Goal: Task Accomplishment & Management: Manage account settings

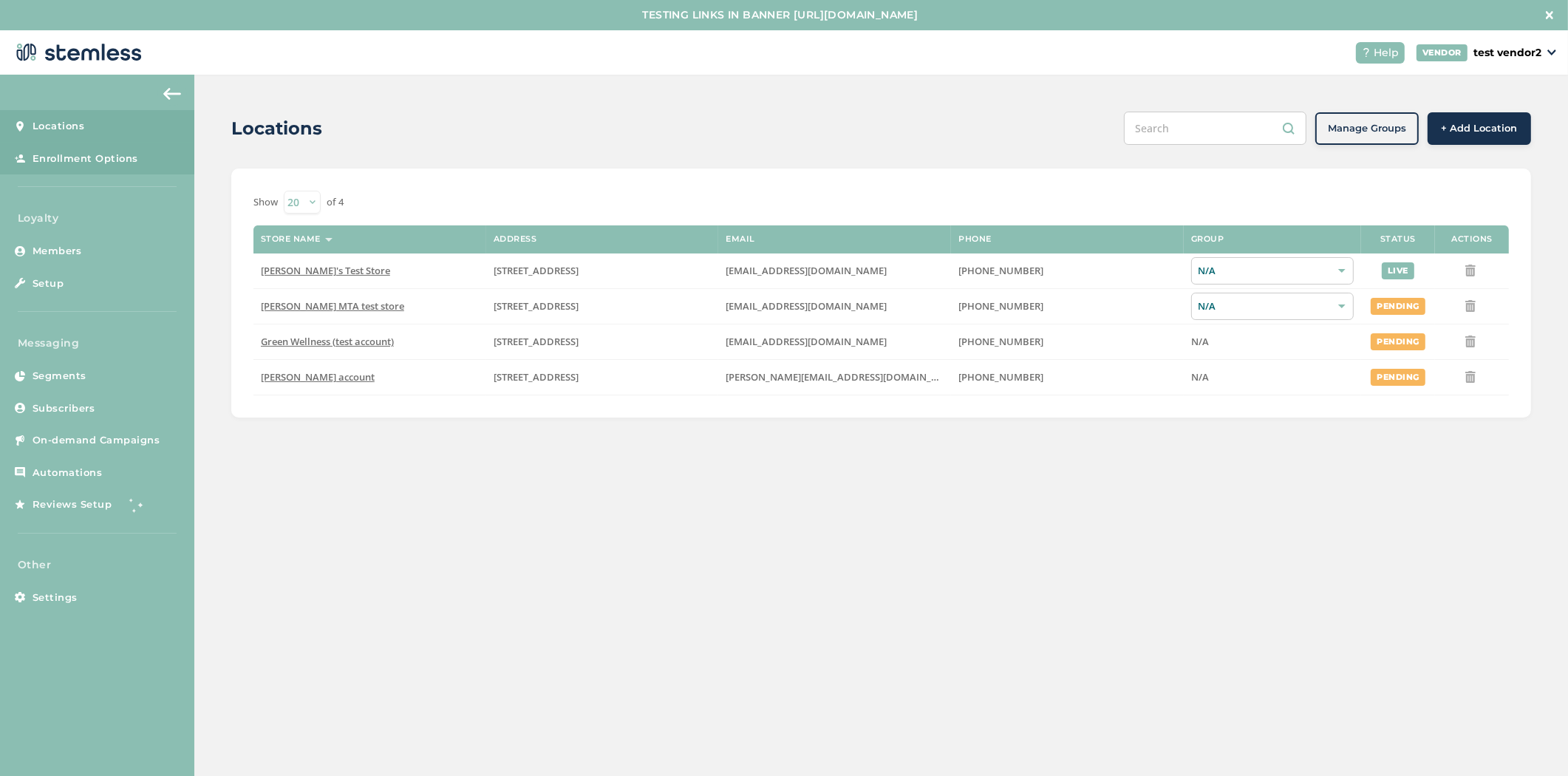
click at [99, 168] on link "Enrollment Options" at bounding box center [97, 159] width 194 height 33
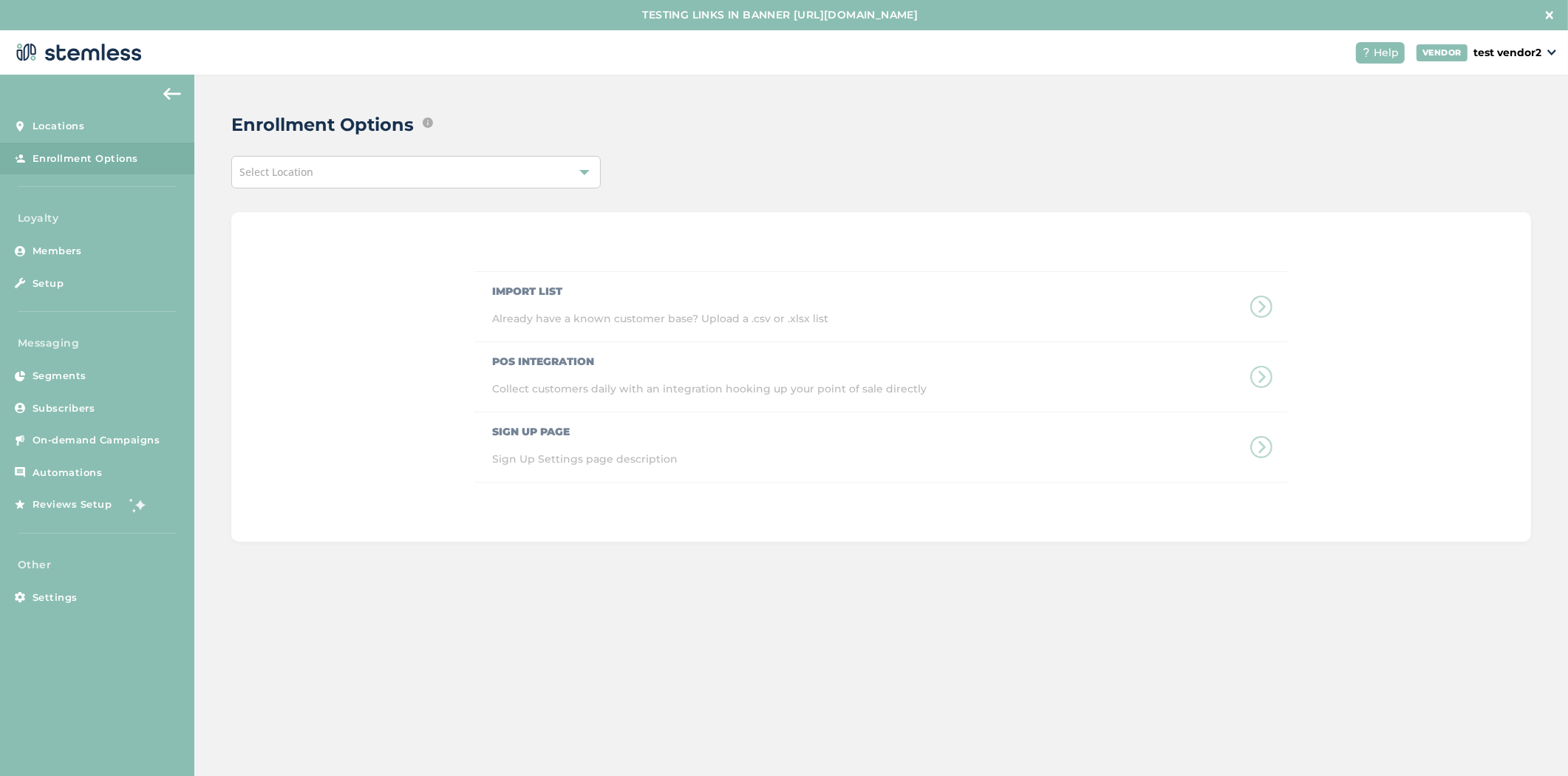
click at [424, 164] on div "Select Location" at bounding box center [416, 172] width 370 height 33
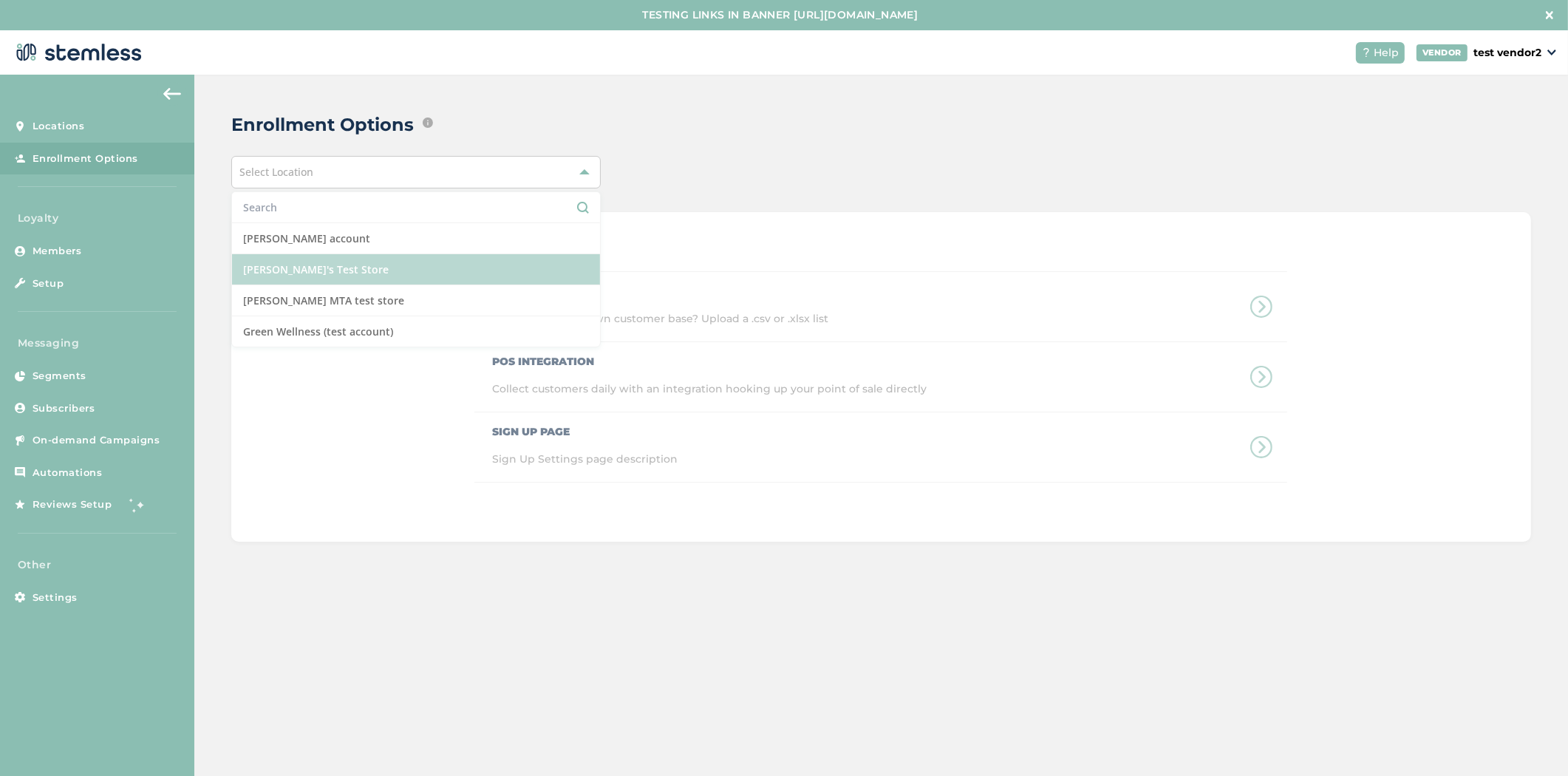
click at [445, 275] on li "[PERSON_NAME]'s Test Store" at bounding box center [416, 269] width 368 height 31
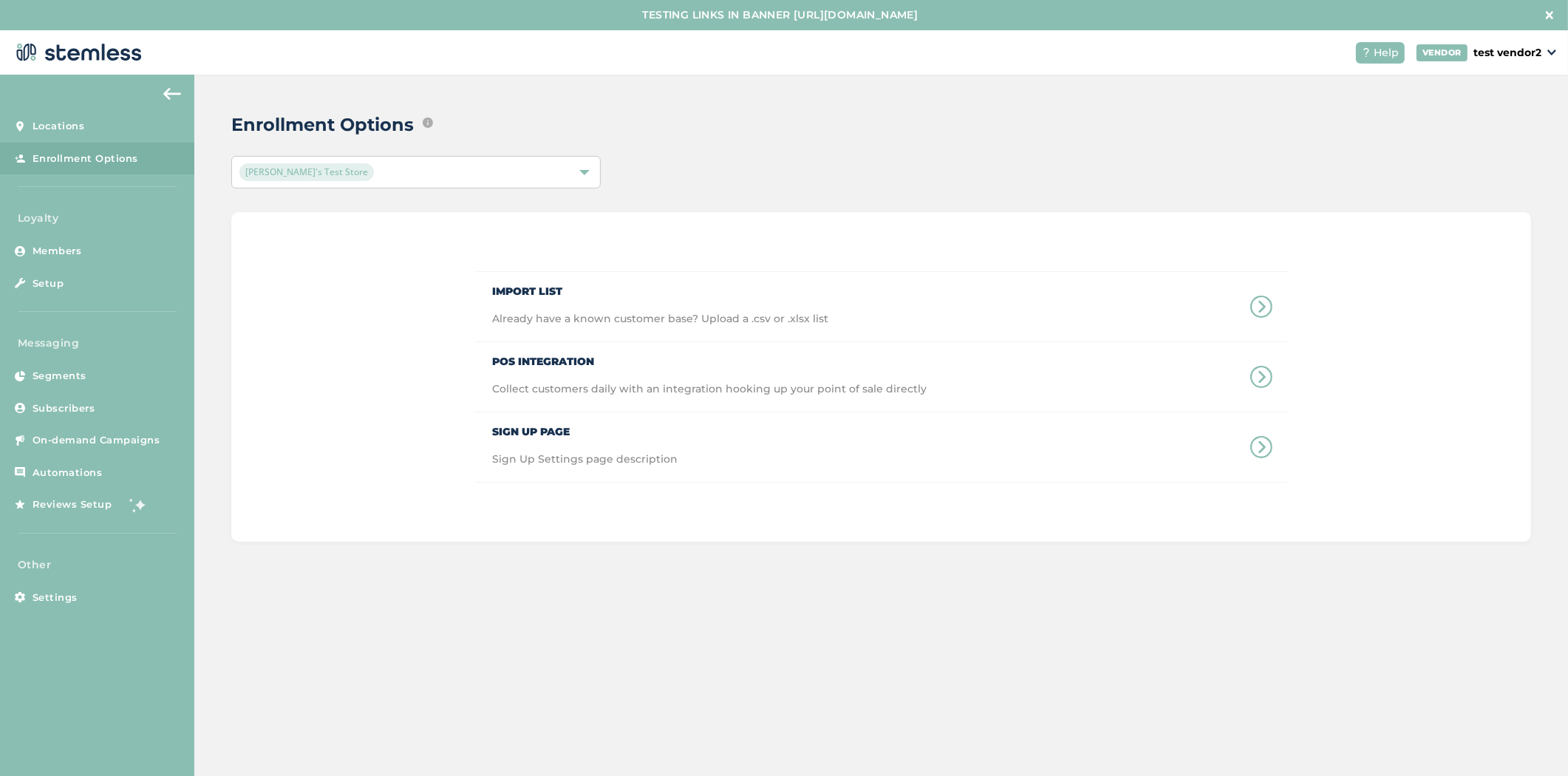
drag, startPoint x: 809, startPoint y: 200, endPoint x: 690, endPoint y: 445, distance: 272.4
click at [810, 200] on div "Enrollment Options Edit ways that text message marketing subscribers and/or loy…" at bounding box center [881, 327] width 1374 height 504
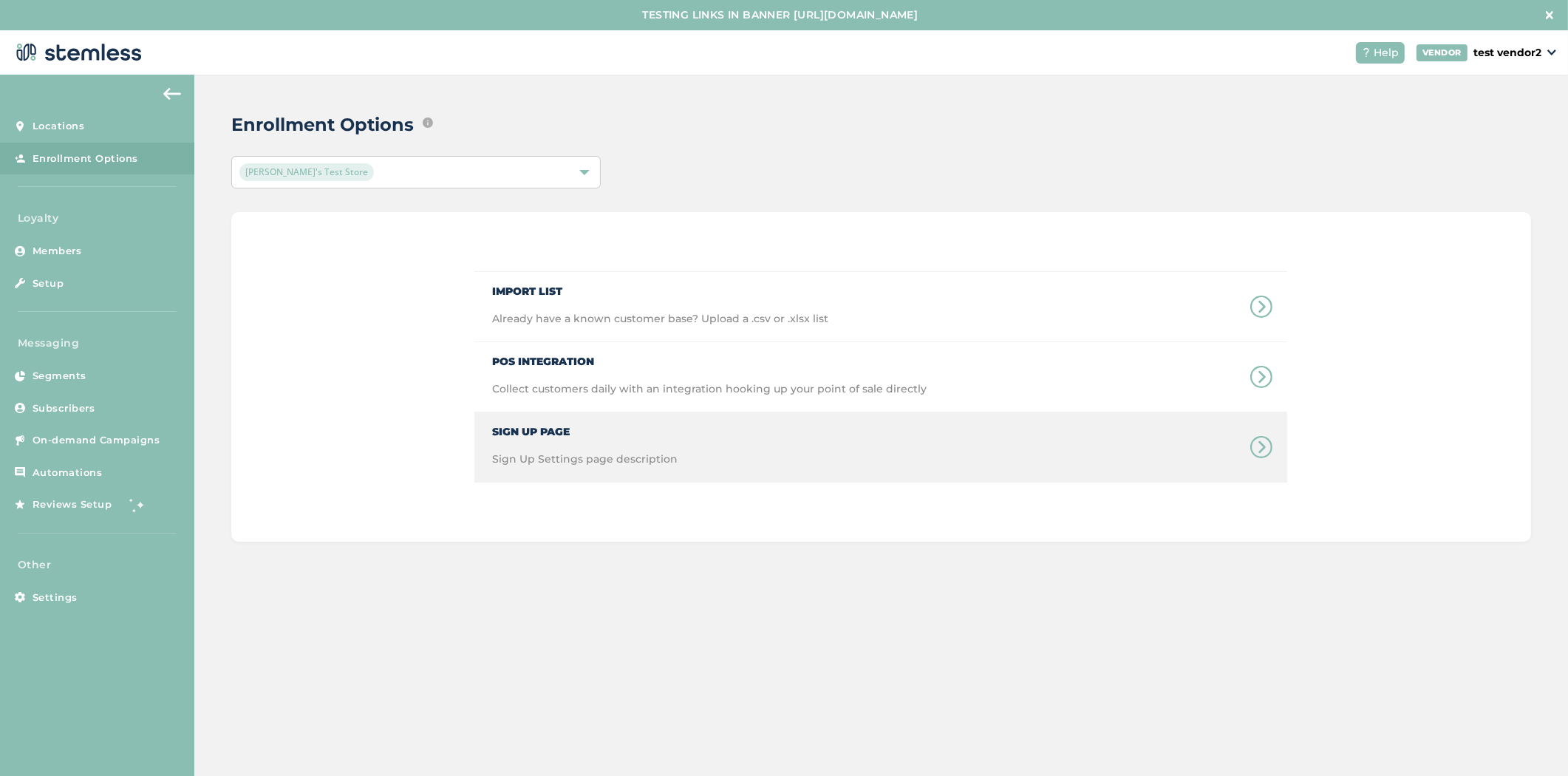
click at [639, 439] on span "Sign Up Page" at bounding box center [585, 426] width 185 height 27
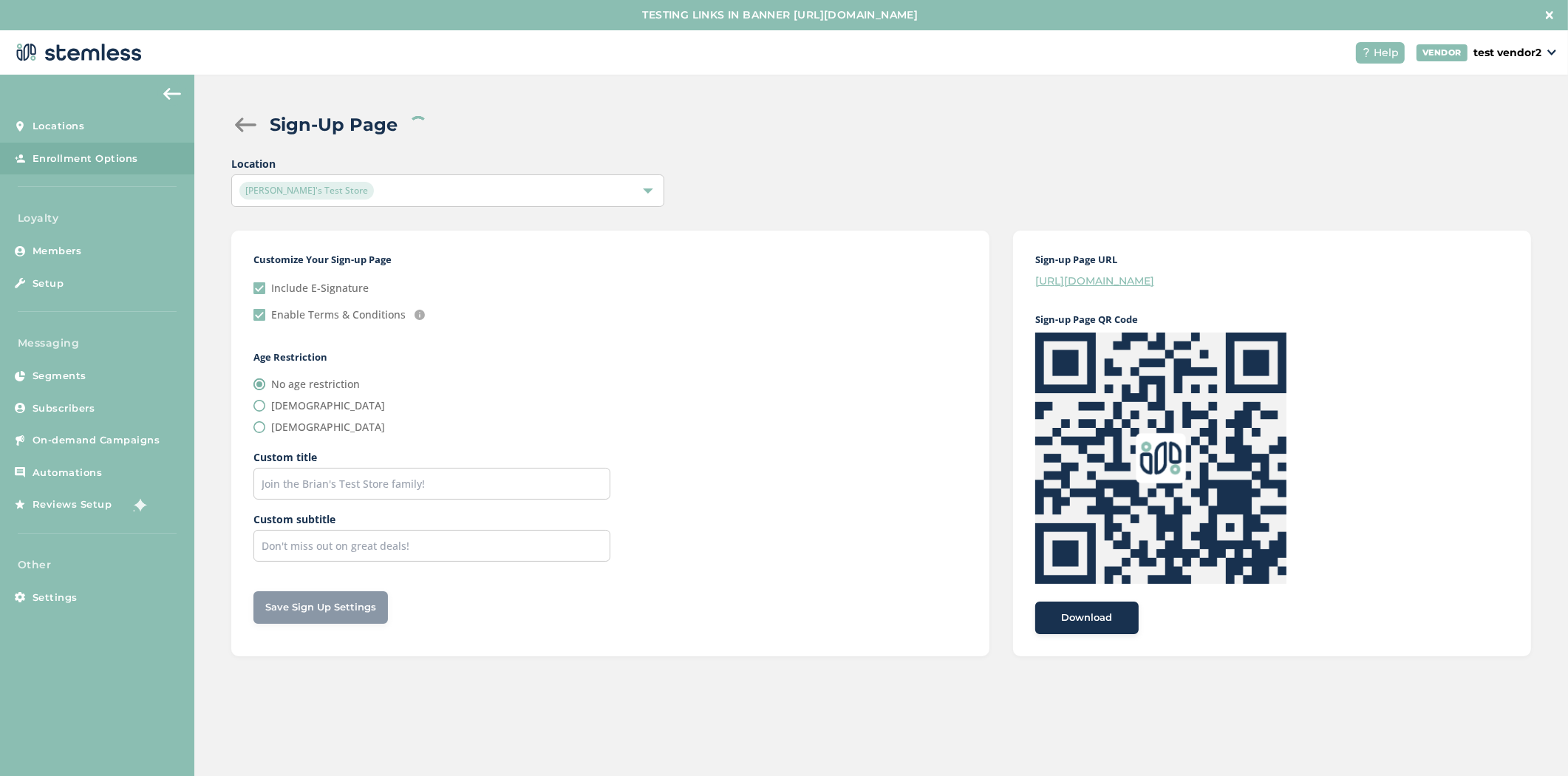
checkbox input "true"
radio input "false"
radio input "true"
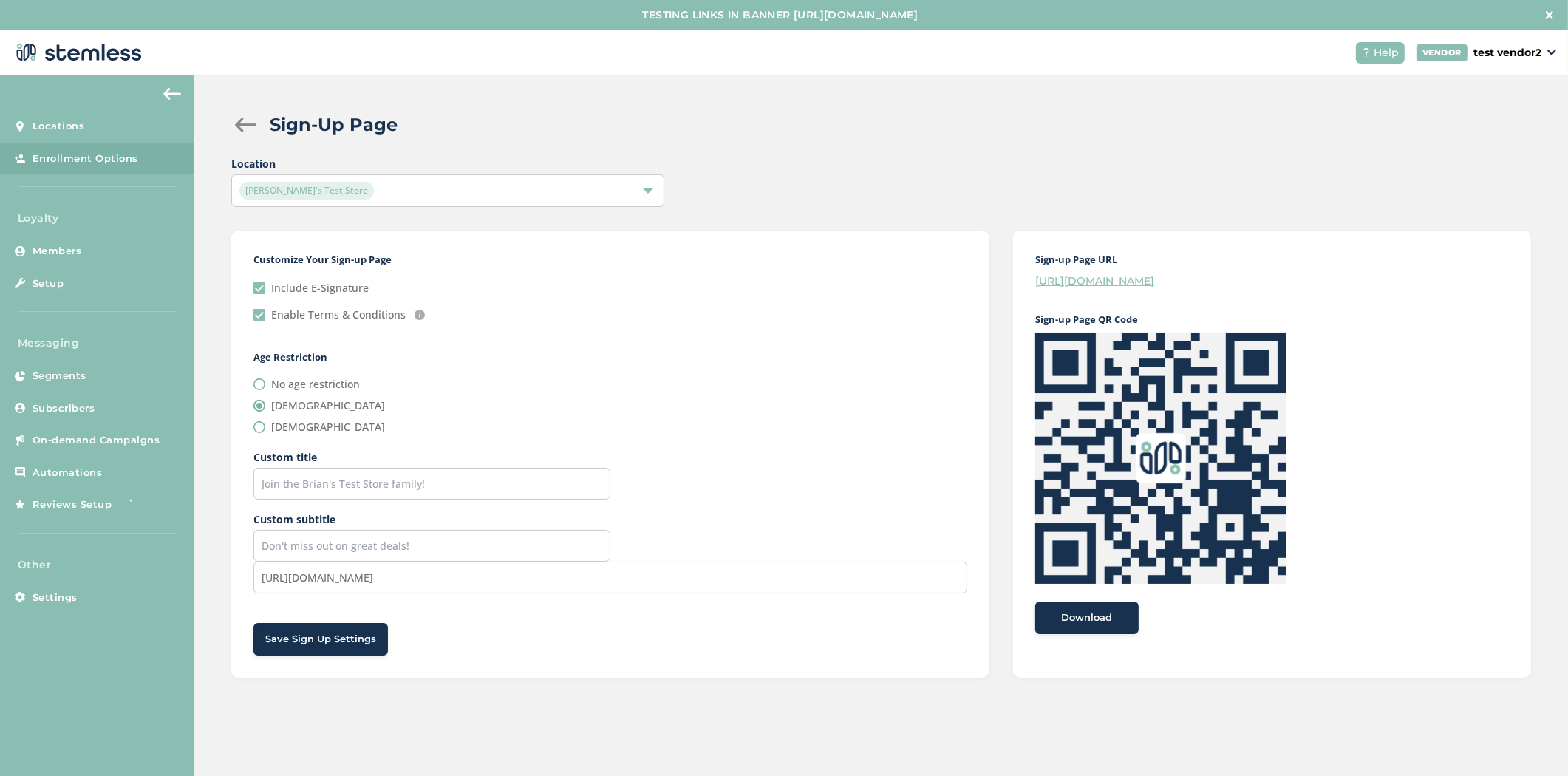
click at [1095, 278] on link "[URL][DOMAIN_NAME]" at bounding box center [1094, 281] width 119 height 14
click at [112, 410] on link "Subscribers" at bounding box center [97, 408] width 194 height 33
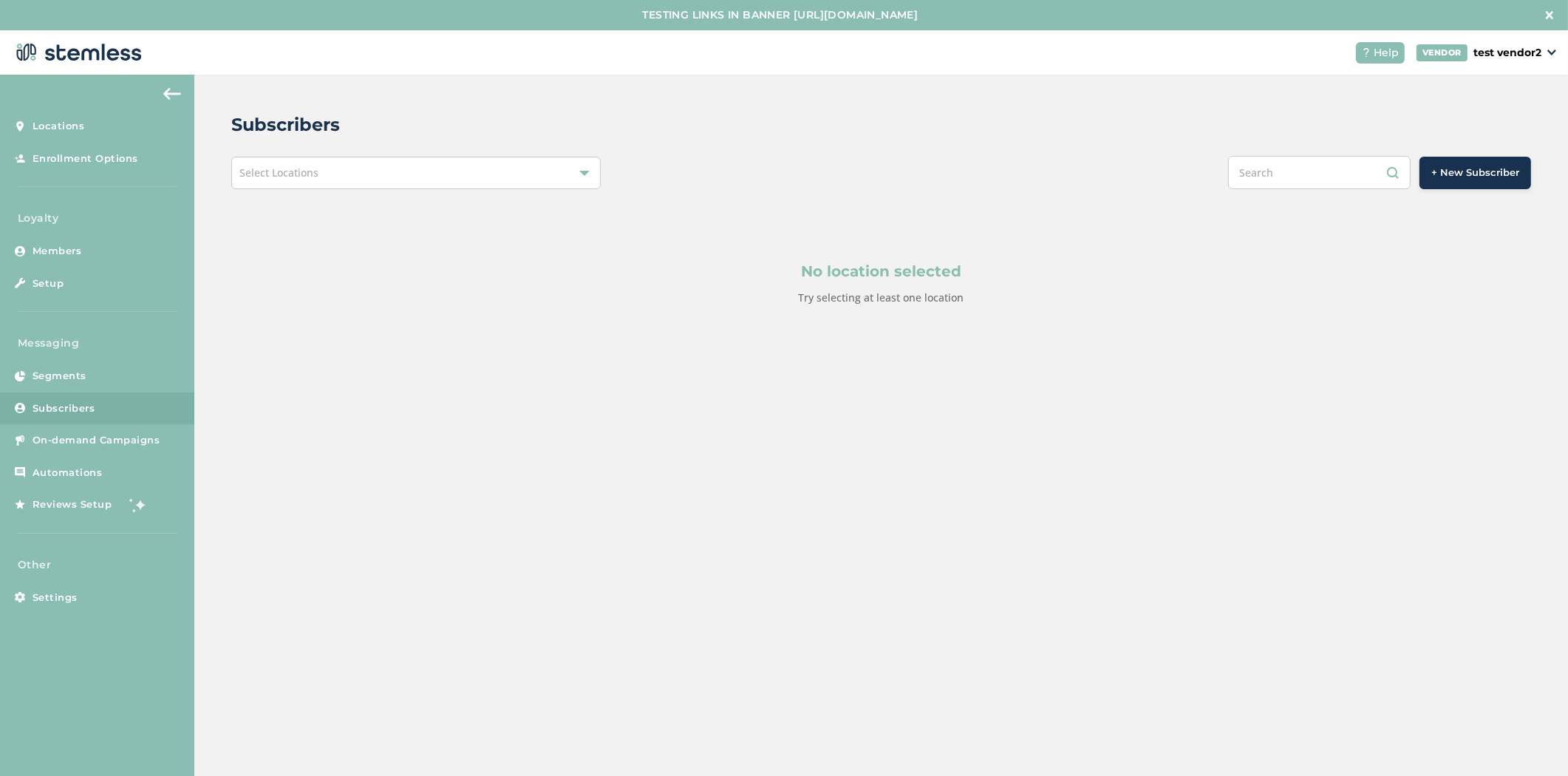
click at [1459, 175] on span "+ New Subscriber" at bounding box center [1476, 173] width 88 height 15
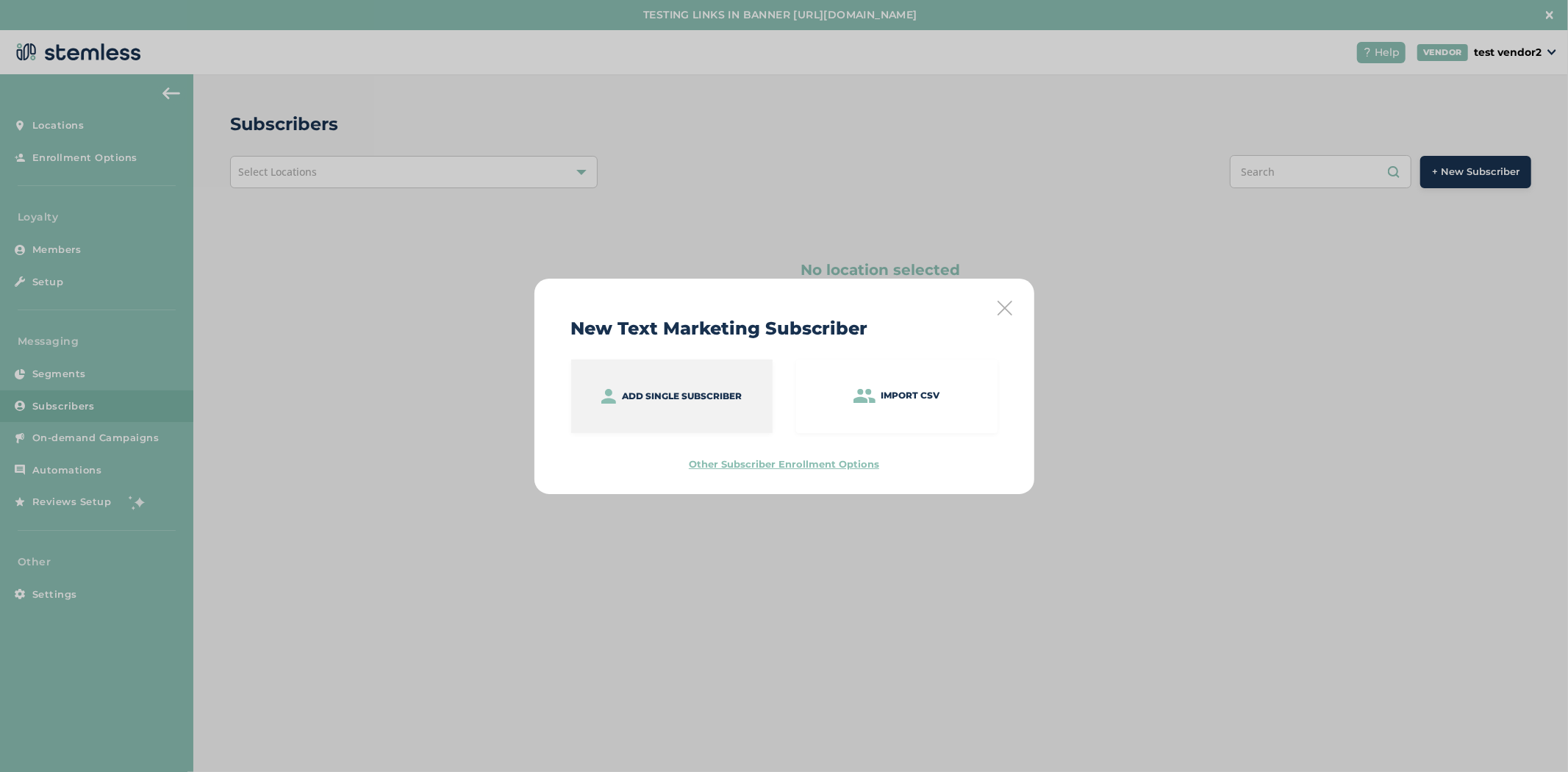
click at [728, 391] on p "Add single subscriber" at bounding box center [682, 397] width 120 height 14
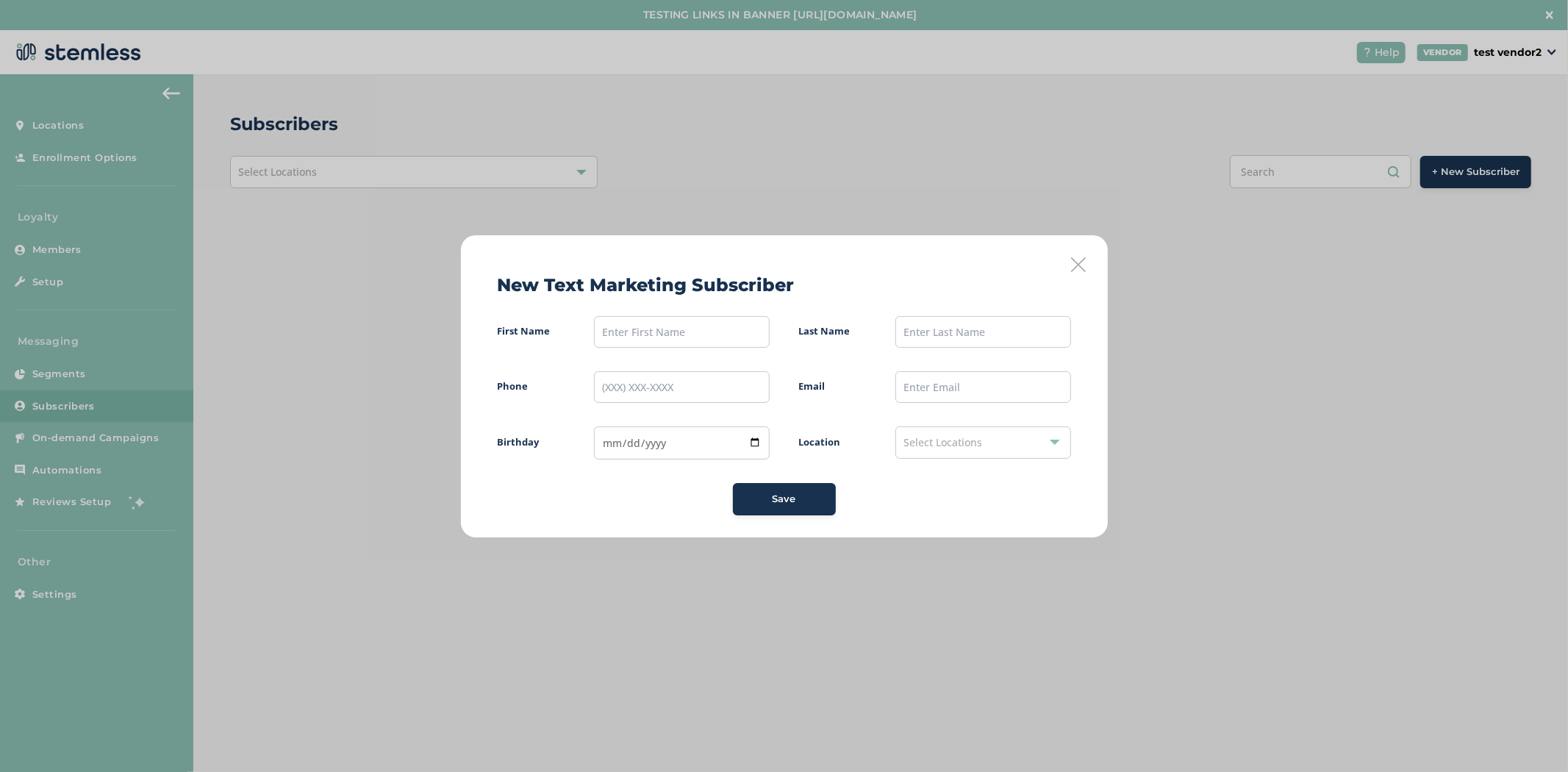
click at [1079, 266] on icon at bounding box center [1079, 265] width 15 height 15
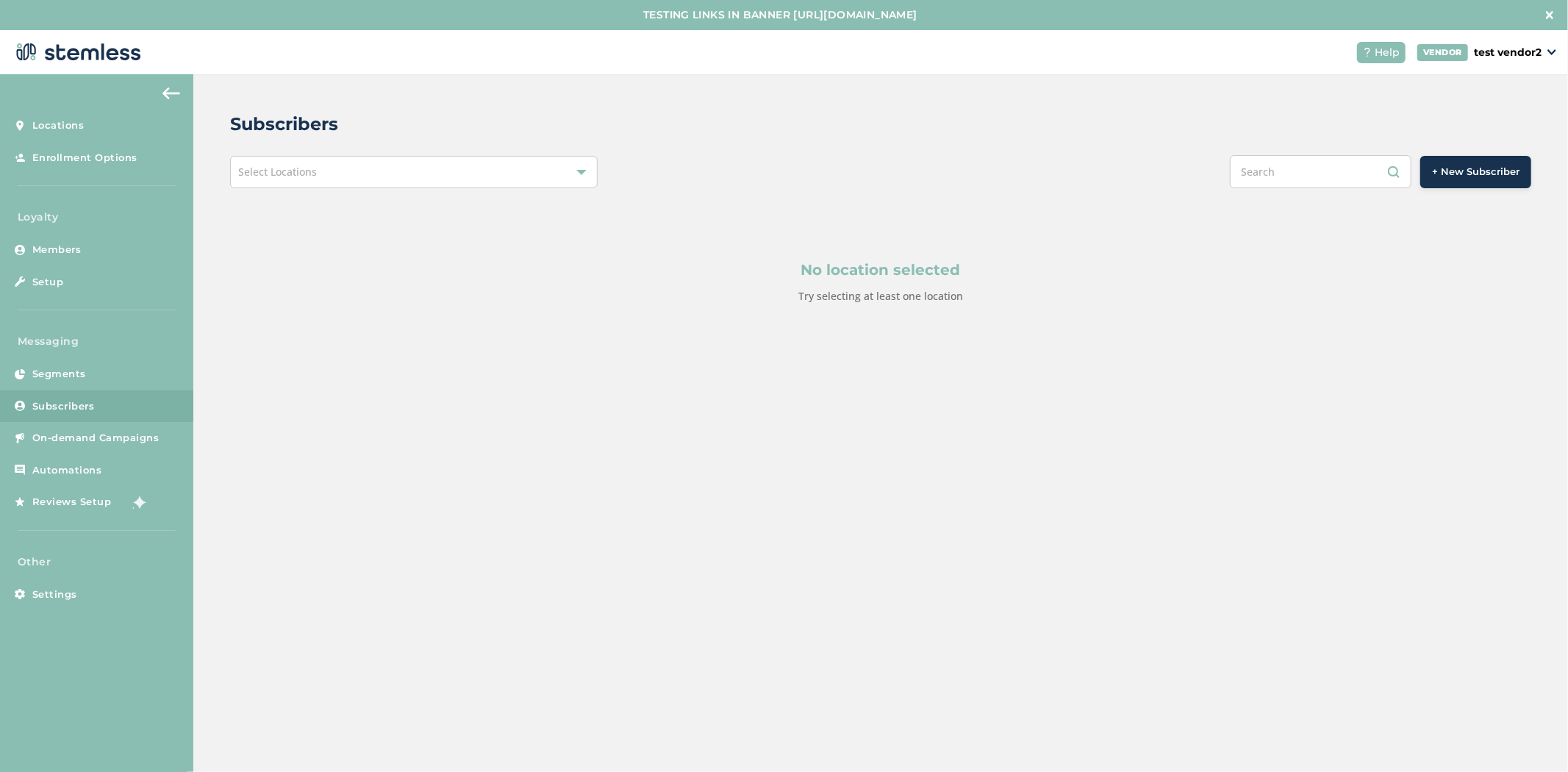
click at [1476, 184] on button "+ New Subscriber" at bounding box center [1476, 172] width 111 height 32
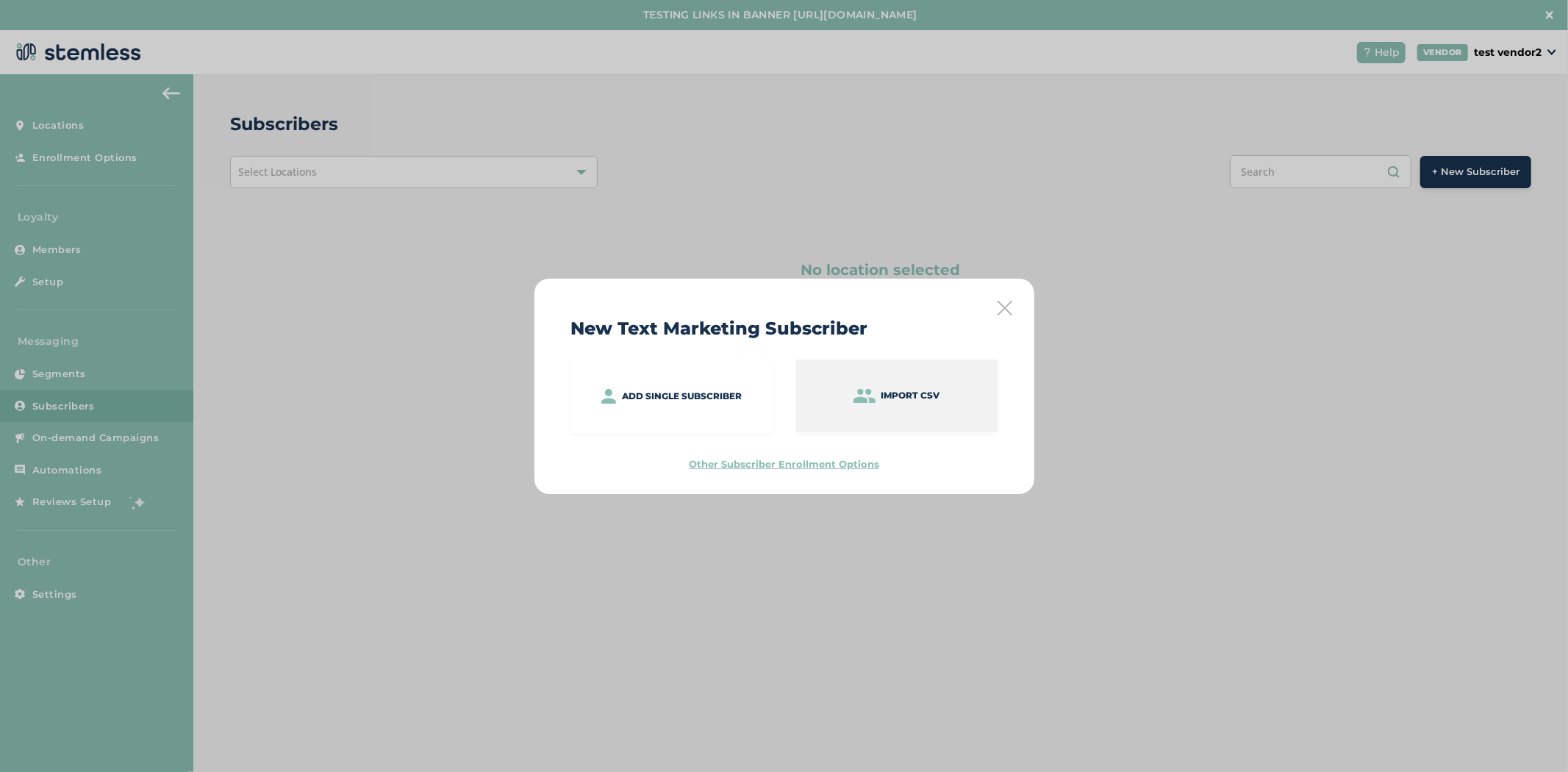
click at [907, 397] on p "Import CSV" at bounding box center [910, 396] width 59 height 14
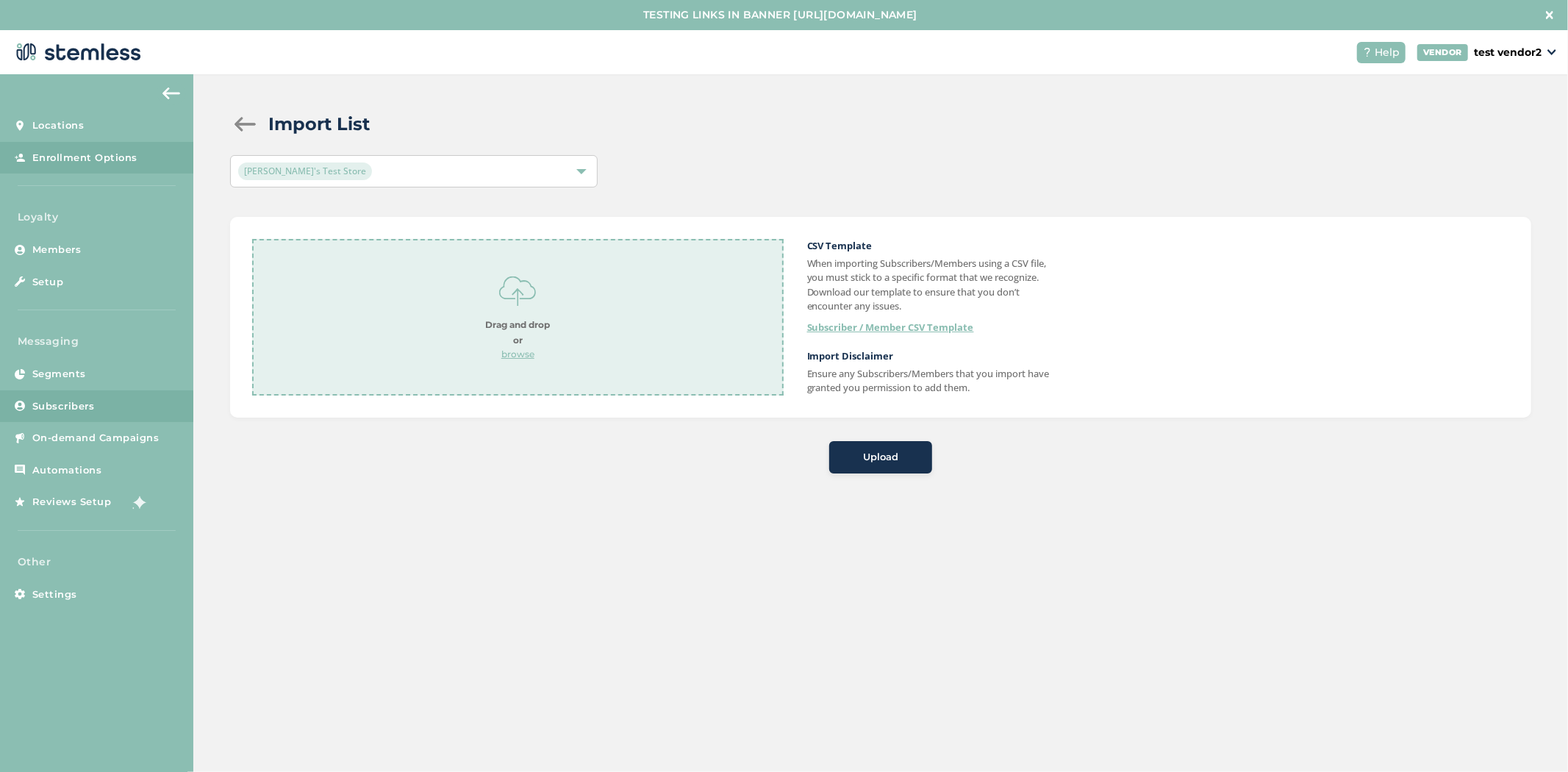
click at [105, 415] on link "Subscribers" at bounding box center [96, 406] width 193 height 32
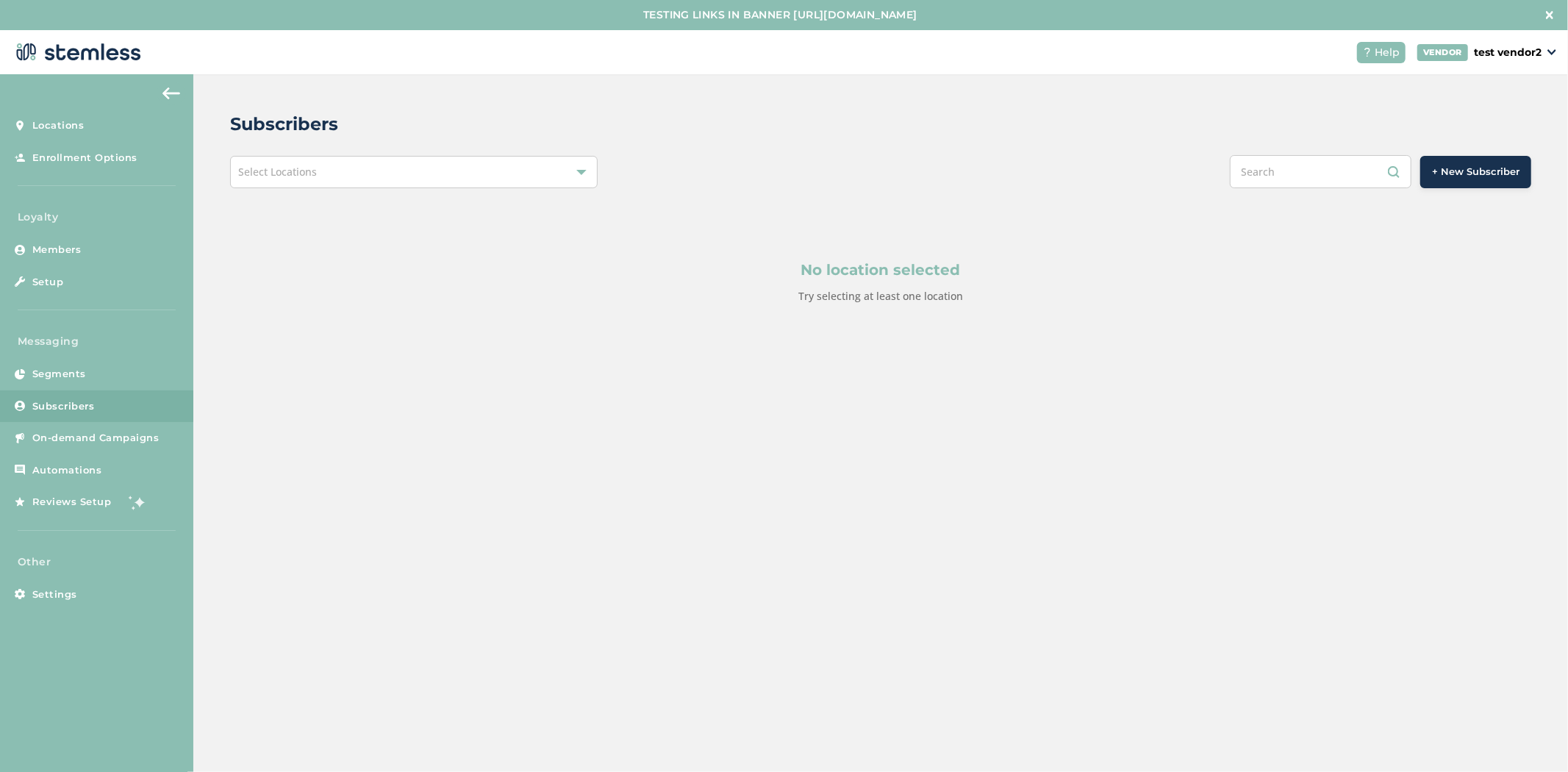
click at [357, 177] on div "Select Locations" at bounding box center [414, 172] width 368 height 32
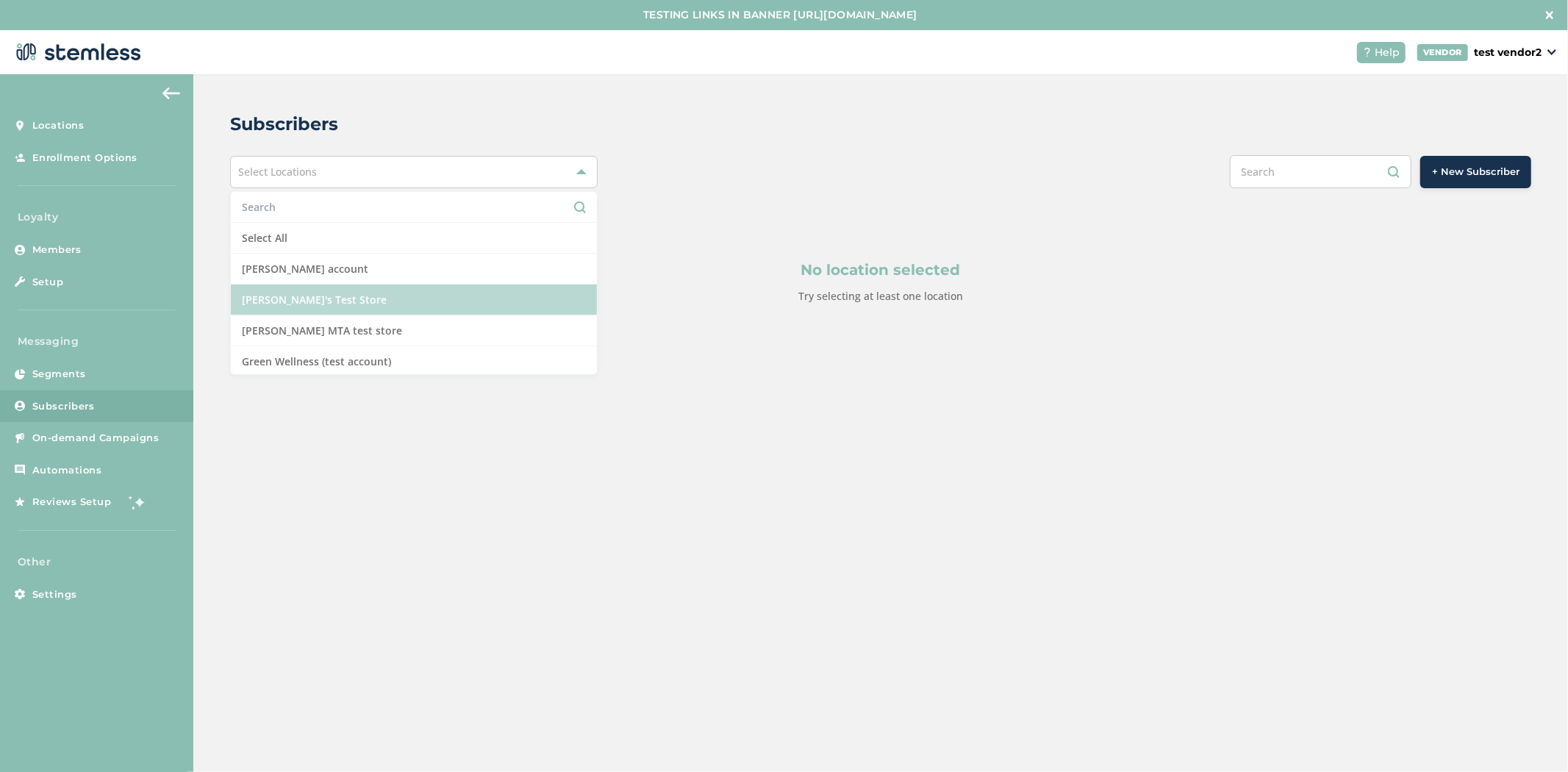
click at [387, 296] on li "[PERSON_NAME]'s Test Store" at bounding box center [414, 299] width 366 height 31
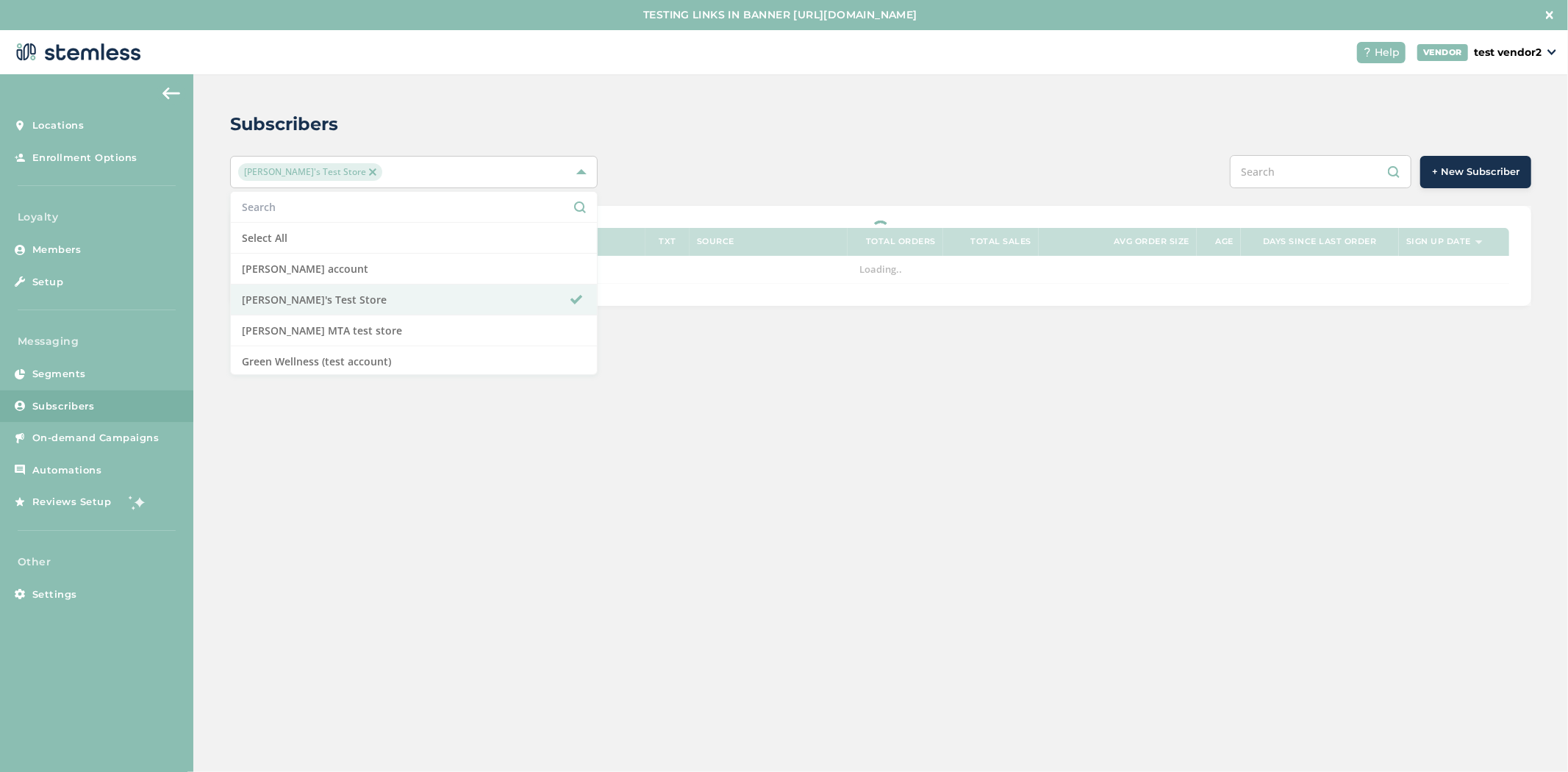
click at [656, 114] on div "Subscribers" at bounding box center [875, 124] width 1290 height 26
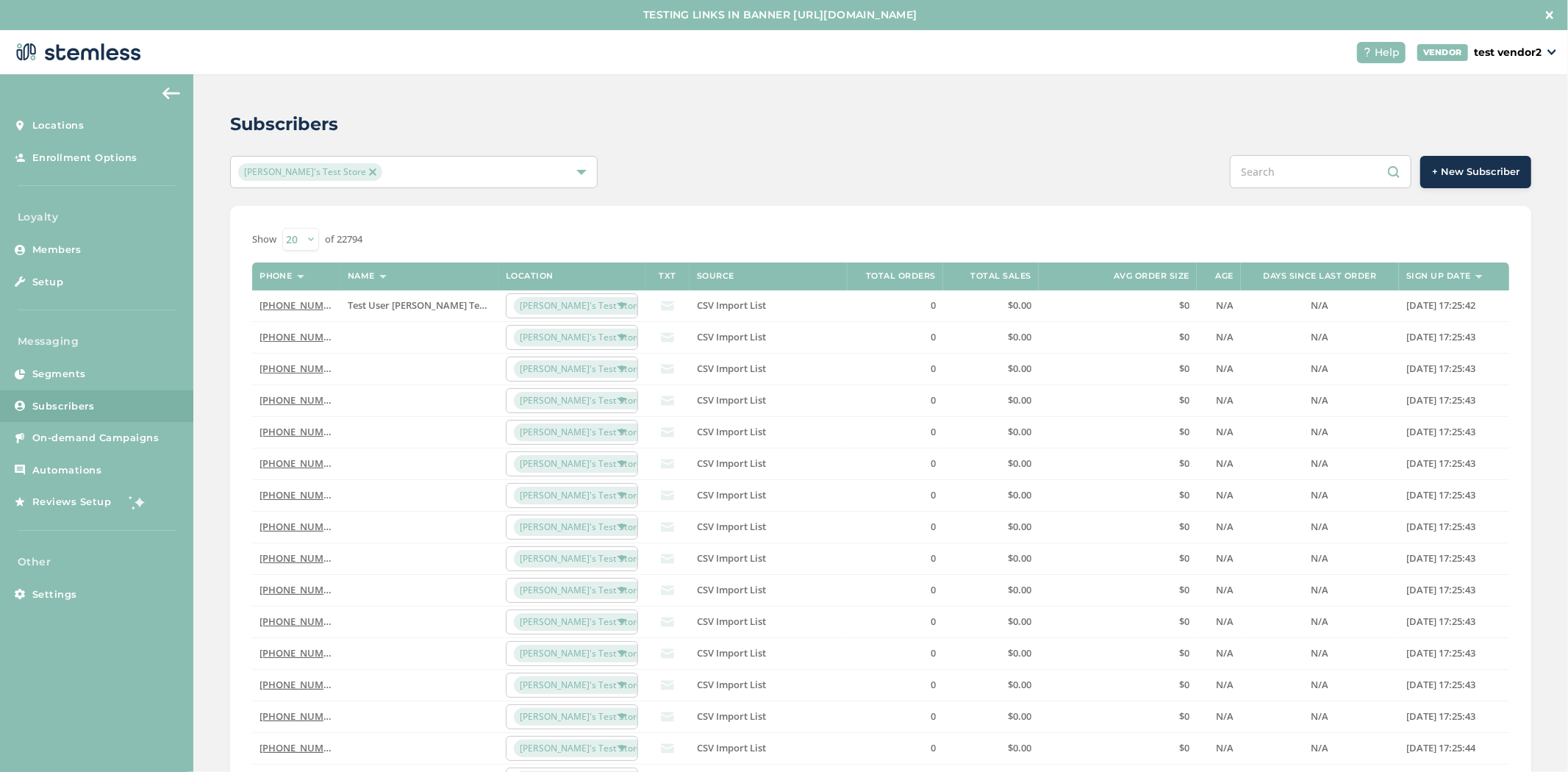
drag, startPoint x: 783, startPoint y: 312, endPoint x: 694, endPoint y: 304, distance: 89.4
click at [697, 304] on label "CSV Import List" at bounding box center [768, 305] width 144 height 13
click at [307, 312] on td "[PHONE_NUMBER]" at bounding box center [296, 306] width 88 height 32
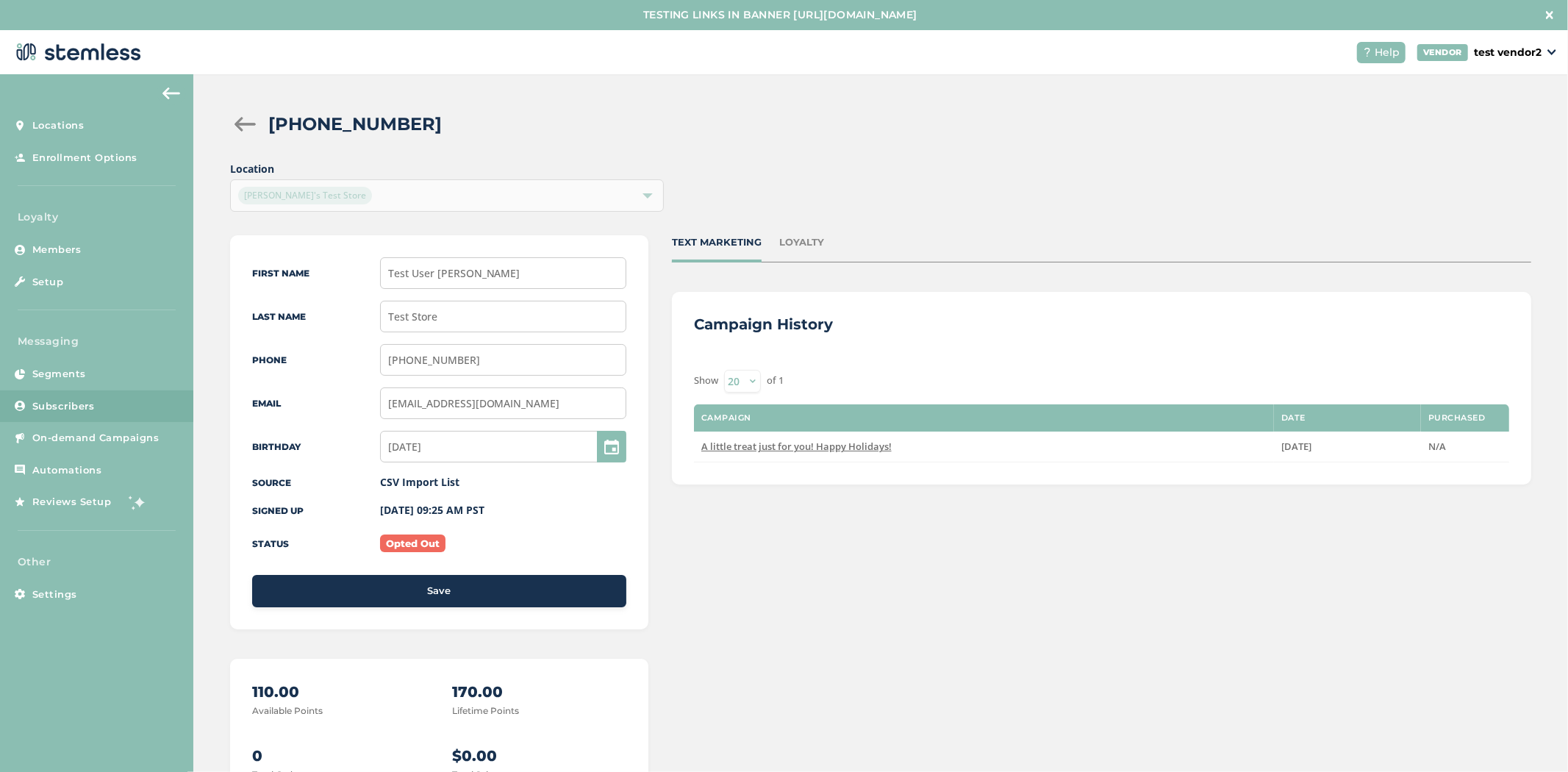
click at [239, 122] on div at bounding box center [245, 124] width 29 height 15
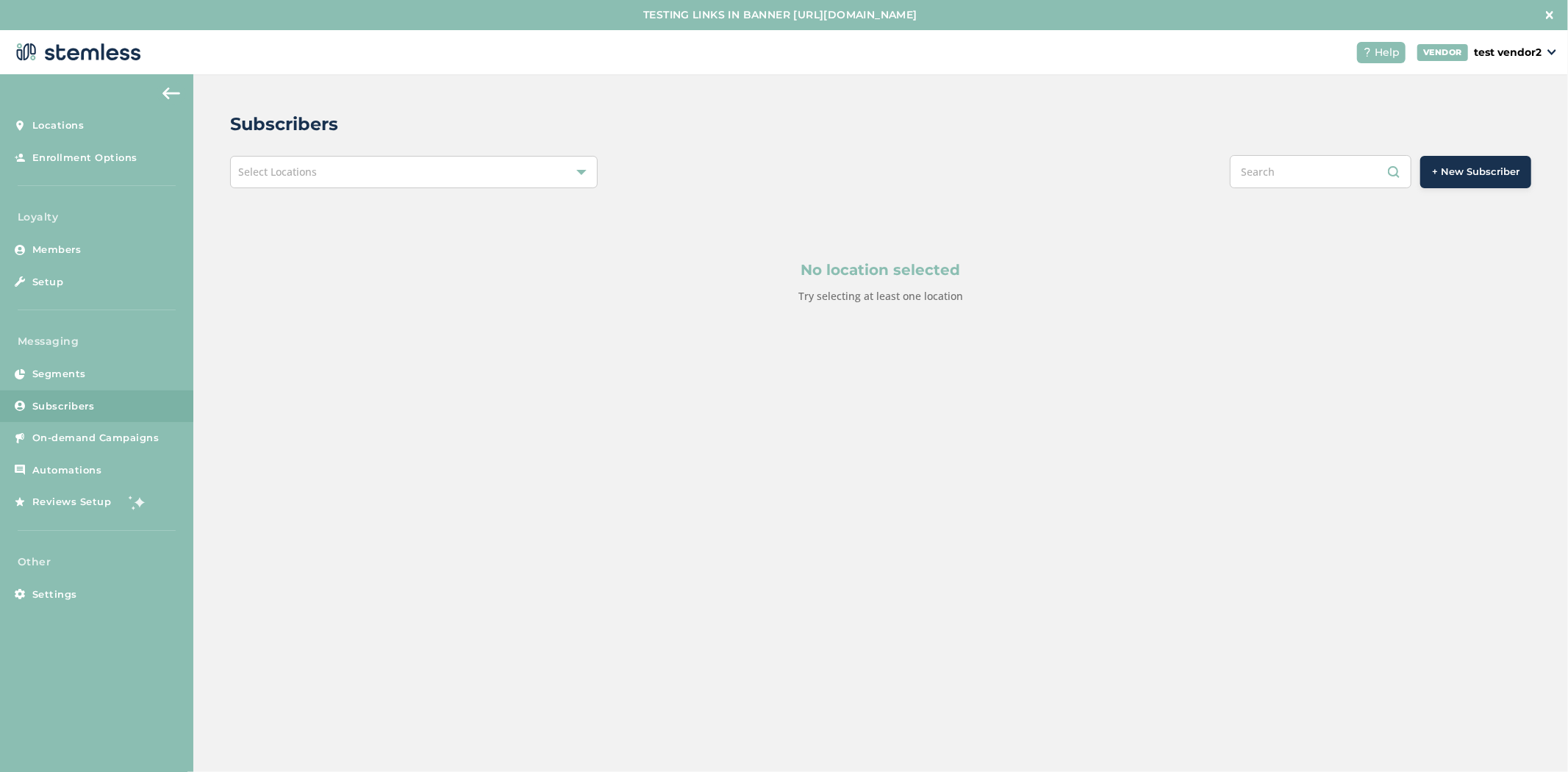
click at [296, 172] on span "Select Locations" at bounding box center [278, 172] width 79 height 14
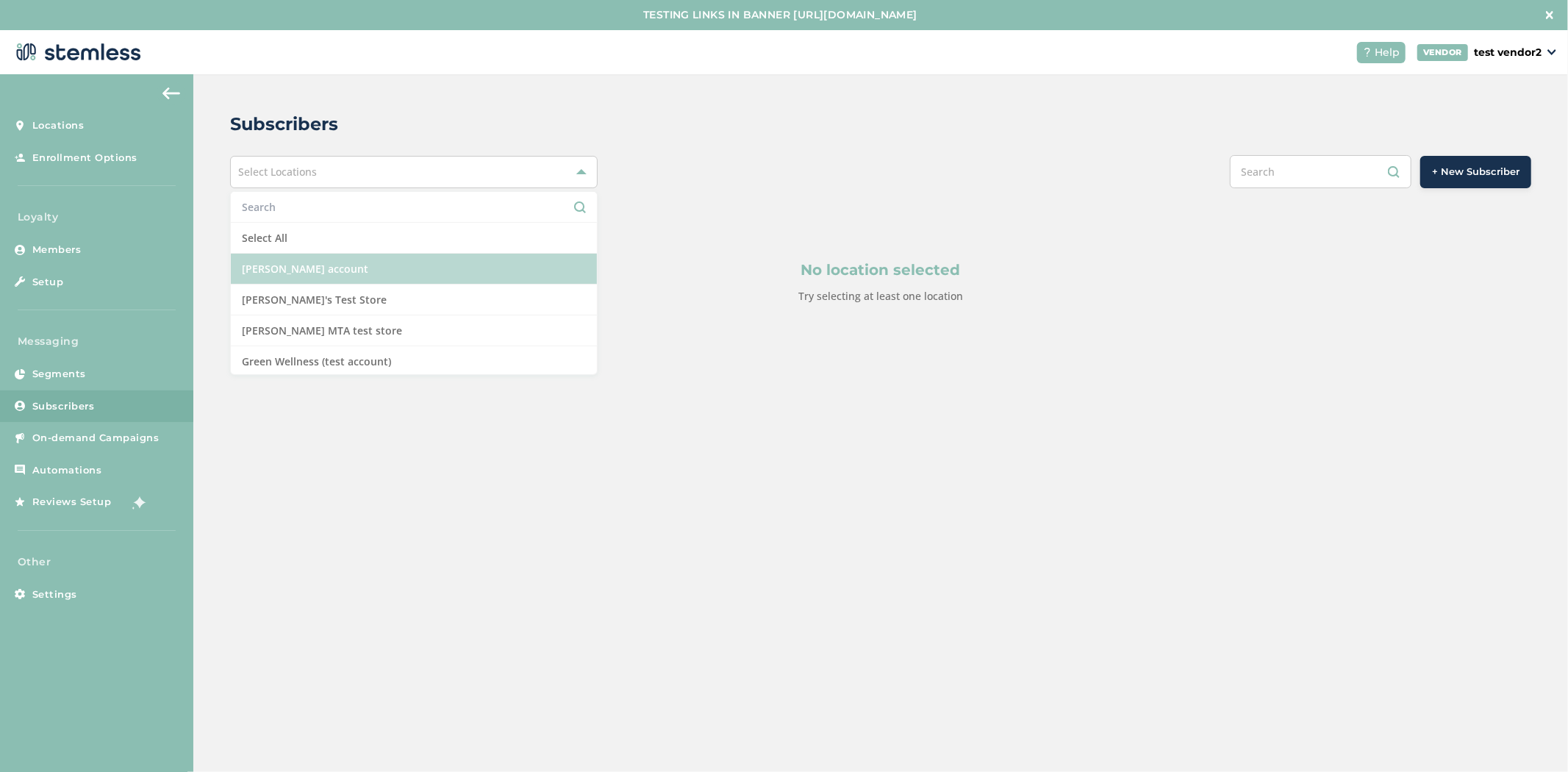
click at [322, 266] on li "[PERSON_NAME] account" at bounding box center [414, 269] width 366 height 31
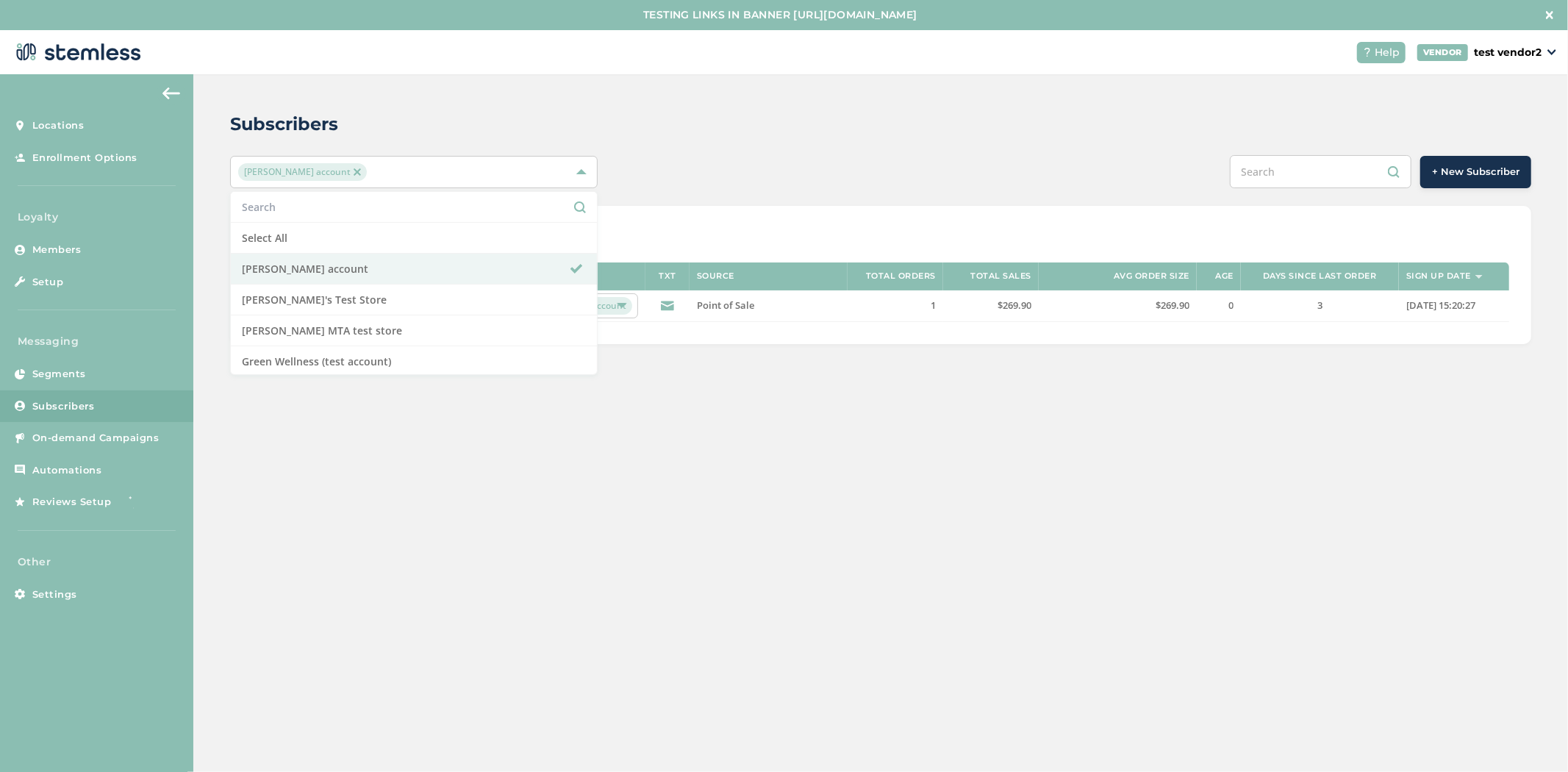
click at [700, 104] on div "Subscribers [PERSON_NAME] account Select All [PERSON_NAME] account [PERSON_NAME…" at bounding box center [880, 227] width 1375 height 306
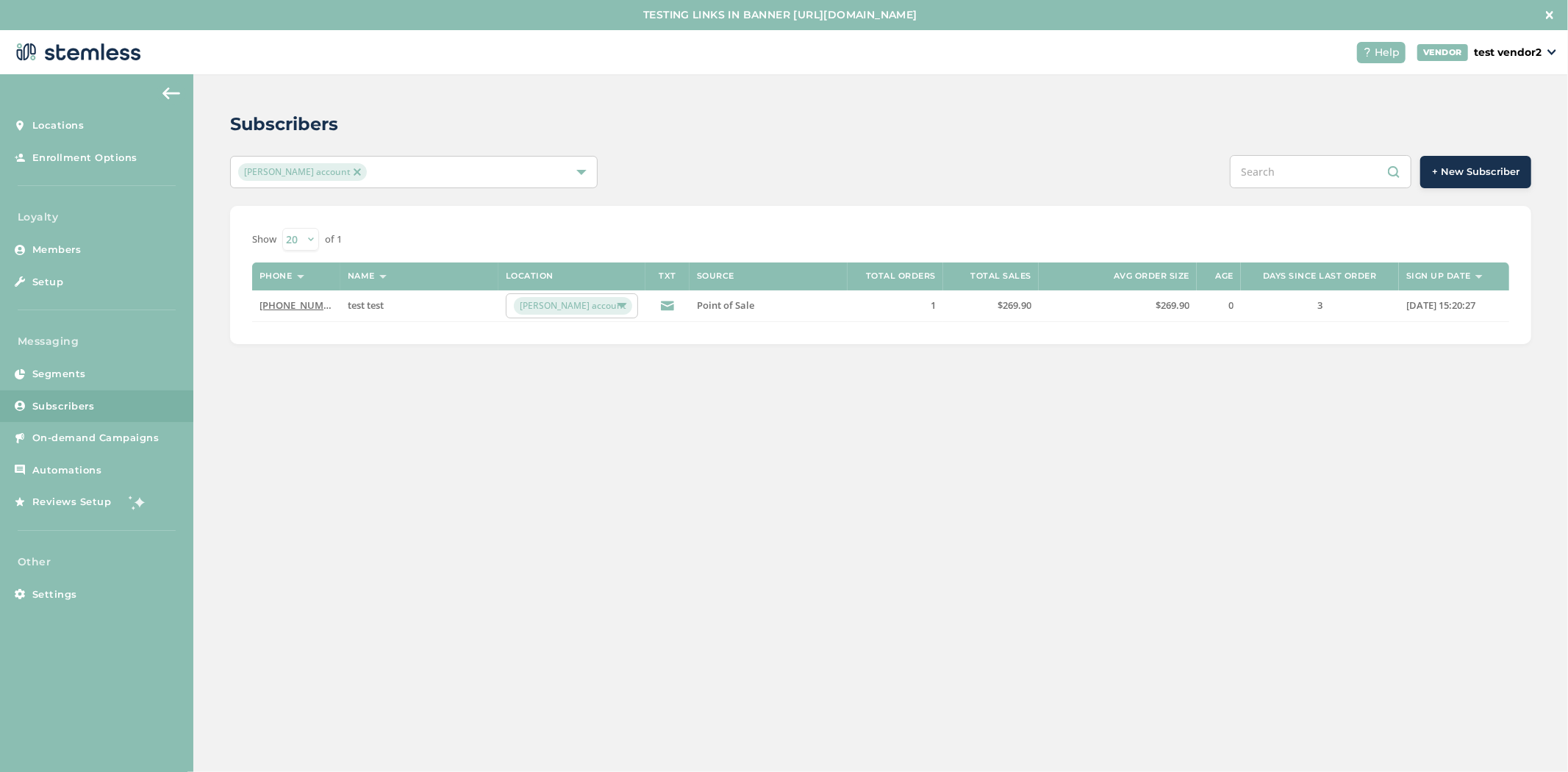
click at [361, 174] on div "[PERSON_NAME] account" at bounding box center [406, 172] width 336 height 17
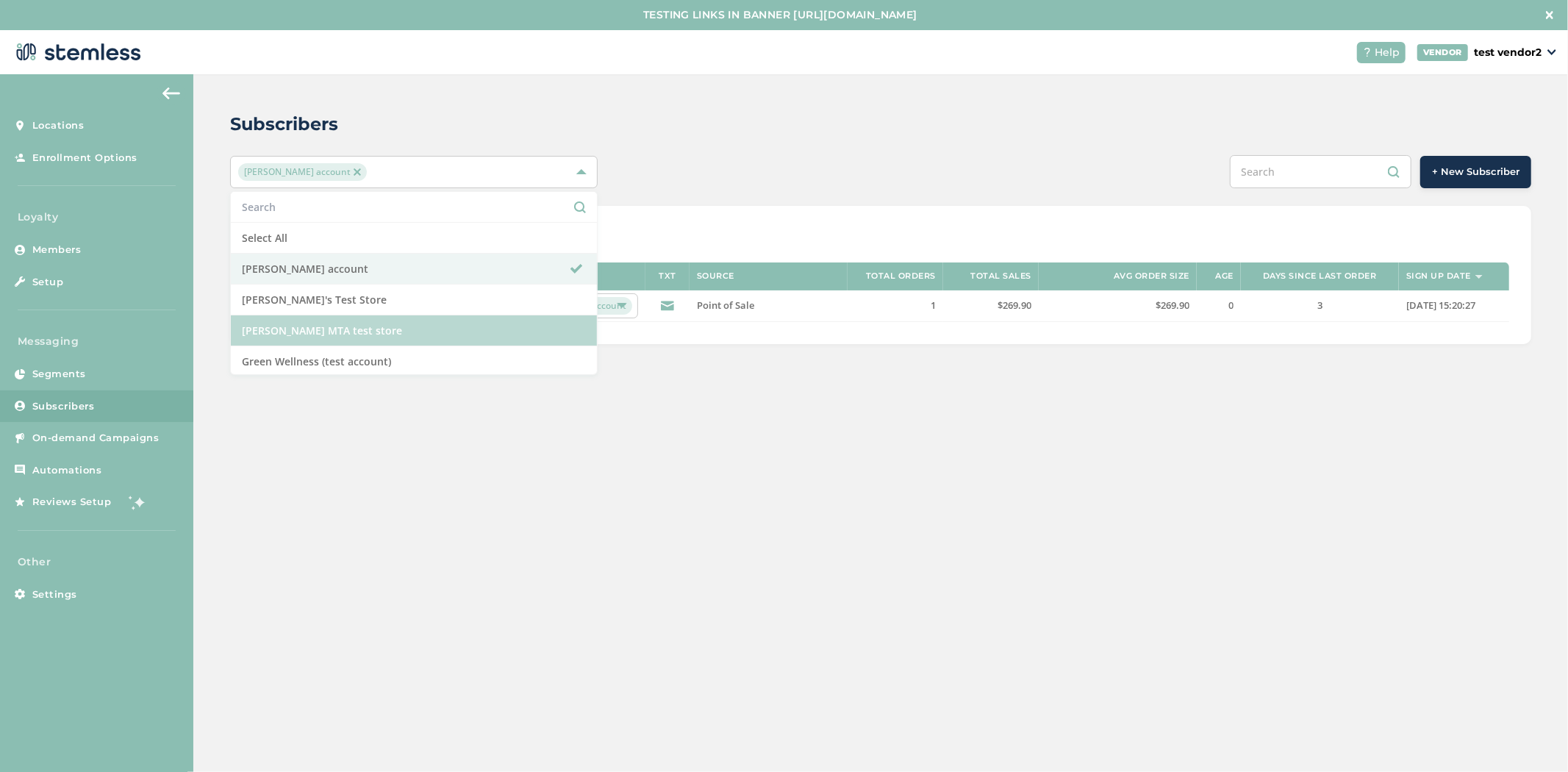
drag, startPoint x: 365, startPoint y: 336, endPoint x: 366, endPoint y: 293, distance: 43.0
click at [365, 333] on li "[PERSON_NAME] MTA test store" at bounding box center [414, 330] width 366 height 31
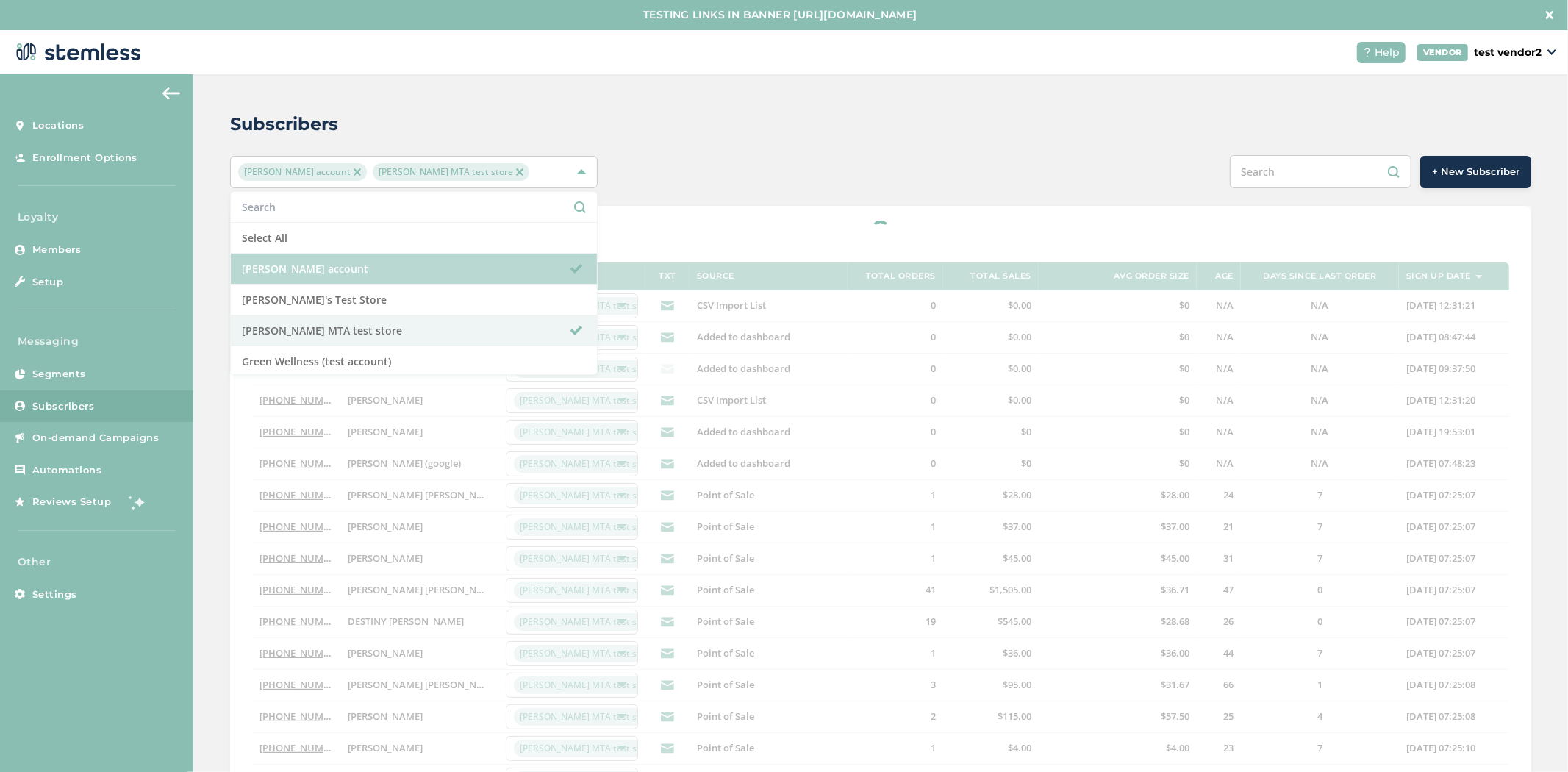
click at [369, 276] on li "[PERSON_NAME] account" at bounding box center [414, 269] width 366 height 31
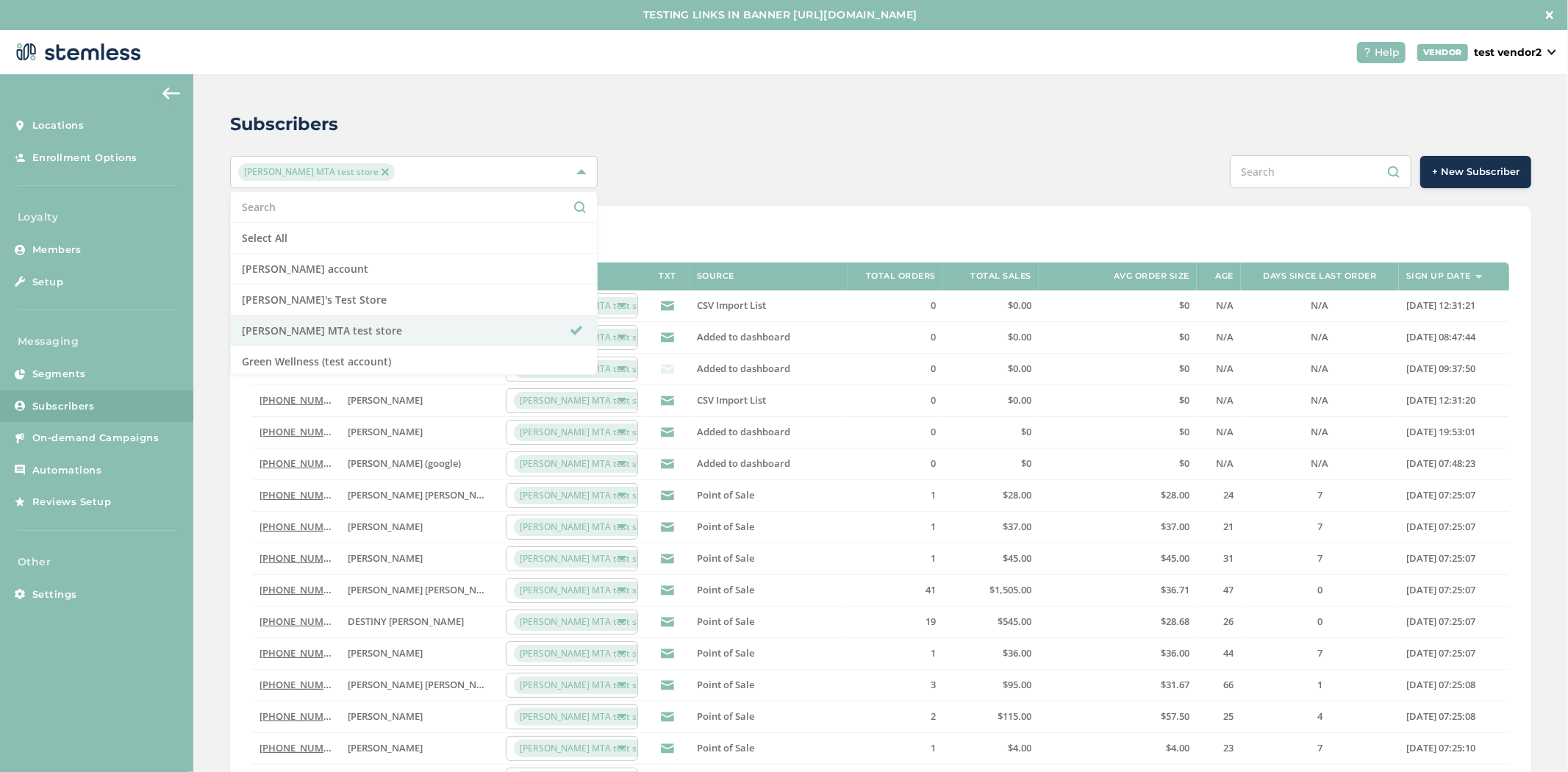
click at [682, 144] on div "Subscribers [PERSON_NAME] MTA test store Select All [PERSON_NAME] account [PERS…" at bounding box center [880, 549] width 1375 height 950
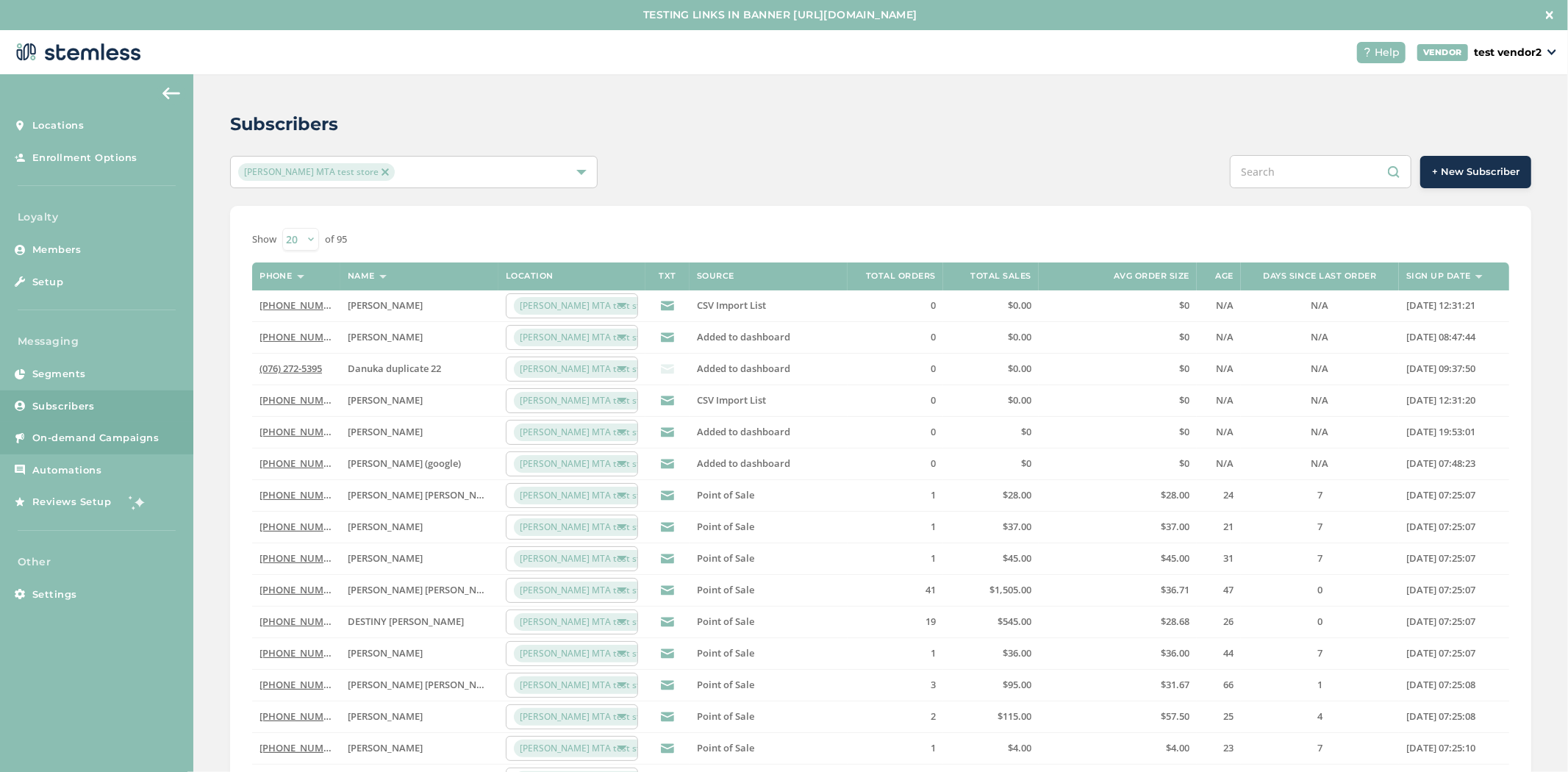
click at [91, 445] on link "On-demand Campaigns" at bounding box center [96, 438] width 193 height 32
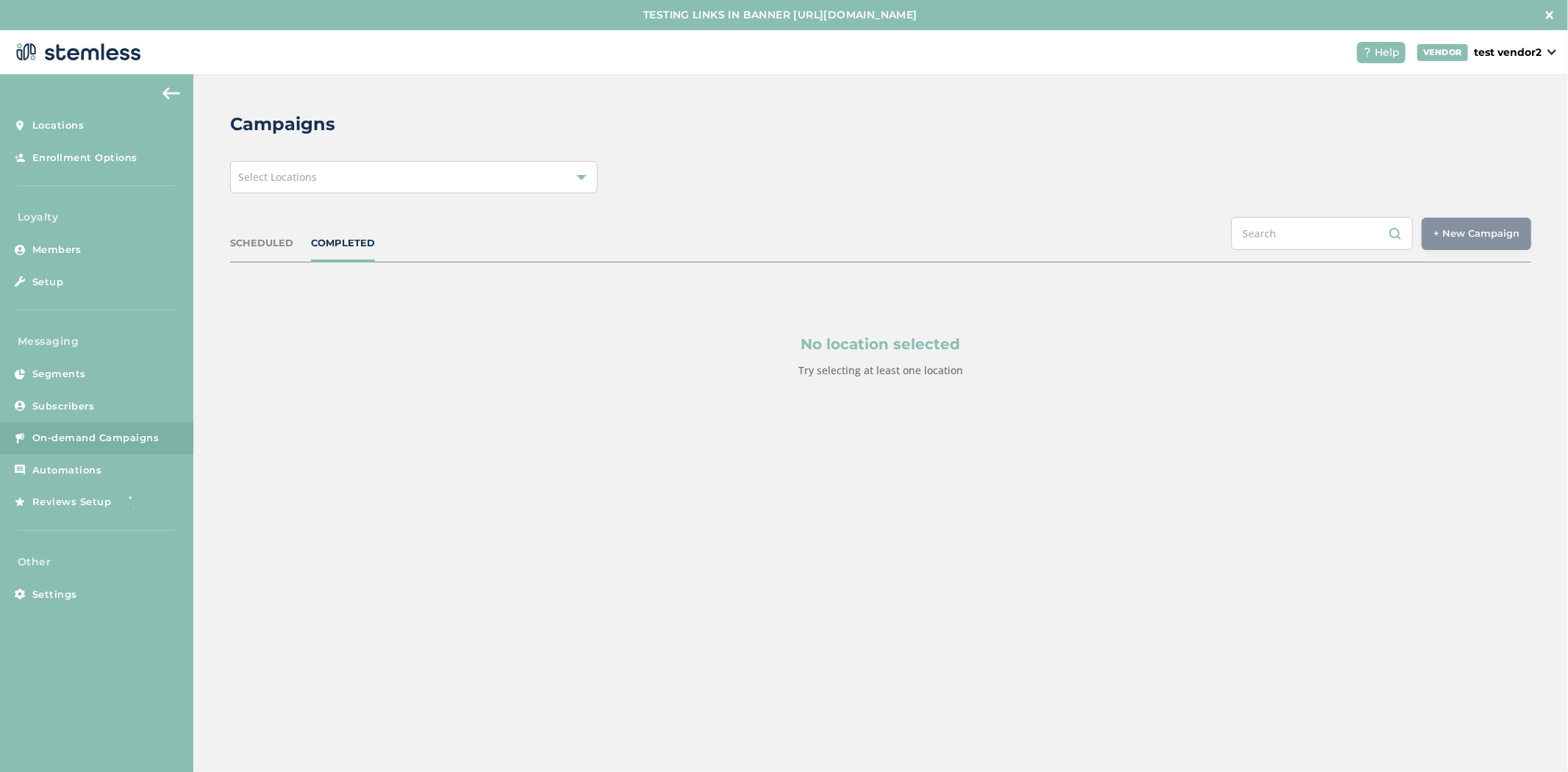
click at [404, 184] on div "Select Locations" at bounding box center [414, 177] width 368 height 32
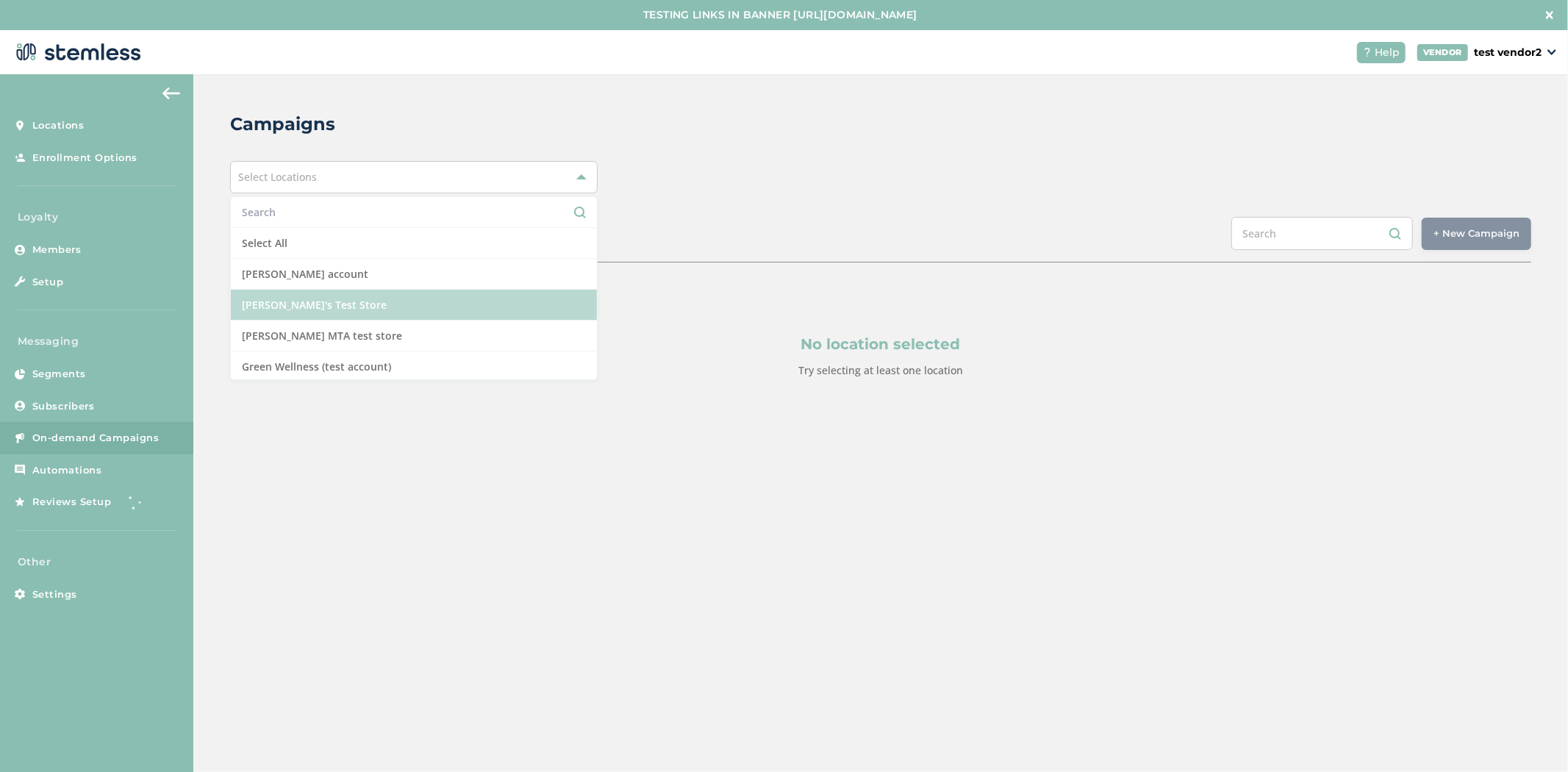
drag, startPoint x: 380, startPoint y: 304, endPoint x: 753, endPoint y: 204, distance: 386.2
click at [398, 298] on li "[PERSON_NAME]'s Test Store" at bounding box center [414, 305] width 366 height 31
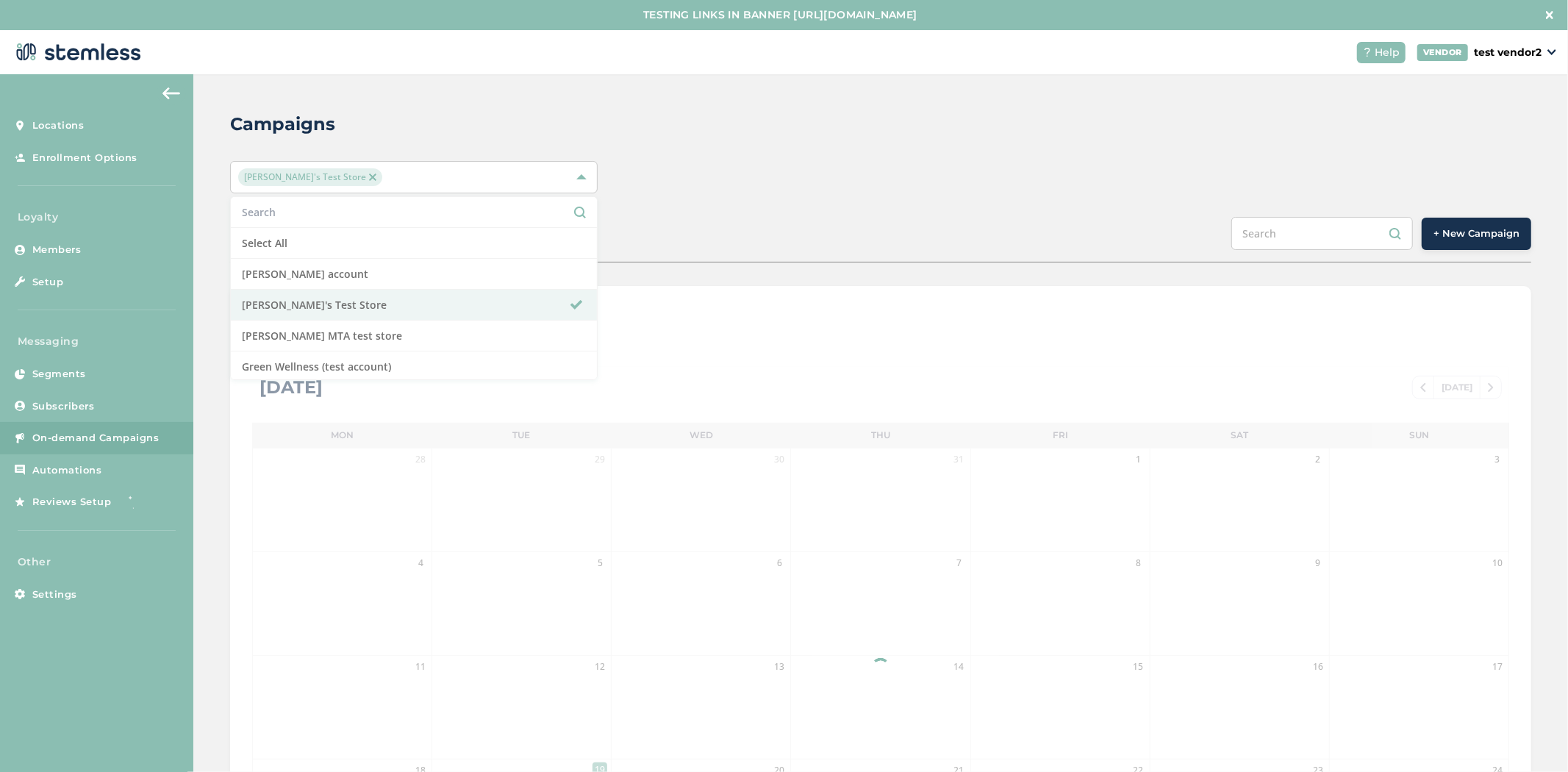
click at [773, 186] on div "[PERSON_NAME]'s Test Store Select All [PERSON_NAME] account [PERSON_NAME]'s Tes…" at bounding box center [880, 177] width 1301 height 32
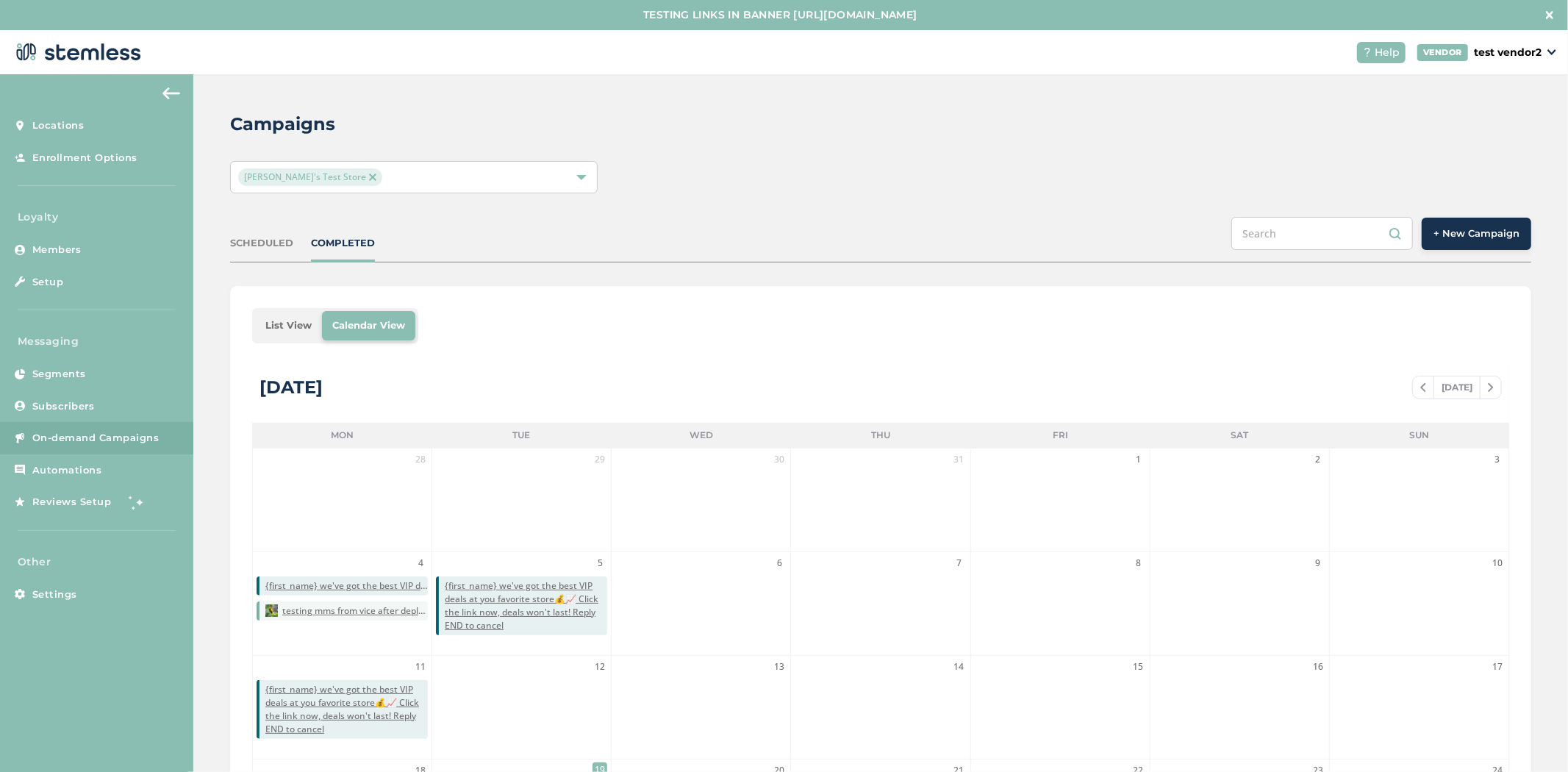
click at [1490, 240] on button "+ New Campaign" at bounding box center [1477, 233] width 110 height 32
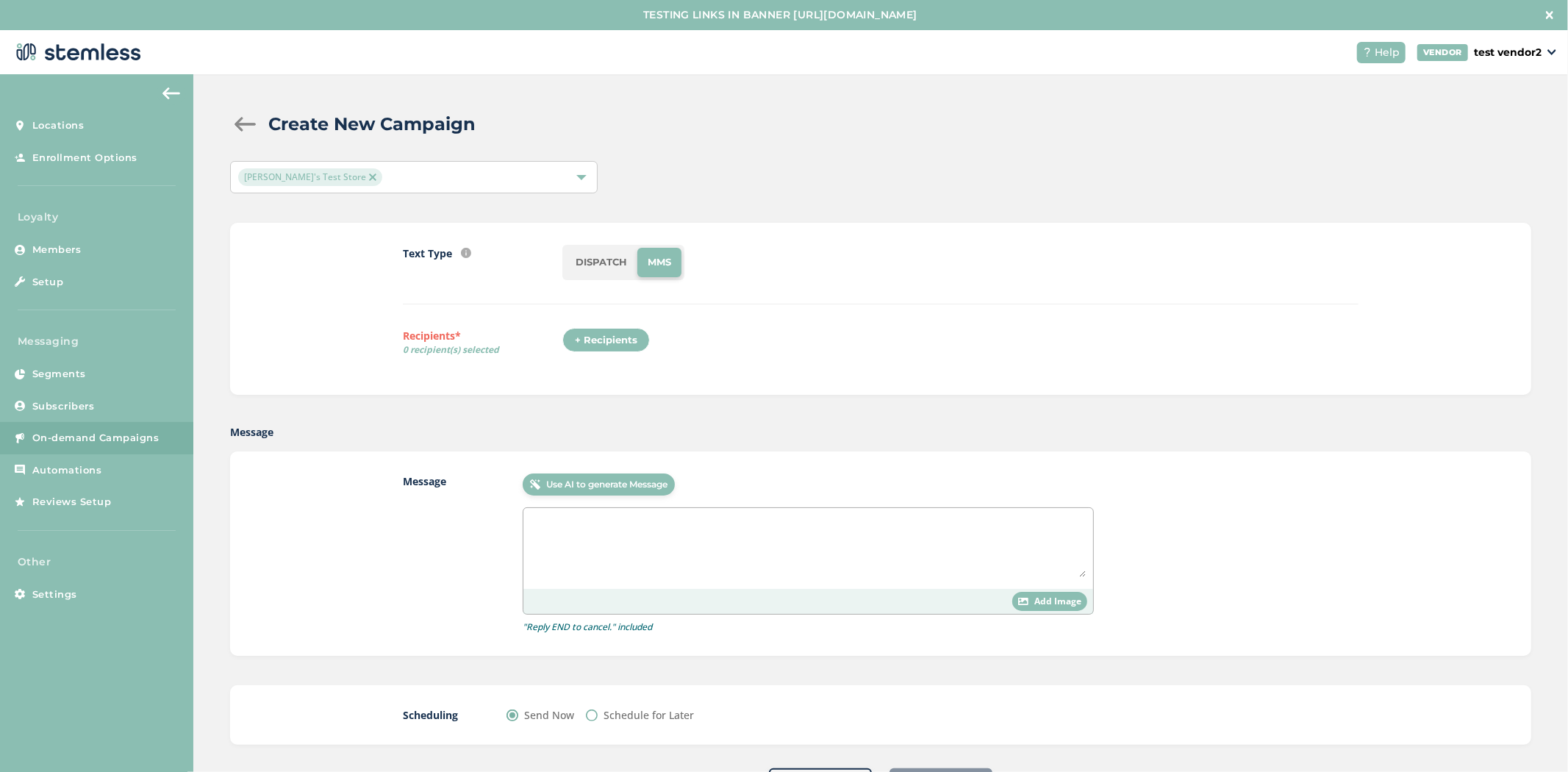
click at [601, 265] on li "DISPATCH" at bounding box center [601, 262] width 72 height 29
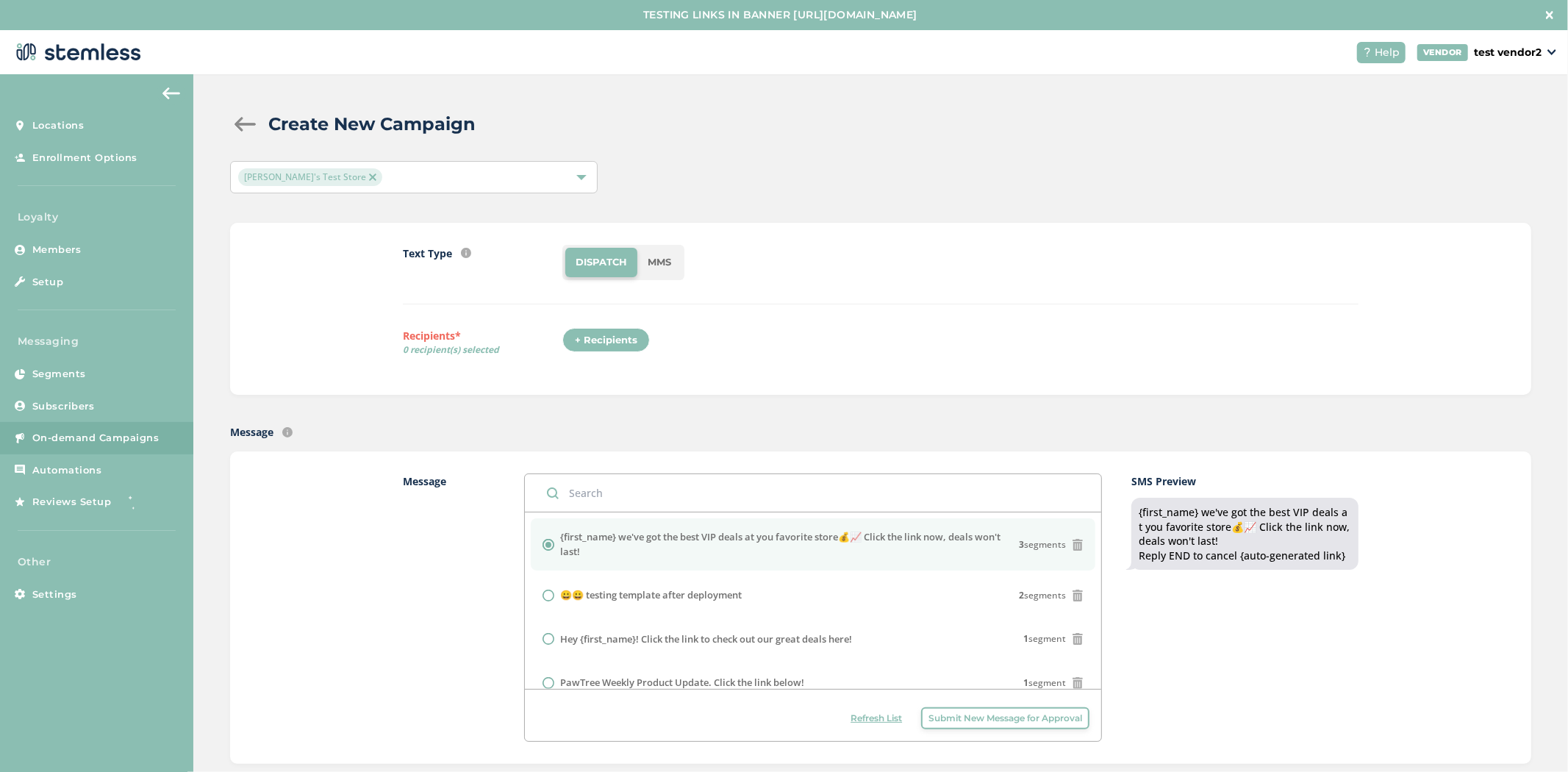
click at [613, 338] on div "+ Recipients" at bounding box center [606, 340] width 87 height 25
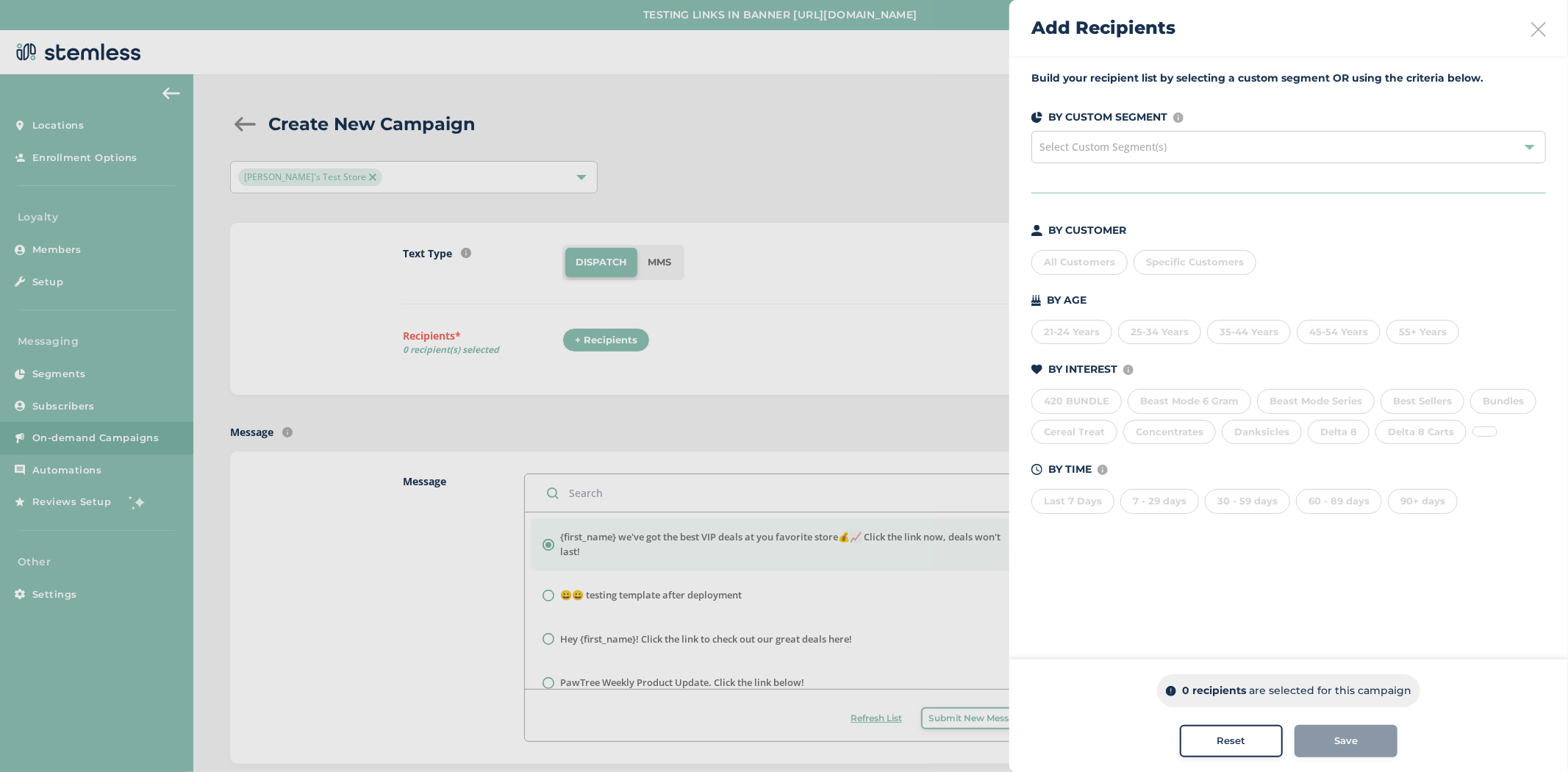
click at [1086, 266] on div "All Customers" at bounding box center [1080, 262] width 96 height 25
drag, startPoint x: 1174, startPoint y: 688, endPoint x: 1211, endPoint y: 688, distance: 37.0
click at [1211, 688] on p "14933 recipients" at bounding box center [1214, 691] width 86 height 16
click at [1165, 682] on div "14933 recipients are selected for this campaign" at bounding box center [1288, 691] width 285 height 33
drag, startPoint x: 1174, startPoint y: 688, endPoint x: 1206, endPoint y: 692, distance: 32.2
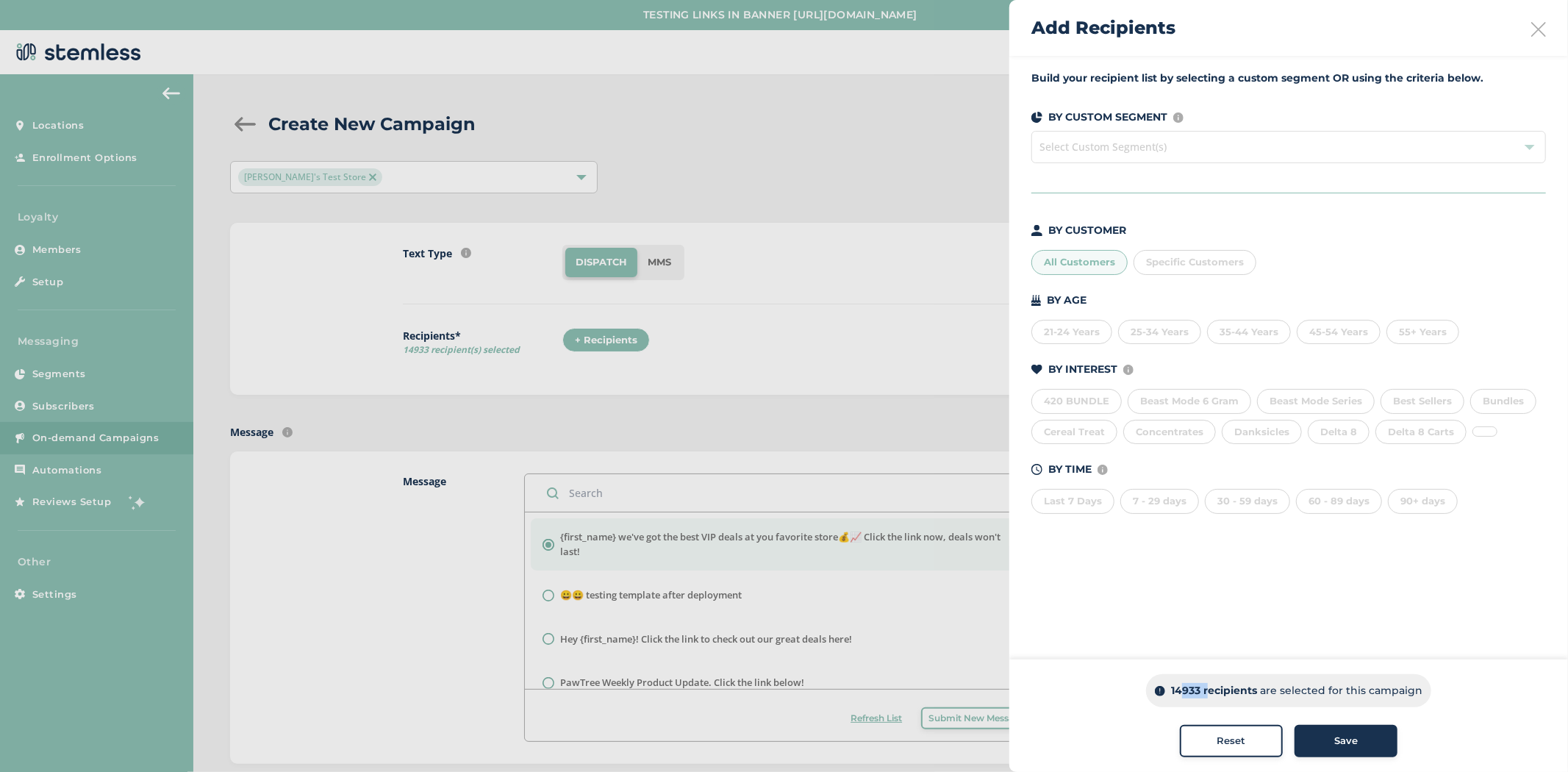
click at [1206, 692] on p "14933 recipients" at bounding box center [1214, 691] width 86 height 16
click at [1073, 335] on div "21-24 Years" at bounding box center [1071, 332] width 81 height 25
click at [1123, 318] on div "21-24 Years 25-34 Years 35-44 Years 45-54 Years 55+ Years" at bounding box center [1289, 329] width 515 height 31
click at [1172, 333] on div "25-34 Years" at bounding box center [1159, 332] width 83 height 25
click at [1078, 497] on div "Last 7 Days" at bounding box center [1073, 501] width 83 height 25
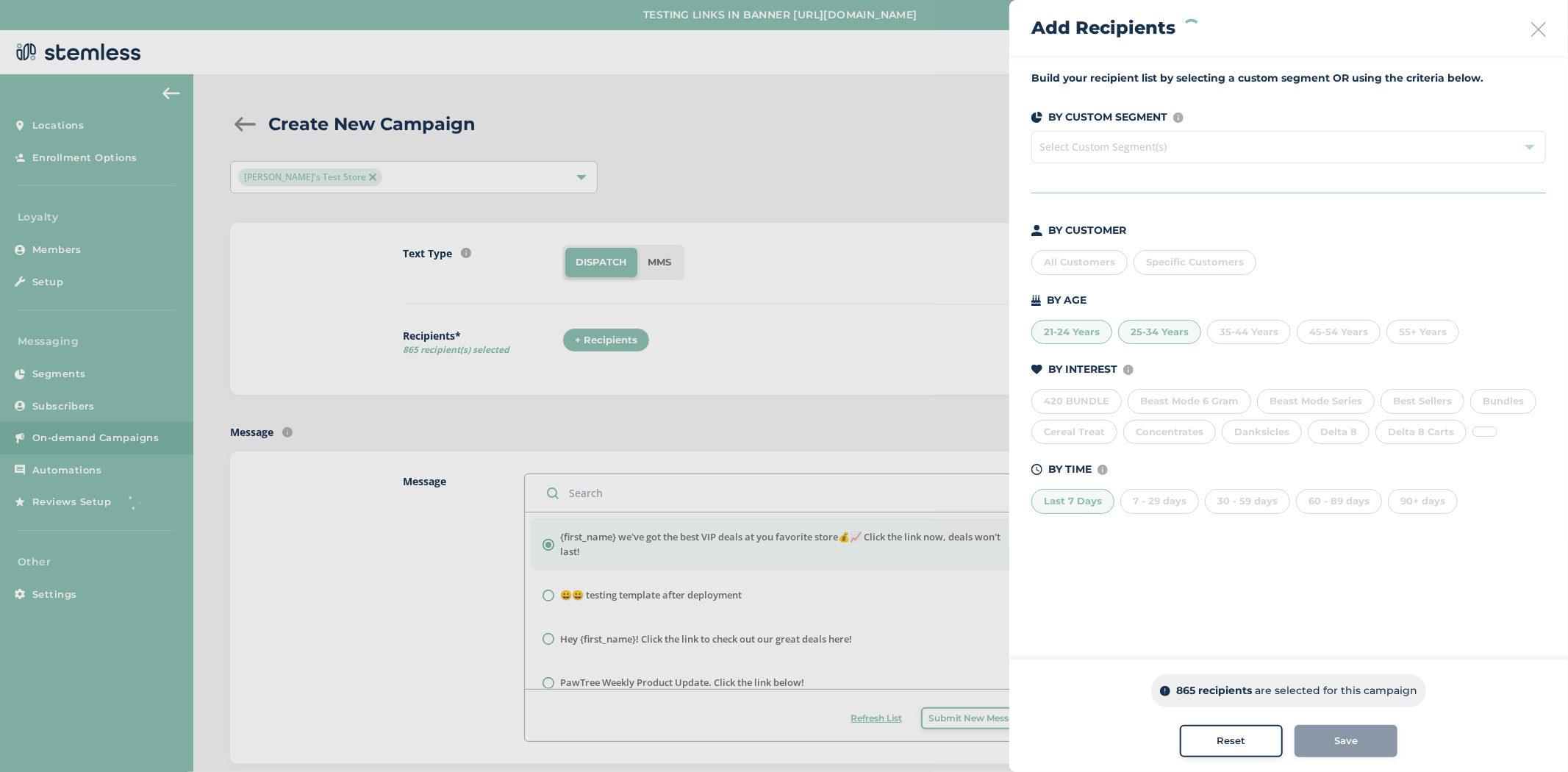
click at [1159, 497] on div "7 - 29 days" at bounding box center [1159, 501] width 79 height 25
click at [1232, 491] on div "30 - 59 days" at bounding box center [1247, 501] width 85 height 25
click at [1399, 503] on div "90+ days" at bounding box center [1423, 501] width 70 height 25
click at [1232, 512] on div "30 - 59 days" at bounding box center [1247, 501] width 85 height 25
click at [1136, 503] on div "7 - 29 days" at bounding box center [1159, 501] width 79 height 25
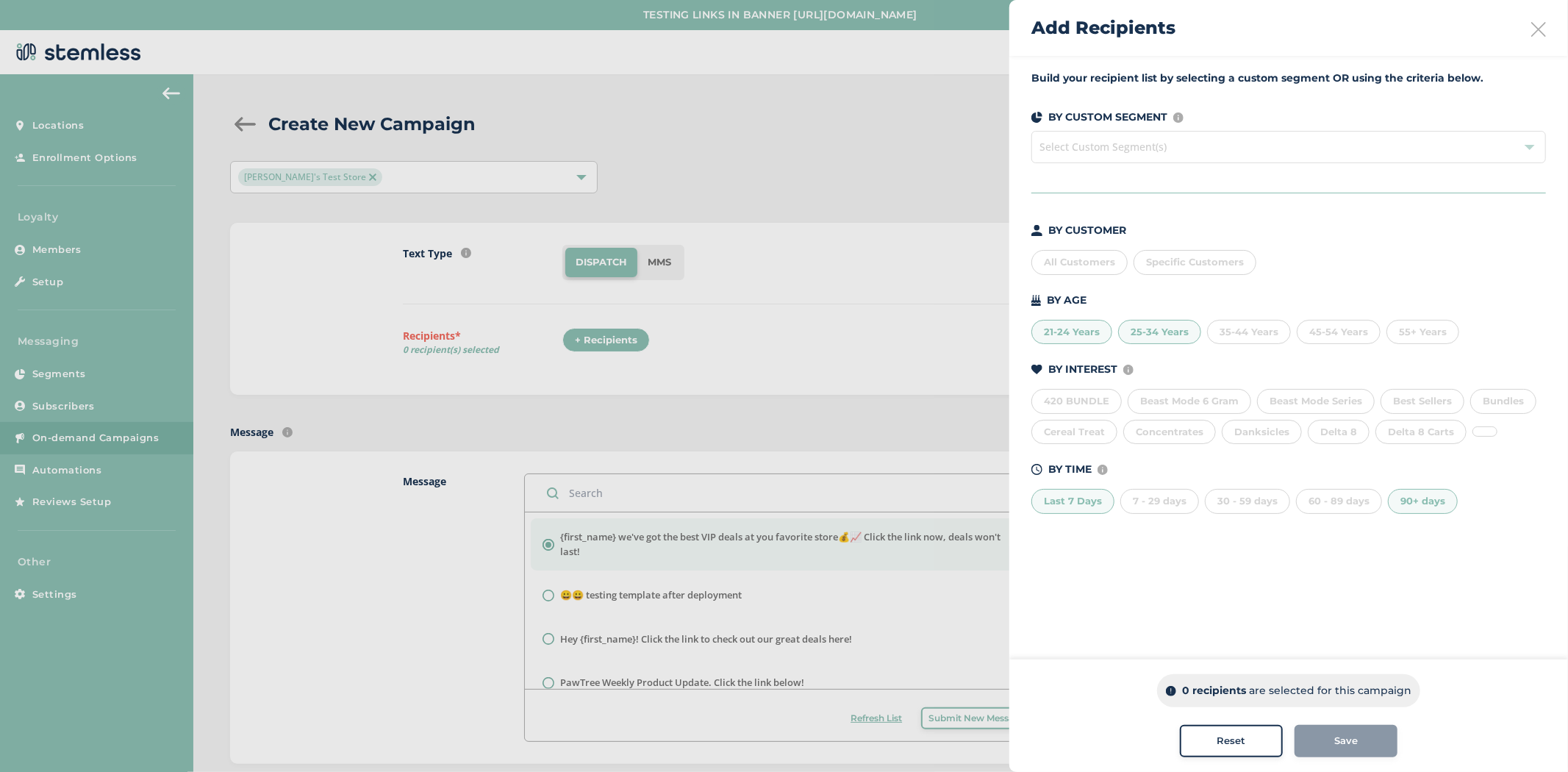
click at [1042, 504] on div "Last 7 Days" at bounding box center [1073, 501] width 83 height 25
drag, startPoint x: 1088, startPoint y: 400, endPoint x: 1106, endPoint y: 414, distance: 22.8
click at [1089, 400] on div "420 BUNDLE" at bounding box center [1077, 401] width 90 height 25
click at [1152, 400] on div "Beast Mode 6 Gram" at bounding box center [1190, 401] width 123 height 25
drag, startPoint x: 1052, startPoint y: 369, endPoint x: 1118, endPoint y: 368, distance: 66.0
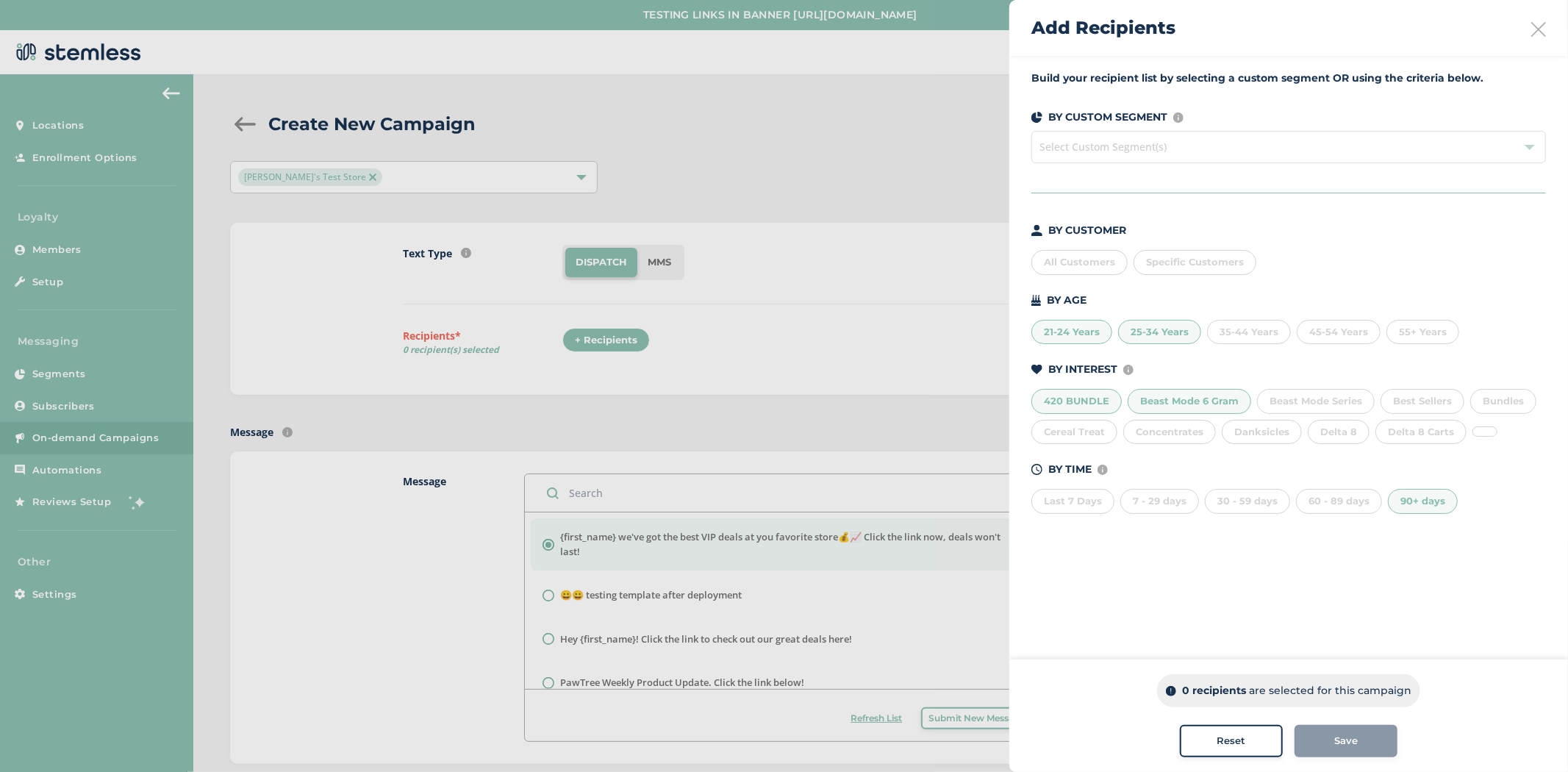
click at [1118, 368] on div "BY INTEREST Displays Stemless categories defined in the Category Mapping tab of…" at bounding box center [1289, 369] width 515 height 16
click at [1443, 502] on div "90+ days" at bounding box center [1423, 501] width 70 height 25
click at [1162, 385] on div "420 BUNDLE Beast Mode 6 Gram Beast Mode Series Best Sellers Bundles Cereal Trea…" at bounding box center [1289, 413] width 515 height 61
click at [1156, 396] on div "Beast Mode 6 Gram" at bounding box center [1190, 401] width 123 height 25
drag, startPoint x: 1070, startPoint y: 396, endPoint x: 1065, endPoint y: 346, distance: 50.2
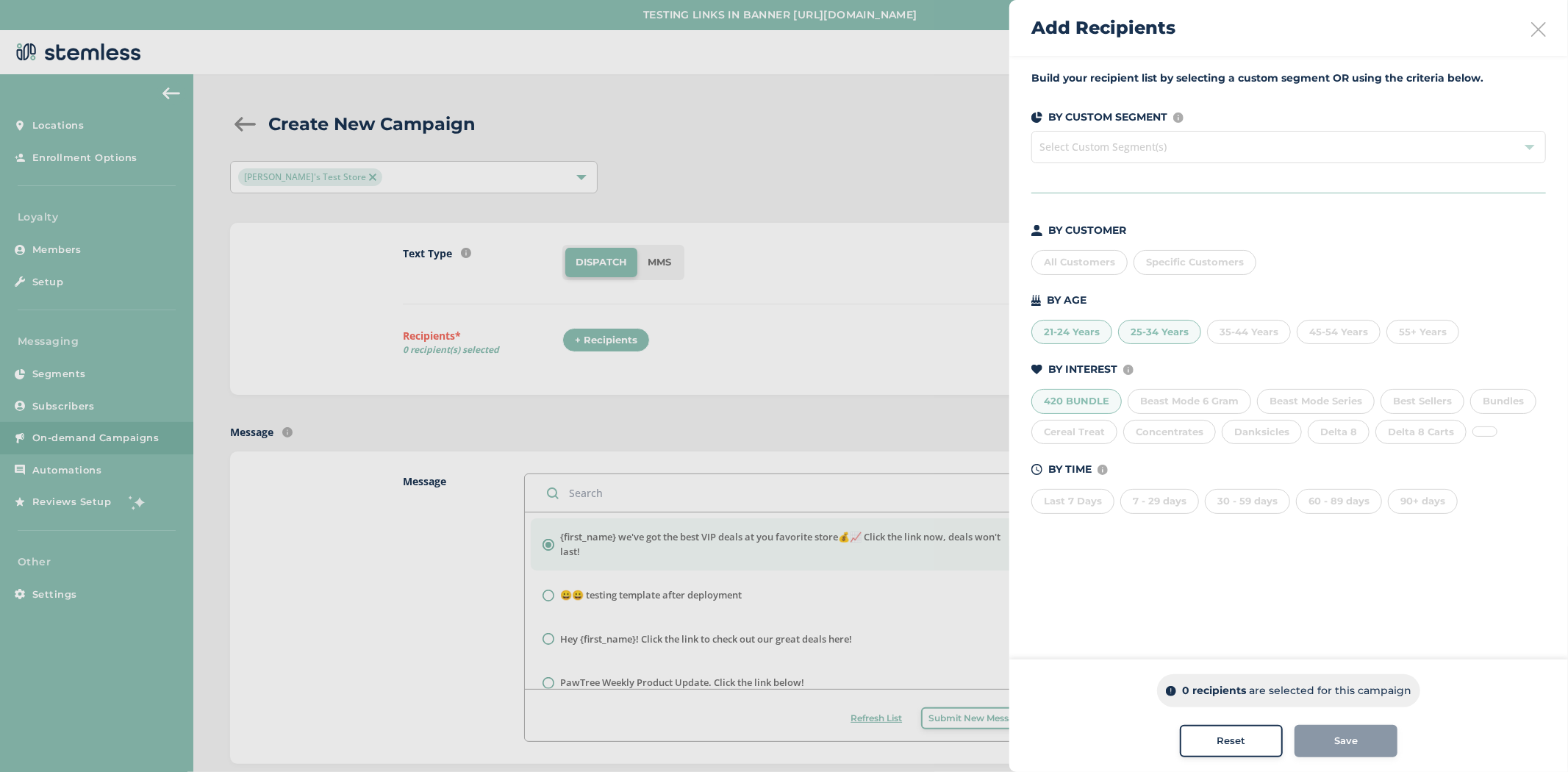
click at [1070, 392] on div "420 BUNDLE" at bounding box center [1077, 401] width 90 height 25
click at [1068, 336] on div "21-24 Years" at bounding box center [1071, 332] width 81 height 25
click at [1156, 328] on div "25-34 Years" at bounding box center [1159, 332] width 83 height 25
click at [1537, 20] on div "Add Recipients" at bounding box center [1288, 28] width 559 height 56
click at [1540, 32] on icon at bounding box center [1539, 29] width 15 height 15
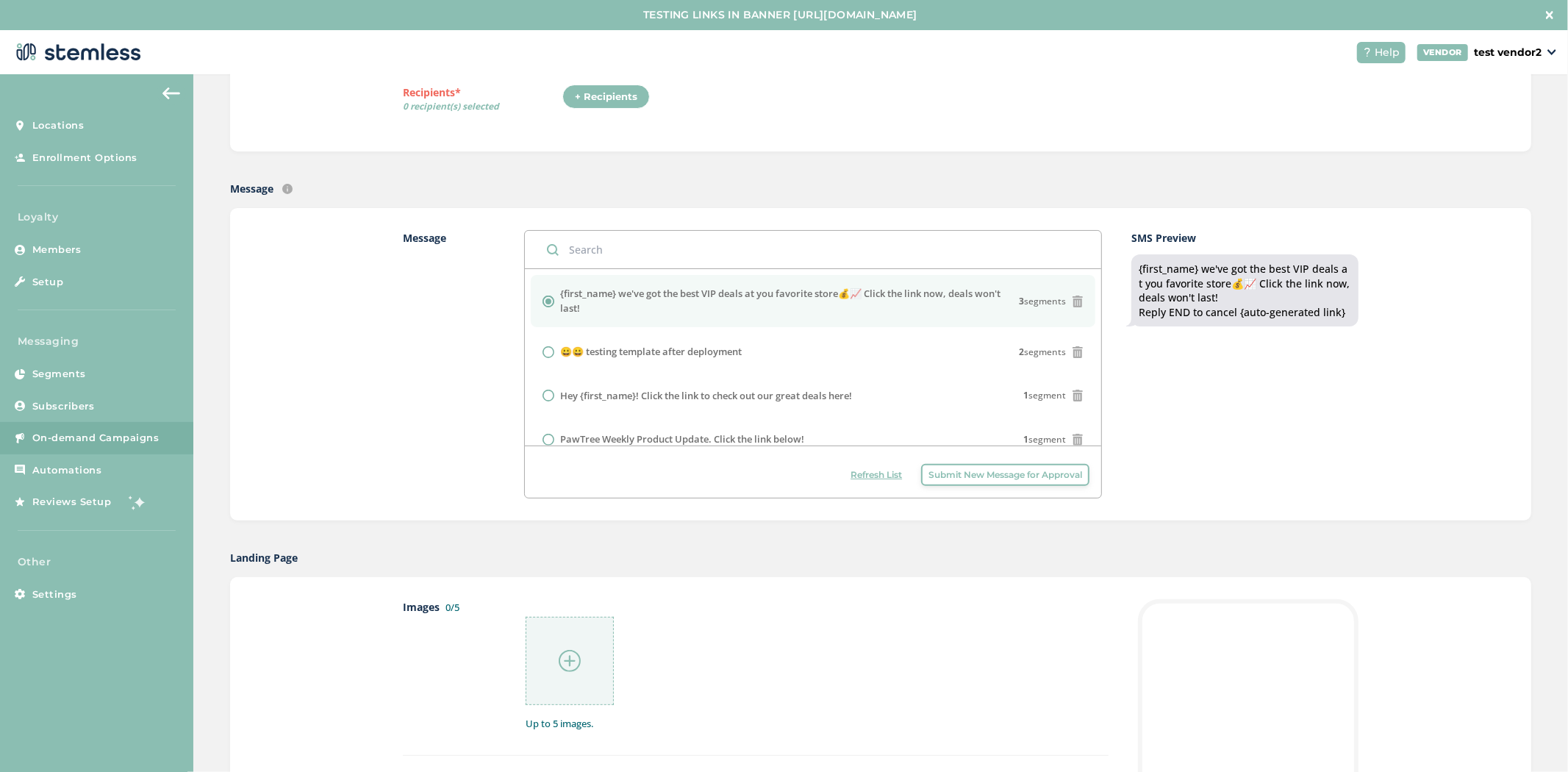
scroll to position [244, 0]
click at [614, 397] on label "Hey {first_name}! Click the link to check out our great deals here!" at bounding box center [707, 396] width 292 height 15
radio input "false"
radio input "true"
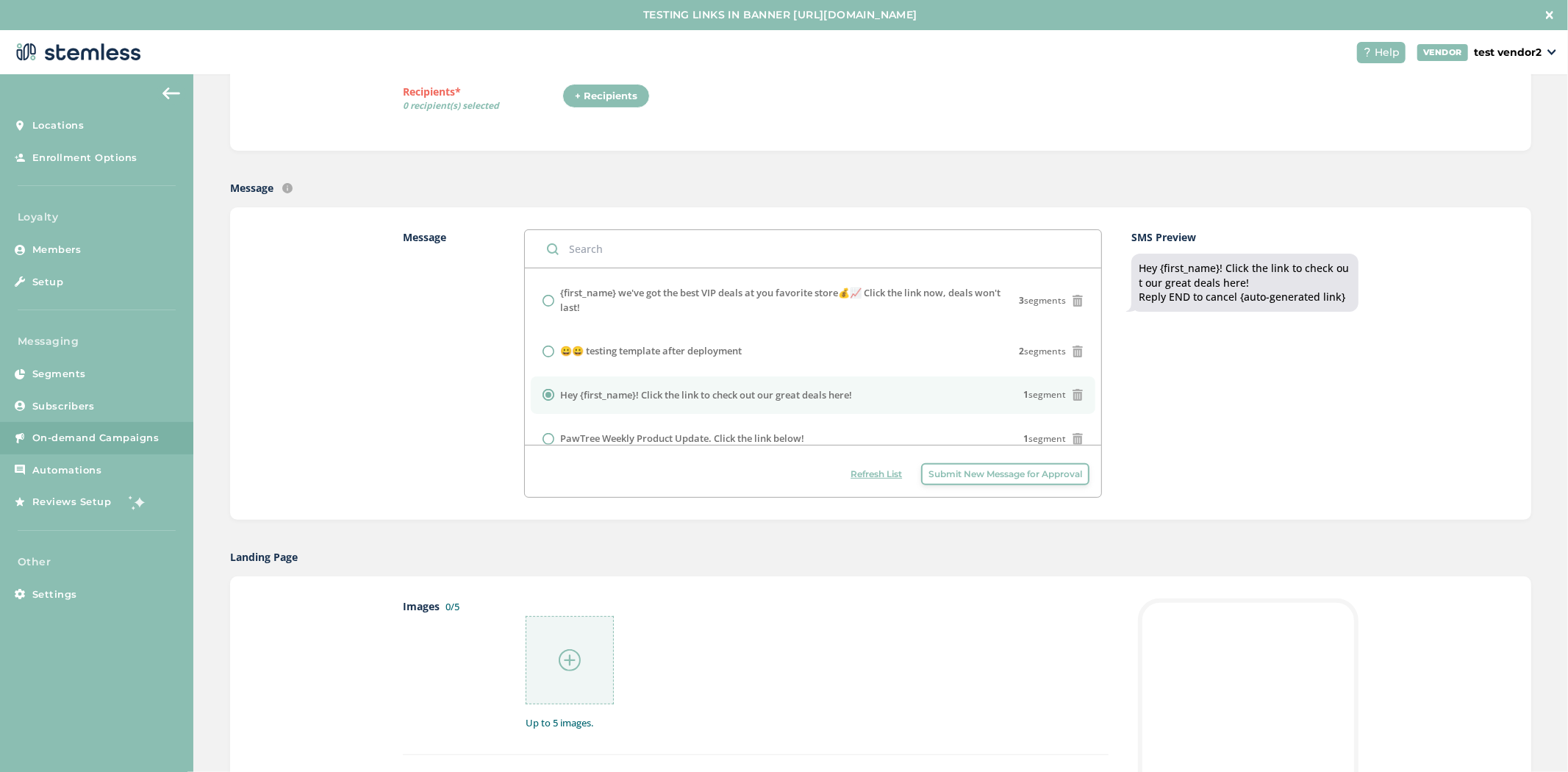
drag, startPoint x: 1230, startPoint y: 297, endPoint x: 1341, endPoint y: 295, distance: 111.0
click at [1341, 295] on div "Hey {first_name}! Click the link to check out our great deals here! Reply END t…" at bounding box center [1244, 283] width 212 height 44
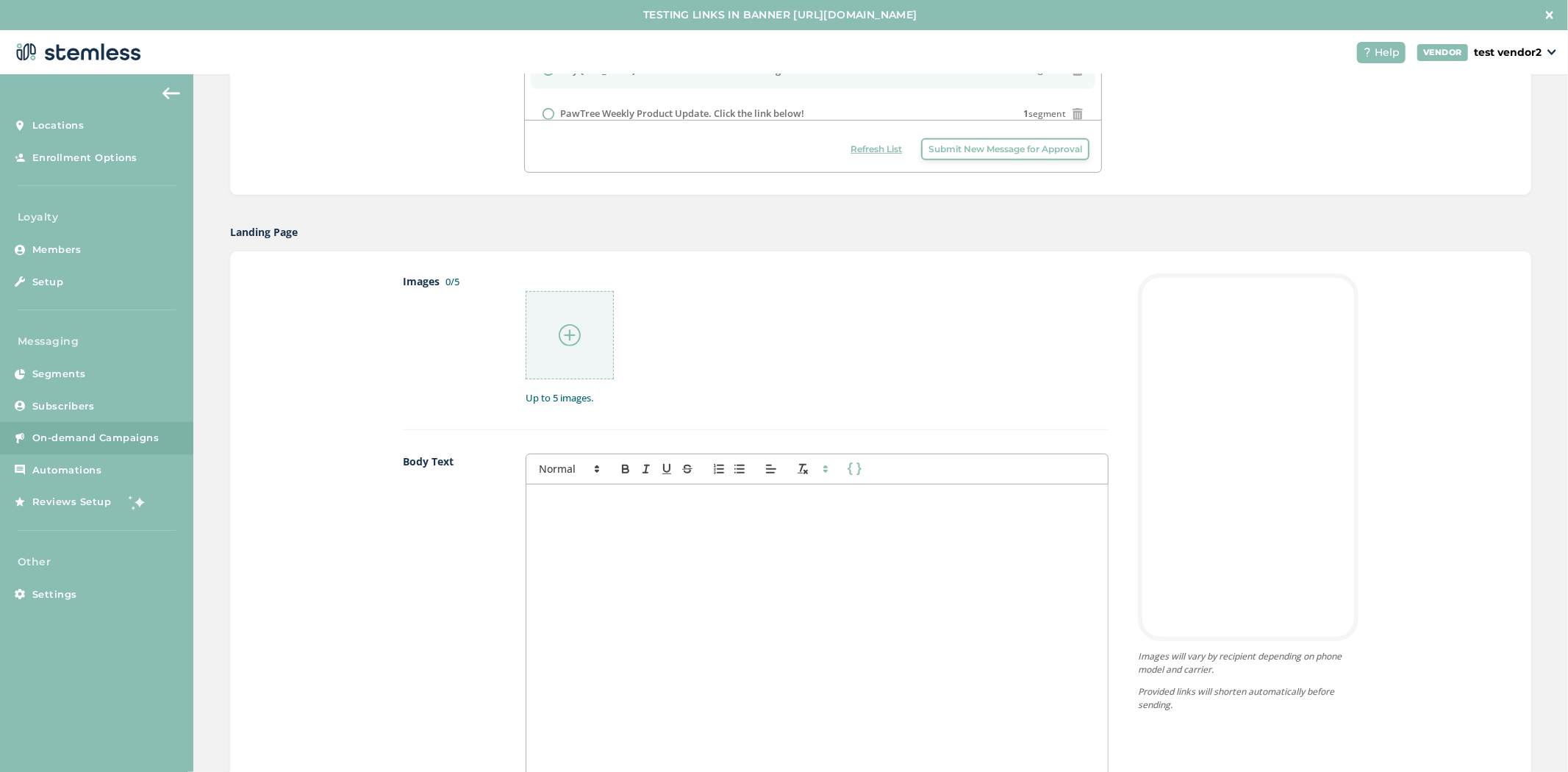
scroll to position [570, 0]
click at [570, 355] on div at bounding box center [570, 334] width 88 height 88
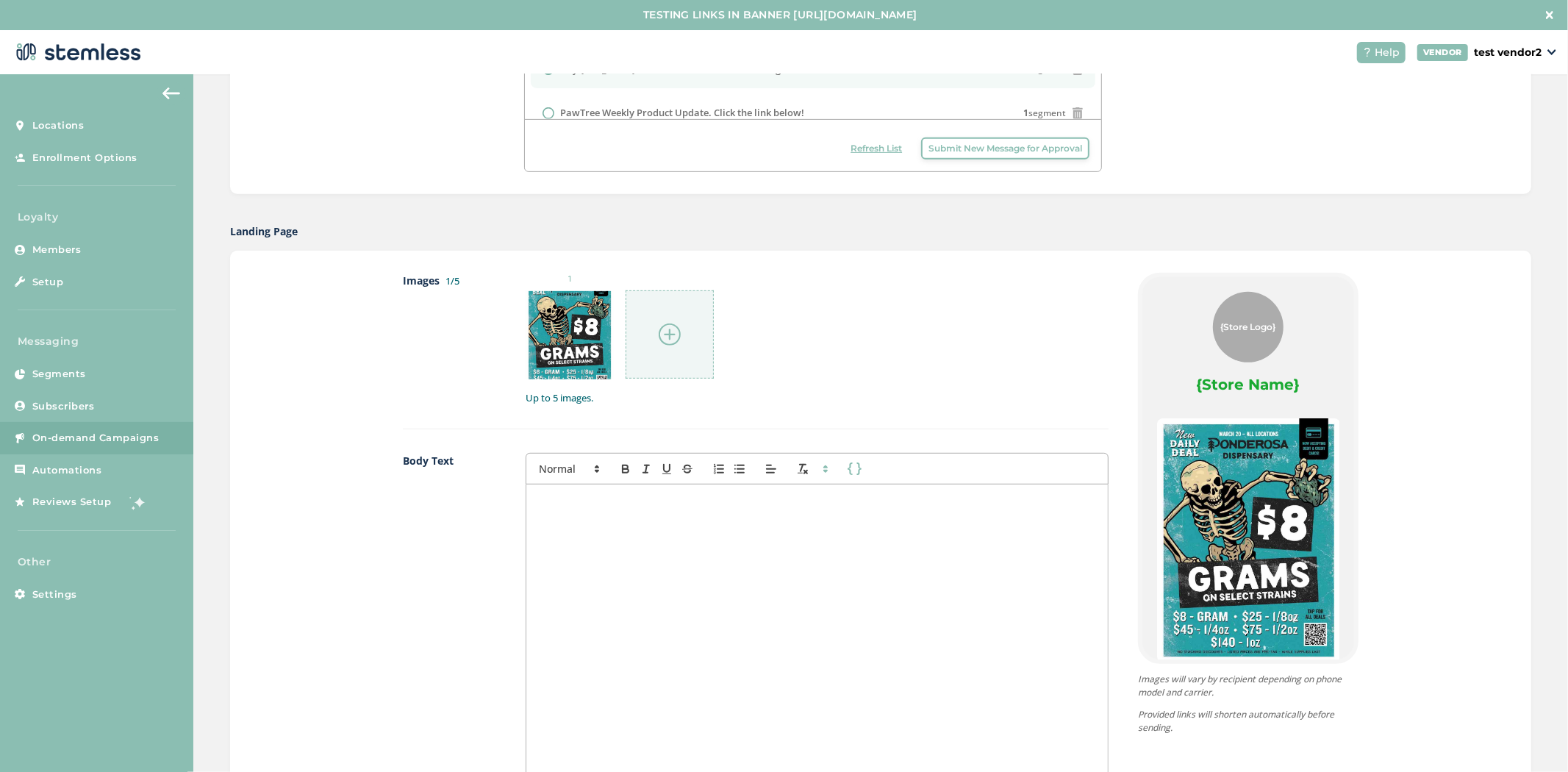
click at [630, 327] on div at bounding box center [669, 334] width 88 height 88
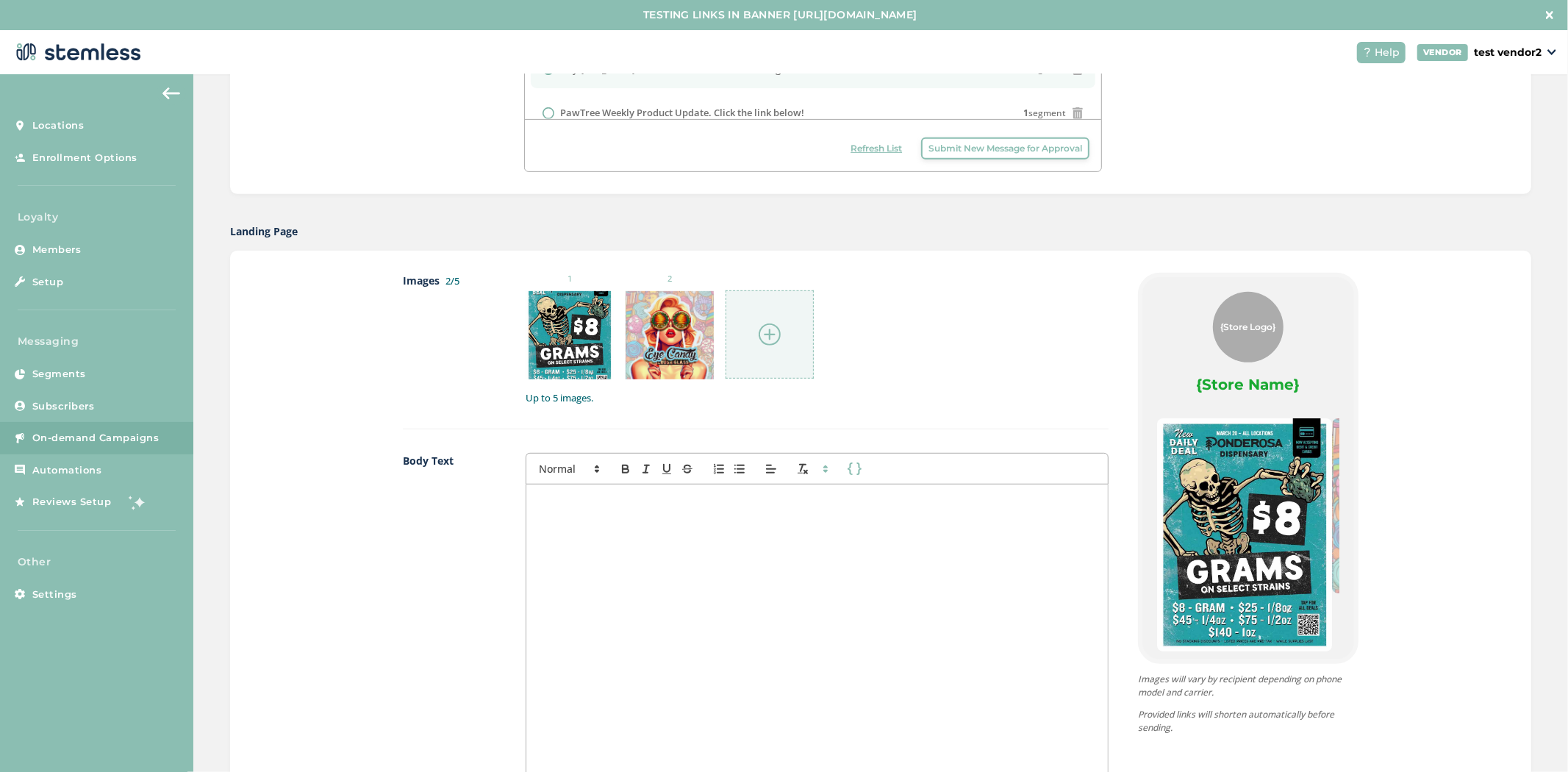
click at [776, 345] on div at bounding box center [769, 334] width 88 height 88
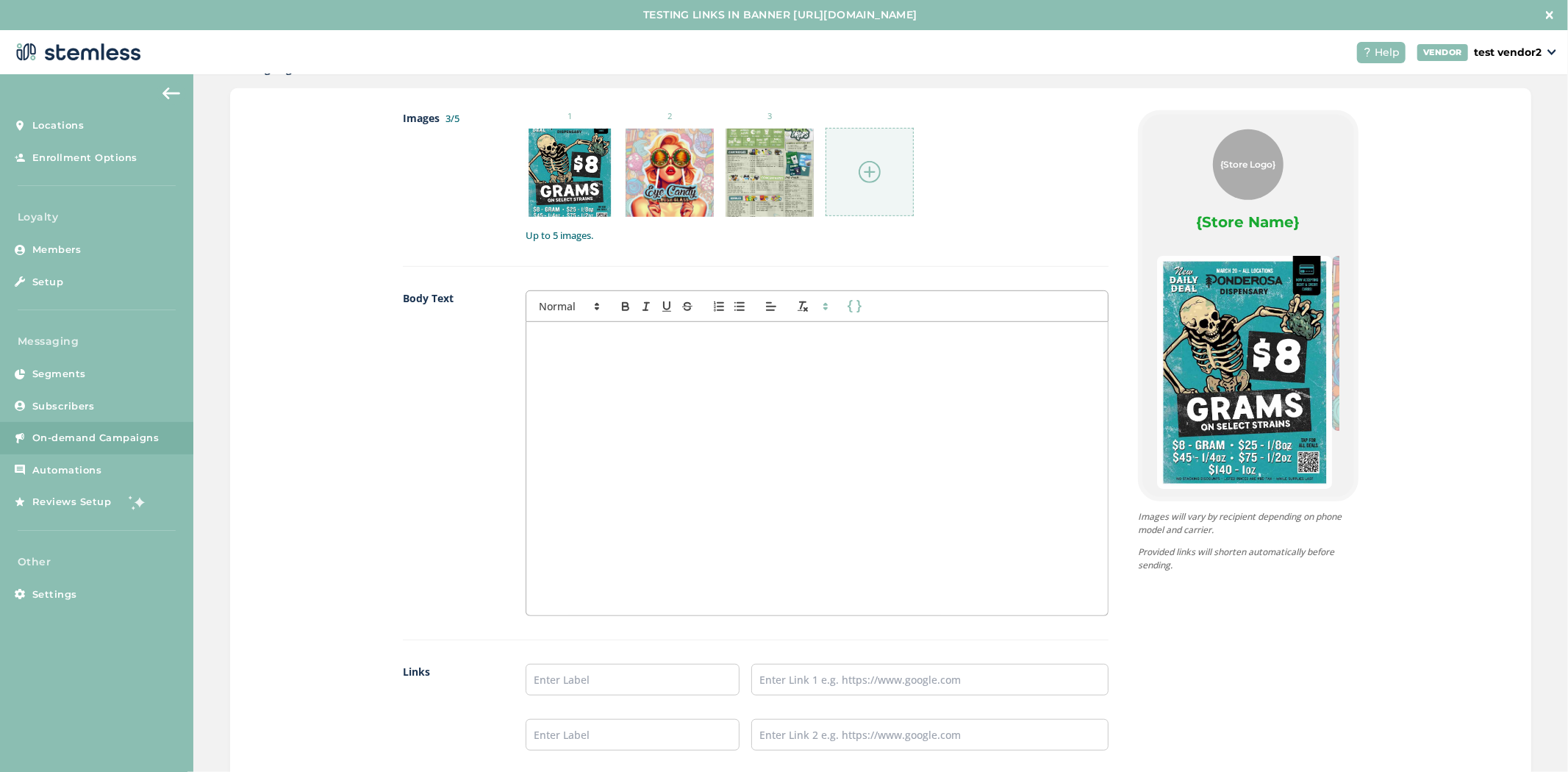
scroll to position [733, 0]
drag, startPoint x: 1266, startPoint y: 157, endPoint x: 1188, endPoint y: 151, distance: 78.2
click at [1188, 151] on div "{Store Logo} {Store Name}" at bounding box center [1248, 180] width 182 height 103
drag, startPoint x: 1170, startPoint y: 214, endPoint x: 1298, endPoint y: 215, distance: 128.0
click at [1298, 215] on div "{Store Logo} {Store Name}" at bounding box center [1248, 180] width 182 height 103
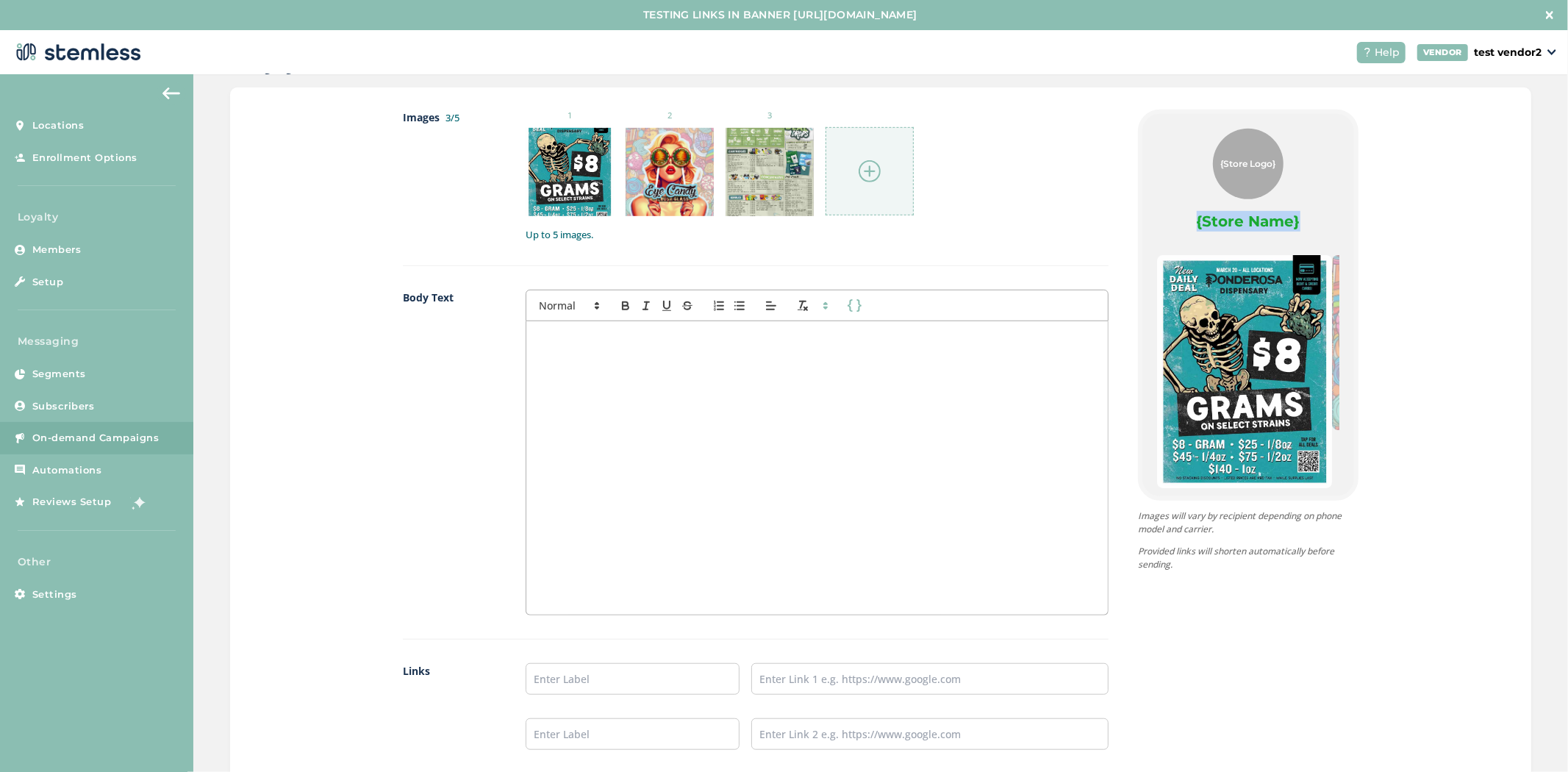
drag, startPoint x: 1277, startPoint y: 414, endPoint x: 1158, endPoint y: 425, distance: 119.5
click at [1158, 425] on img at bounding box center [1244, 372] width 175 height 233
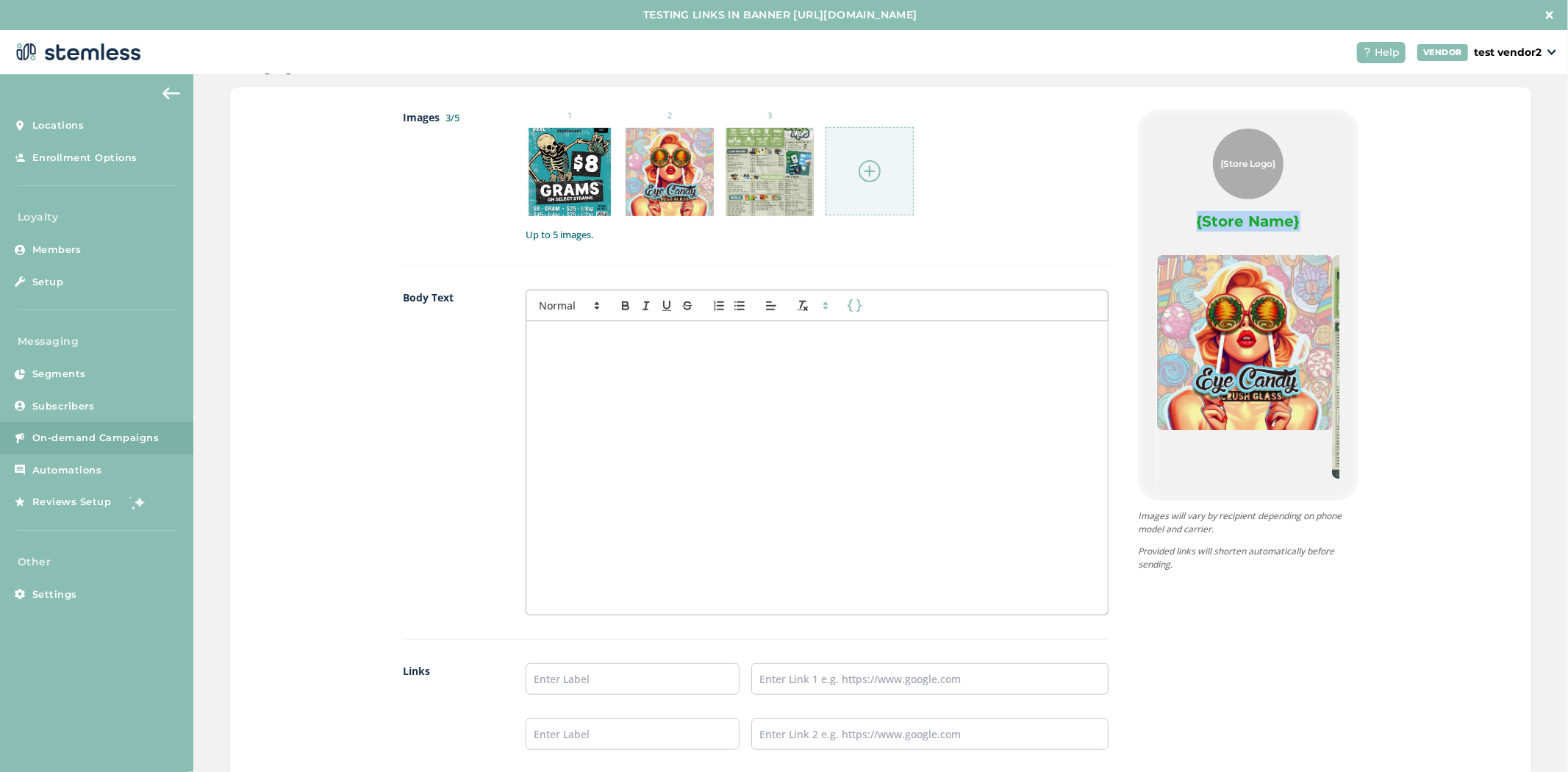
drag, startPoint x: 1211, startPoint y: 396, endPoint x: 1180, endPoint y: 401, distance: 31.4
click at [1157, 404] on img at bounding box center [1244, 342] width 175 height 175
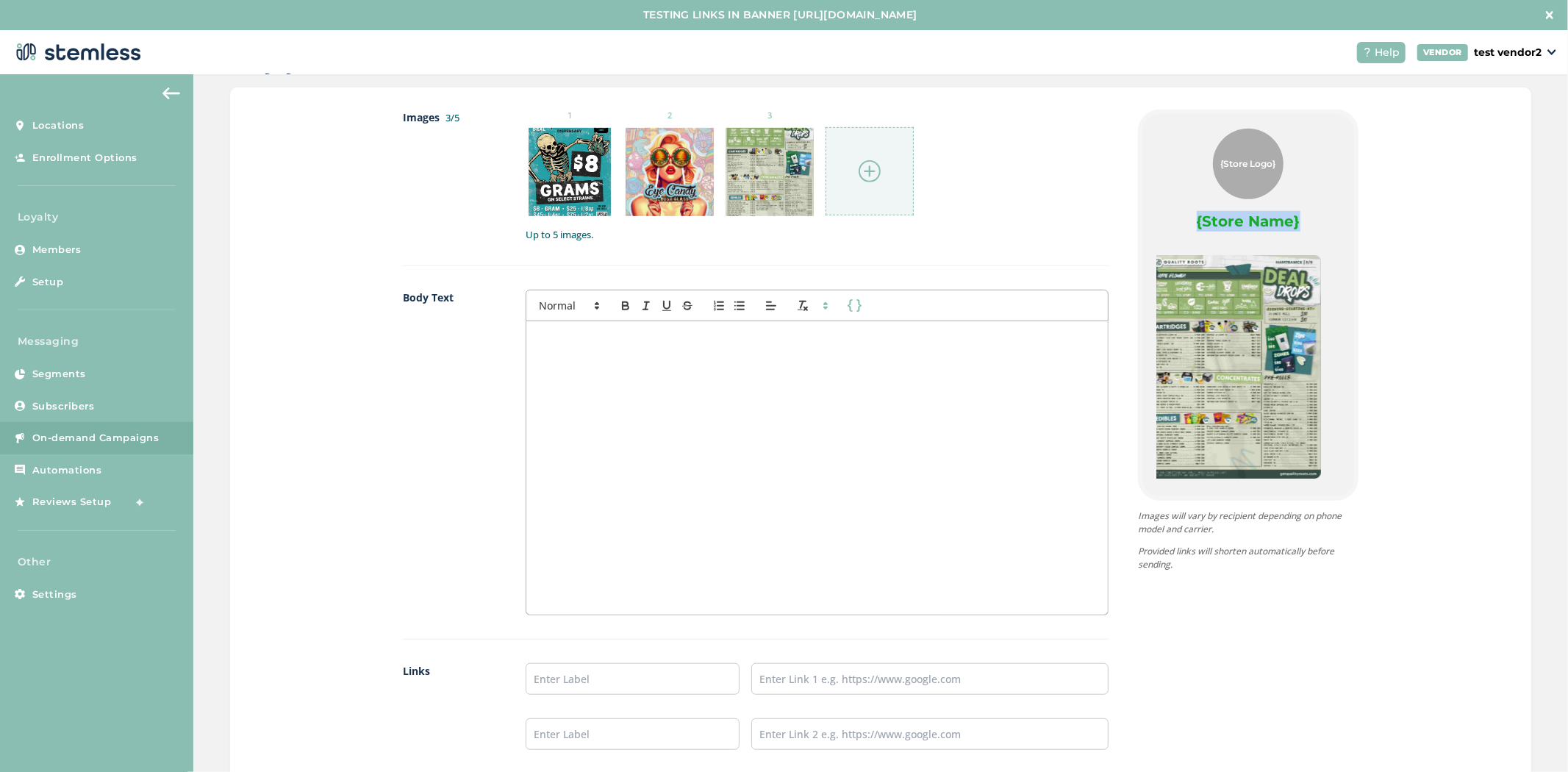
drag, startPoint x: 1281, startPoint y: 380, endPoint x: 1167, endPoint y: 385, distance: 114.1
click at [1167, 385] on img at bounding box center [1233, 366] width 175 height 223
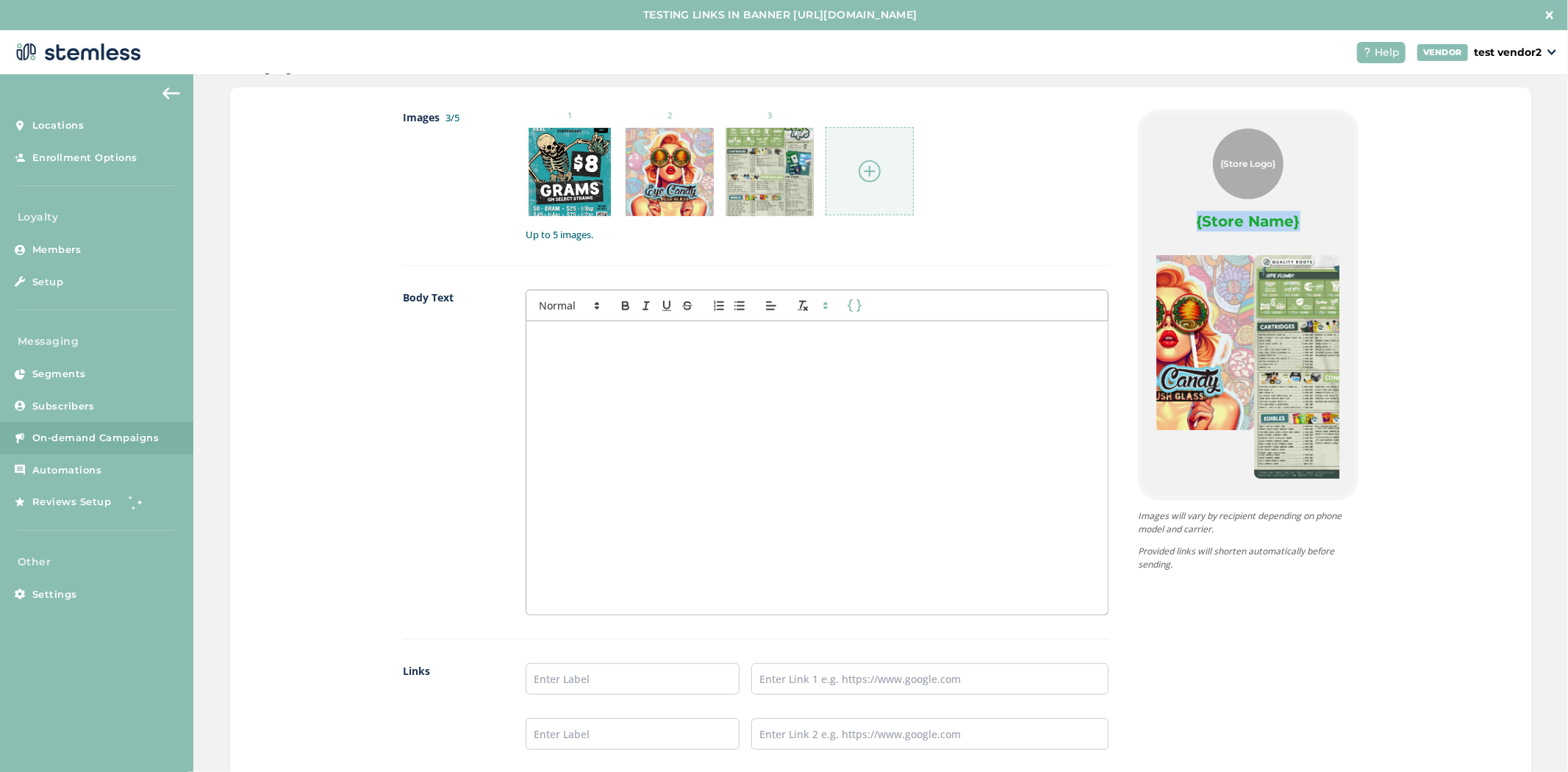
drag, startPoint x: 1218, startPoint y: 395, endPoint x: 1255, endPoint y: 402, distance: 37.7
click at [1322, 402] on img at bounding box center [1342, 366] width 175 height 223
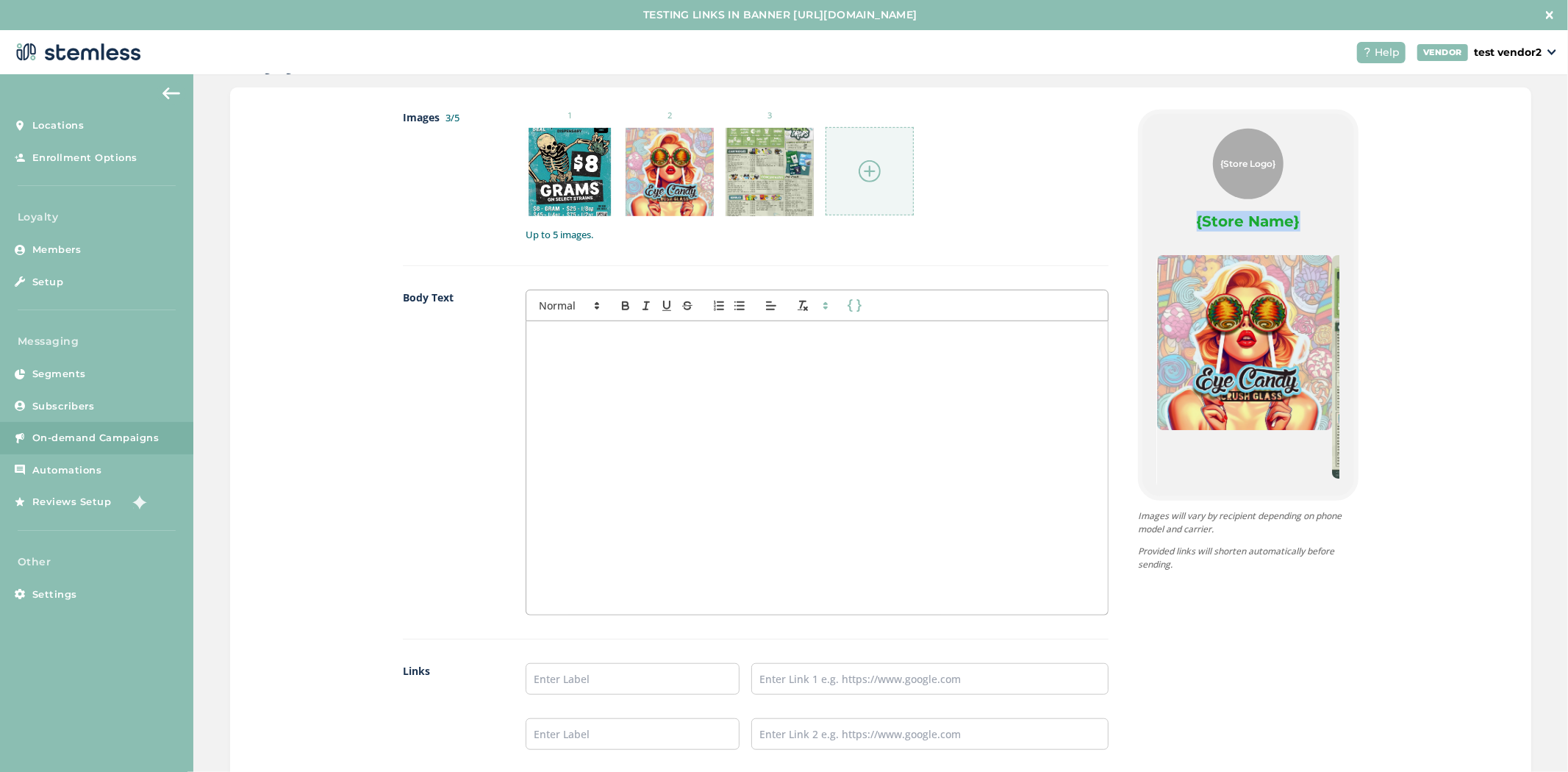
drag, startPoint x: 1233, startPoint y: 414, endPoint x: 1248, endPoint y: 412, distance: 15.1
click at [1263, 412] on img at bounding box center [1244, 342] width 175 height 175
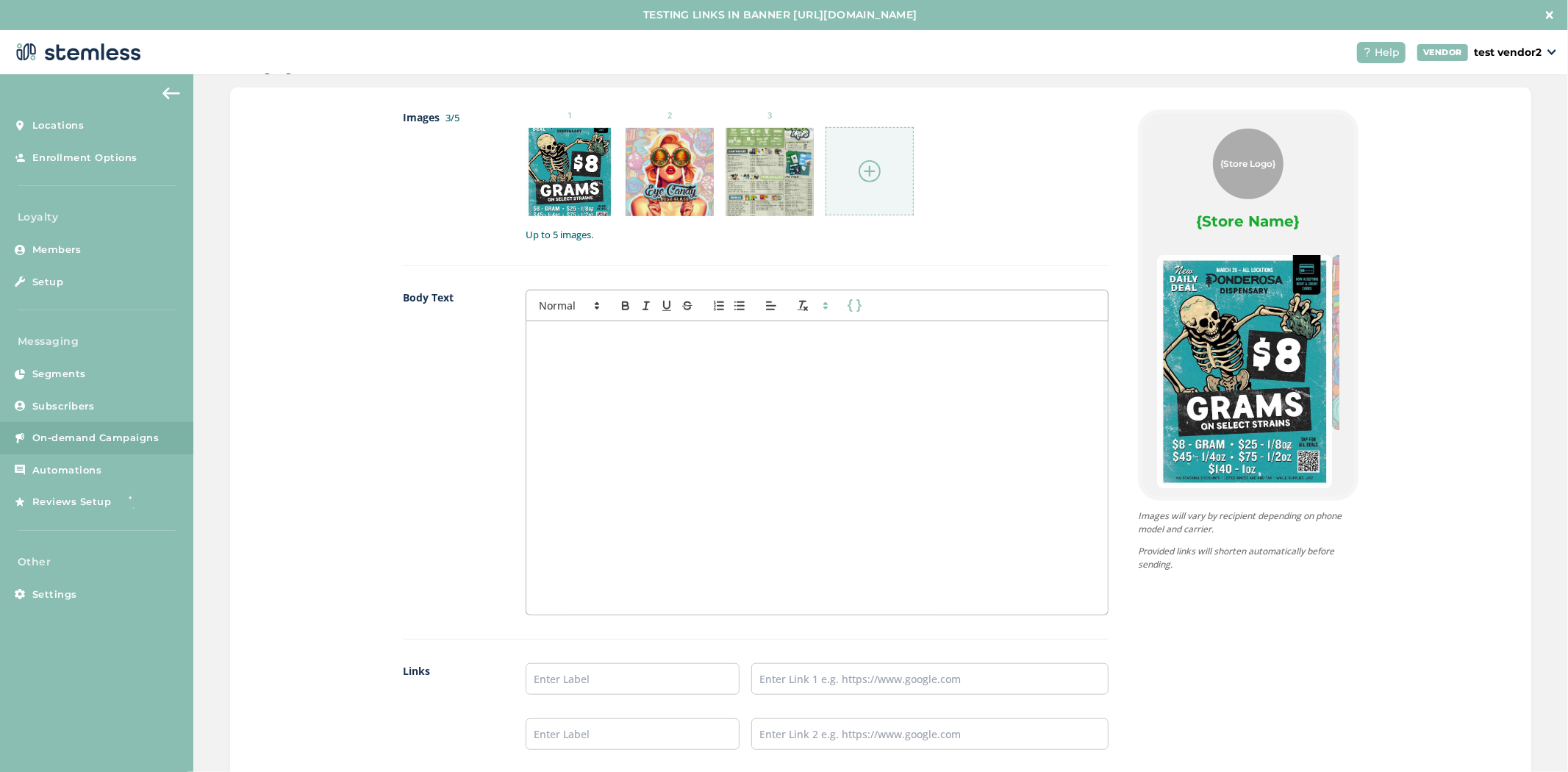
click at [767, 451] on div at bounding box center [817, 468] width 582 height 293
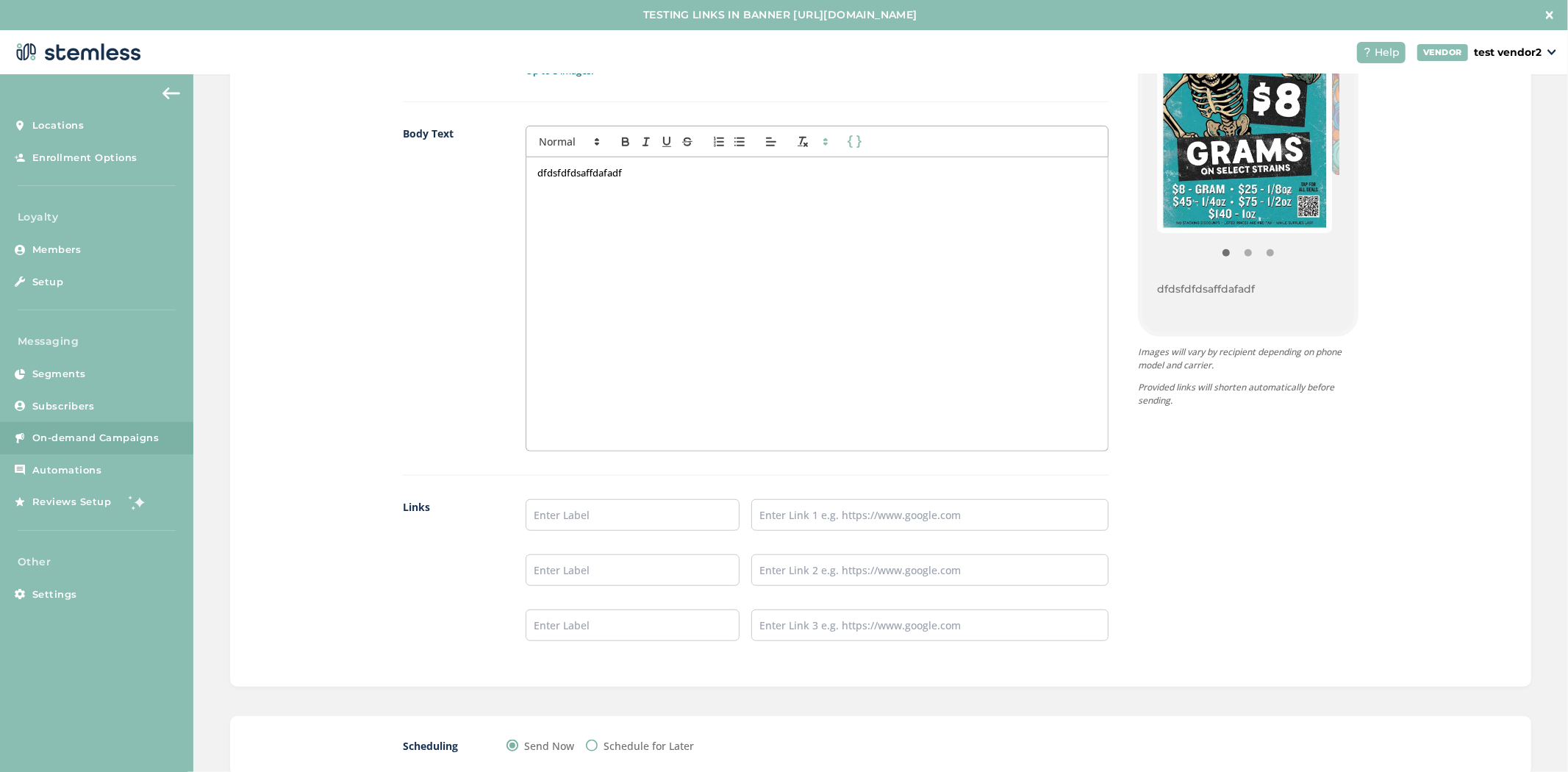
scroll to position [112, 0]
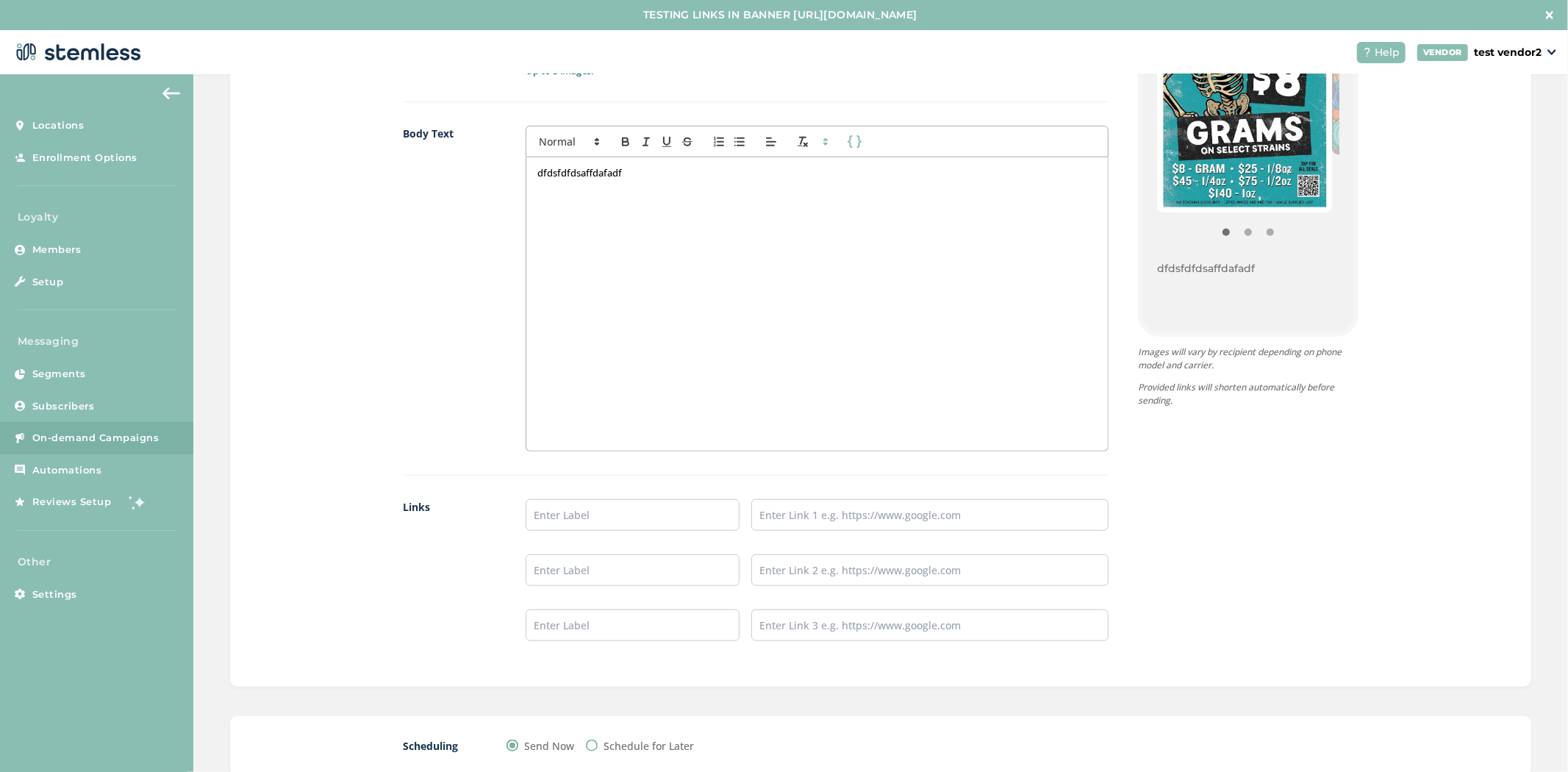
drag, startPoint x: 1232, startPoint y: 266, endPoint x: 1068, endPoint y: 305, distance: 168.6
click at [1117, 276] on div "{Store Logo} {Store Name} dfdsfdfdsaffdafadf Powered By Images will vary by rec…" at bounding box center [1233, 305] width 250 height 719
click at [666, 505] on input "text" at bounding box center [633, 515] width 214 height 32
type input "Menu Here"
click at [783, 506] on input "text" at bounding box center [930, 515] width 357 height 32
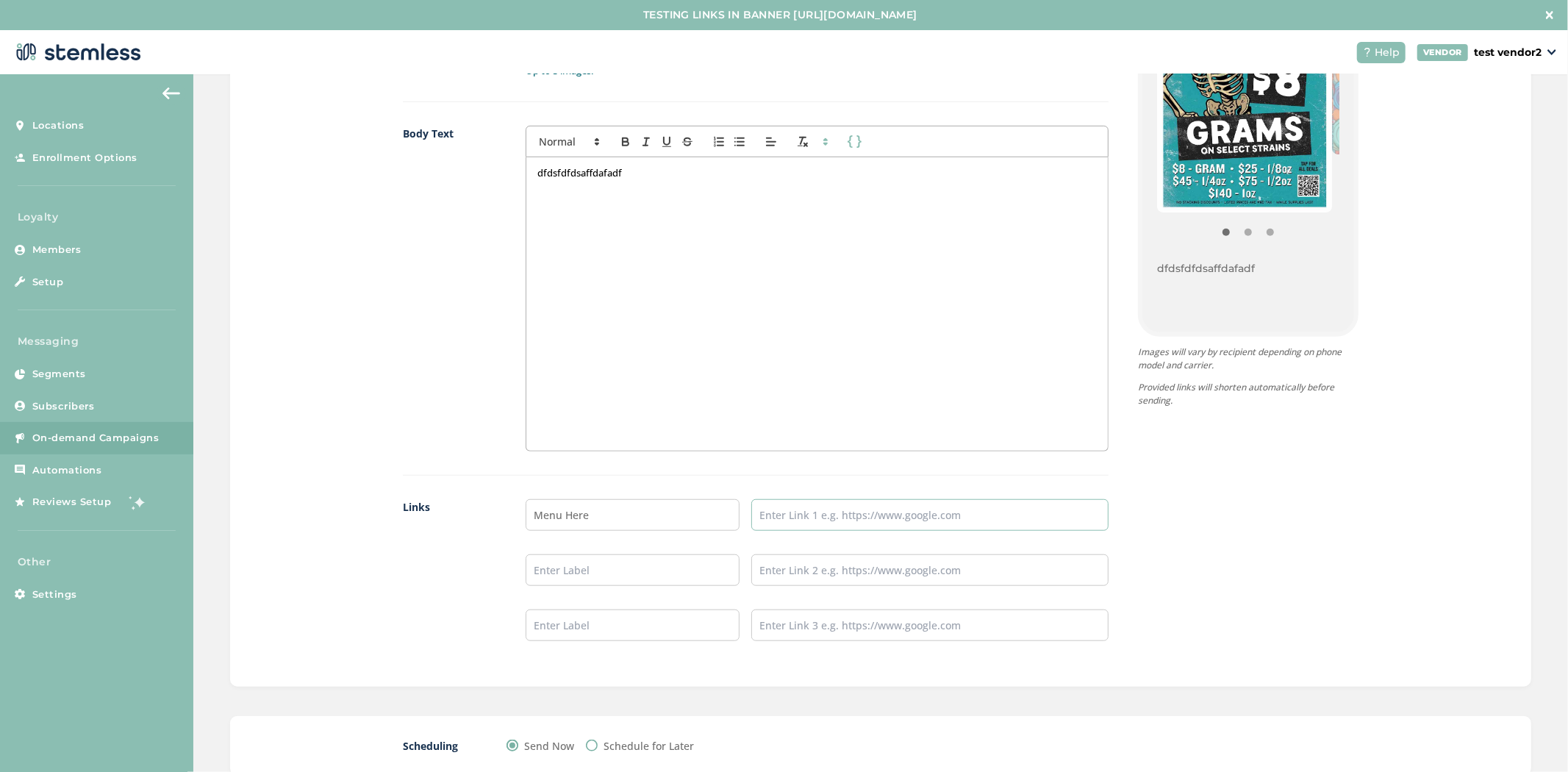
type input "[URL][DOMAIN_NAME]"
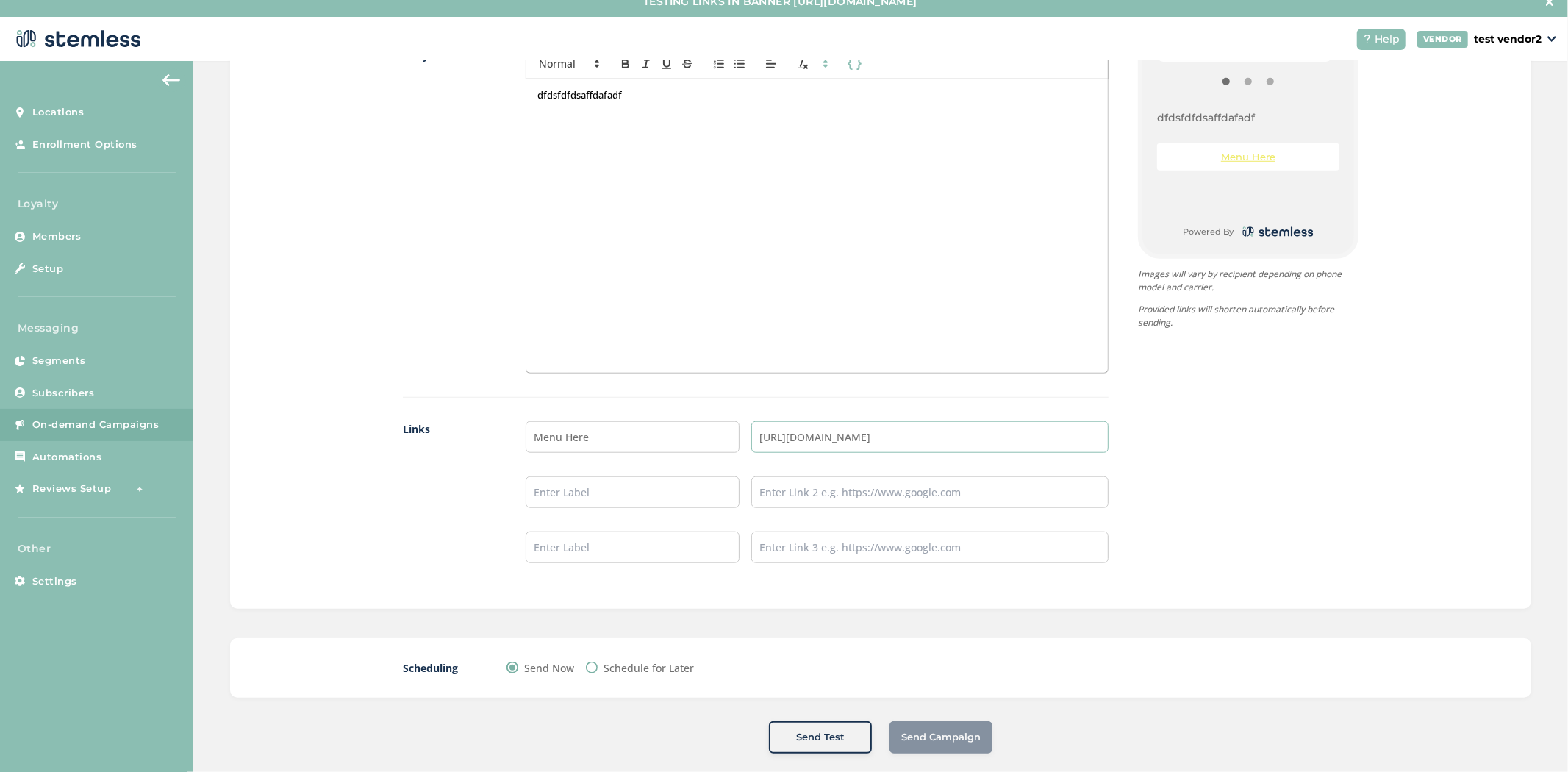
scroll to position [15, 0]
click at [586, 667] on input "Schedule for Later" at bounding box center [592, 666] width 12 height 12
radio input "true"
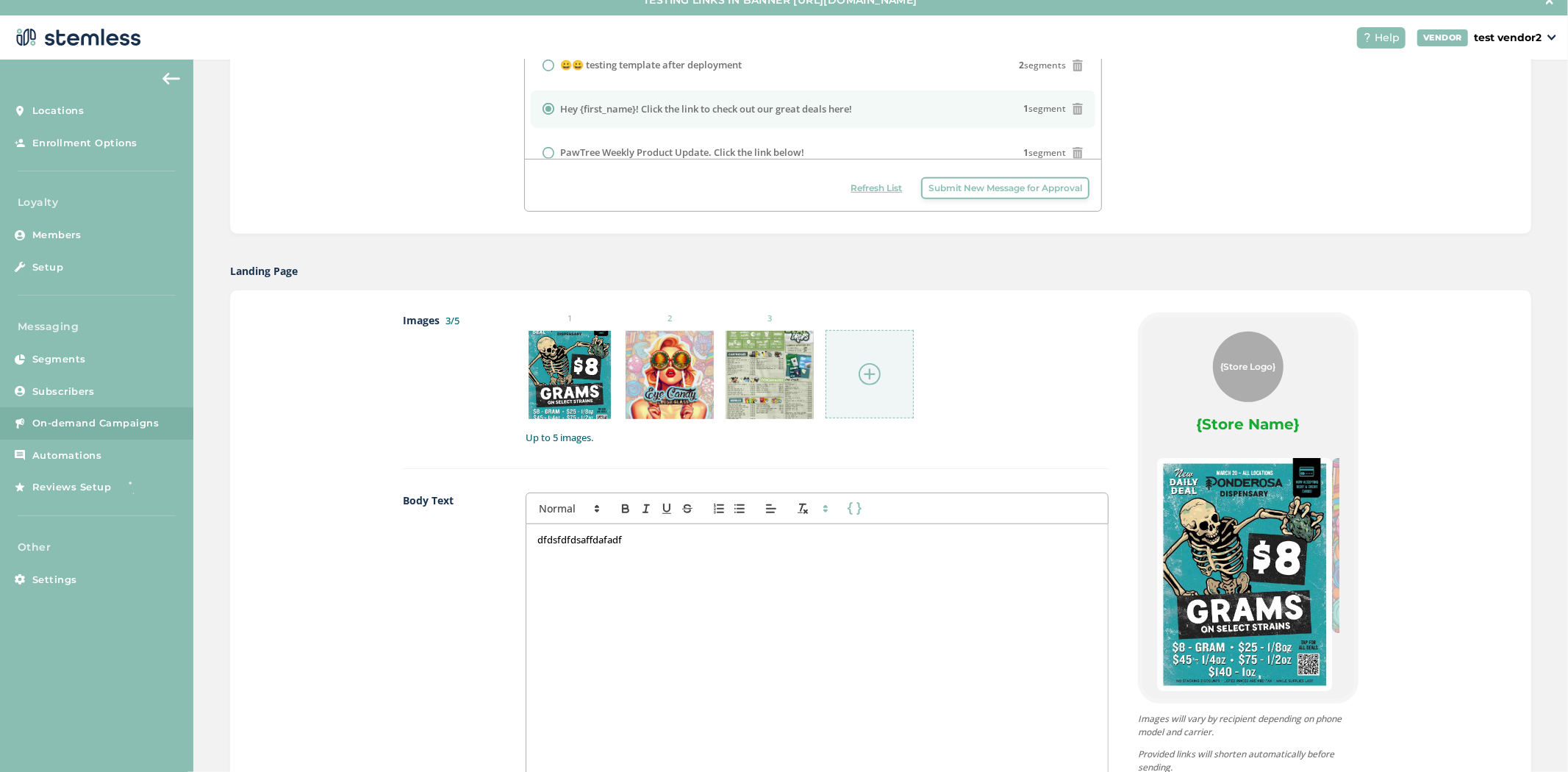
scroll to position [517, 0]
drag, startPoint x: 597, startPoint y: 570, endPoint x: 447, endPoint y: 553, distance: 151.0
click at [447, 553] on div "Body Text First Name Last Name dfdsfdfdsaffdafadf" at bounding box center [755, 666] width 706 height 349
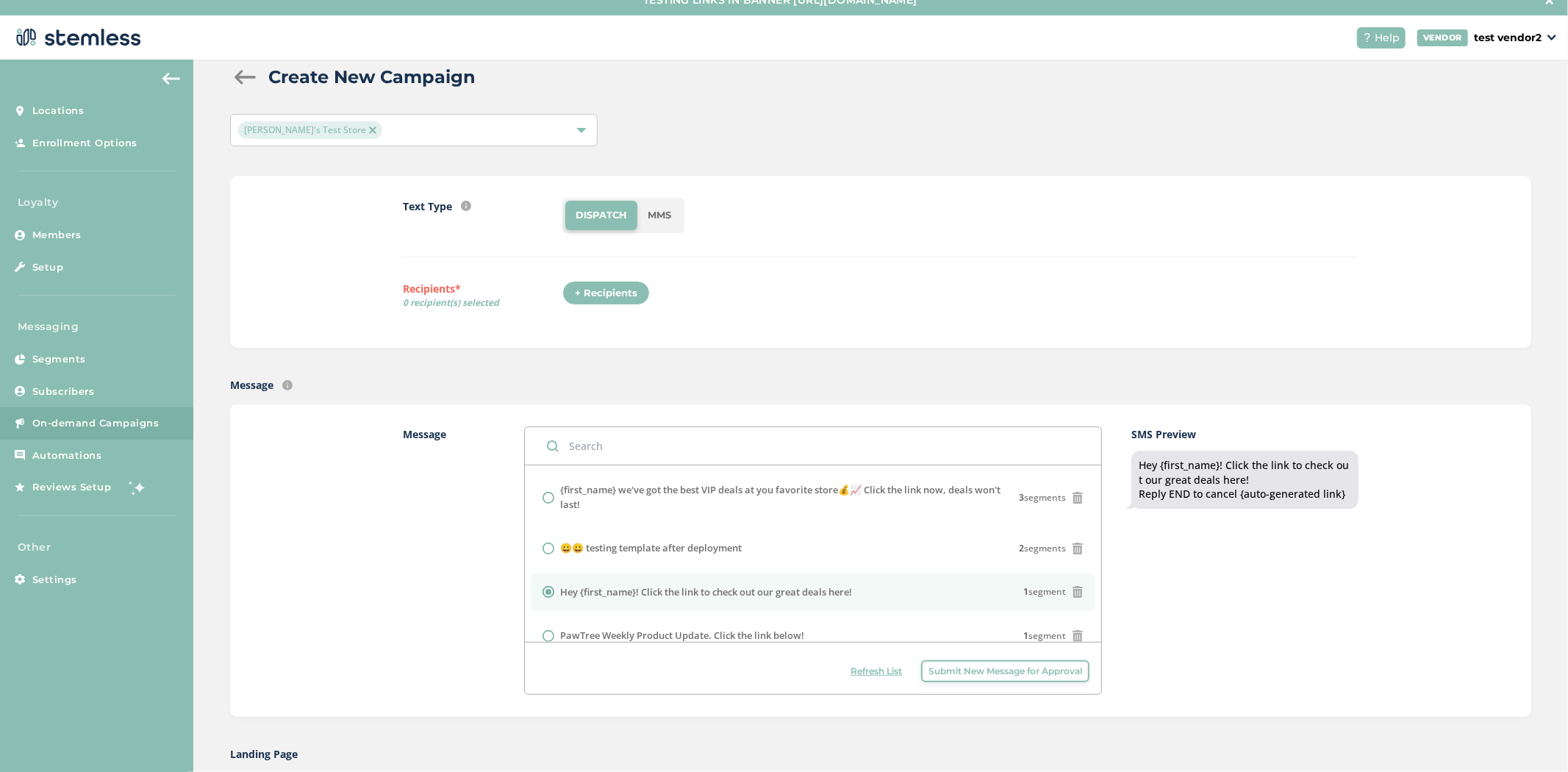
scroll to position [32, 0]
click at [56, 454] on span "Automations" at bounding box center [67, 456] width 70 height 15
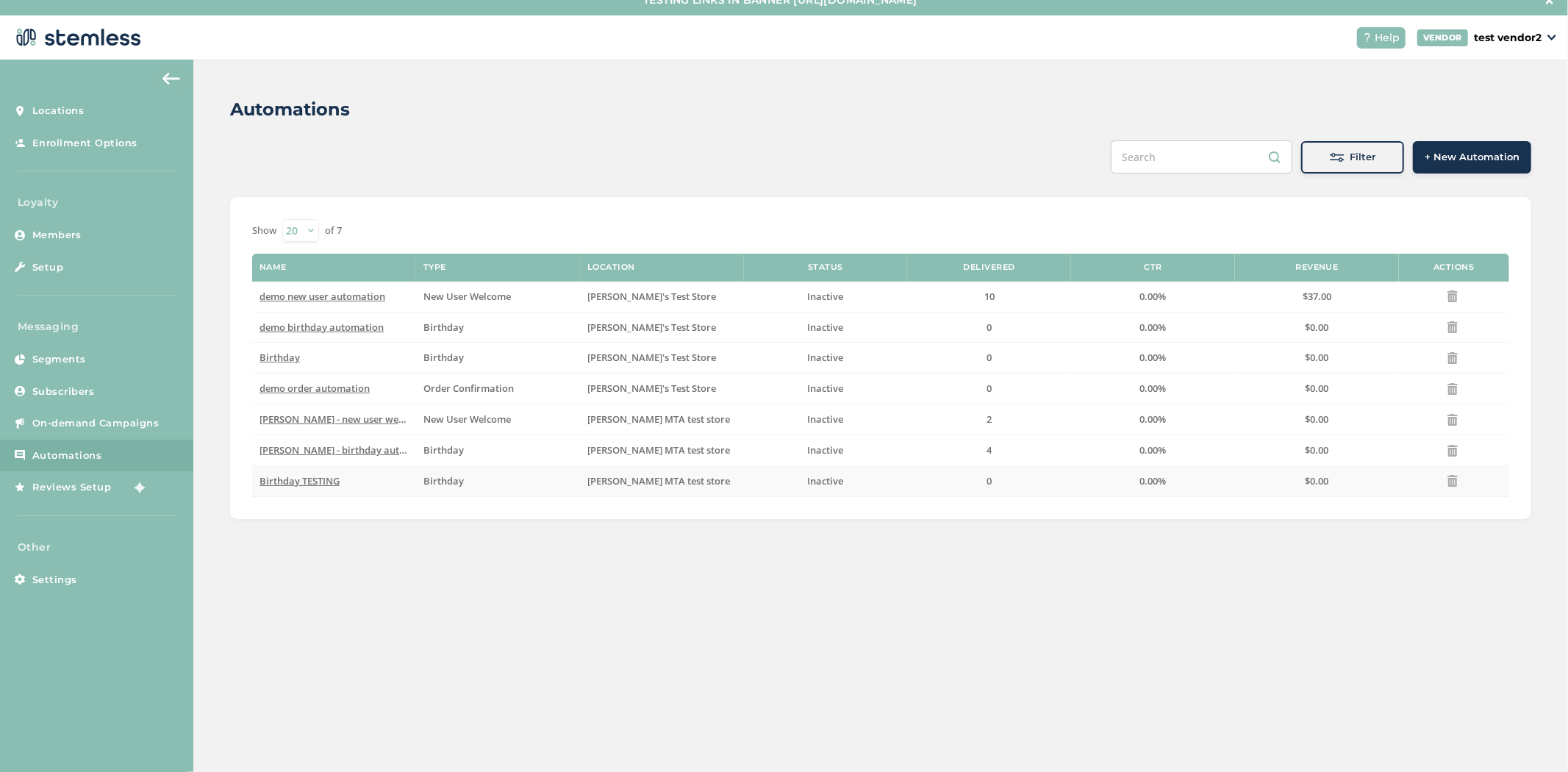
click at [321, 487] on span "Birthday TESTING" at bounding box center [299, 481] width 80 height 14
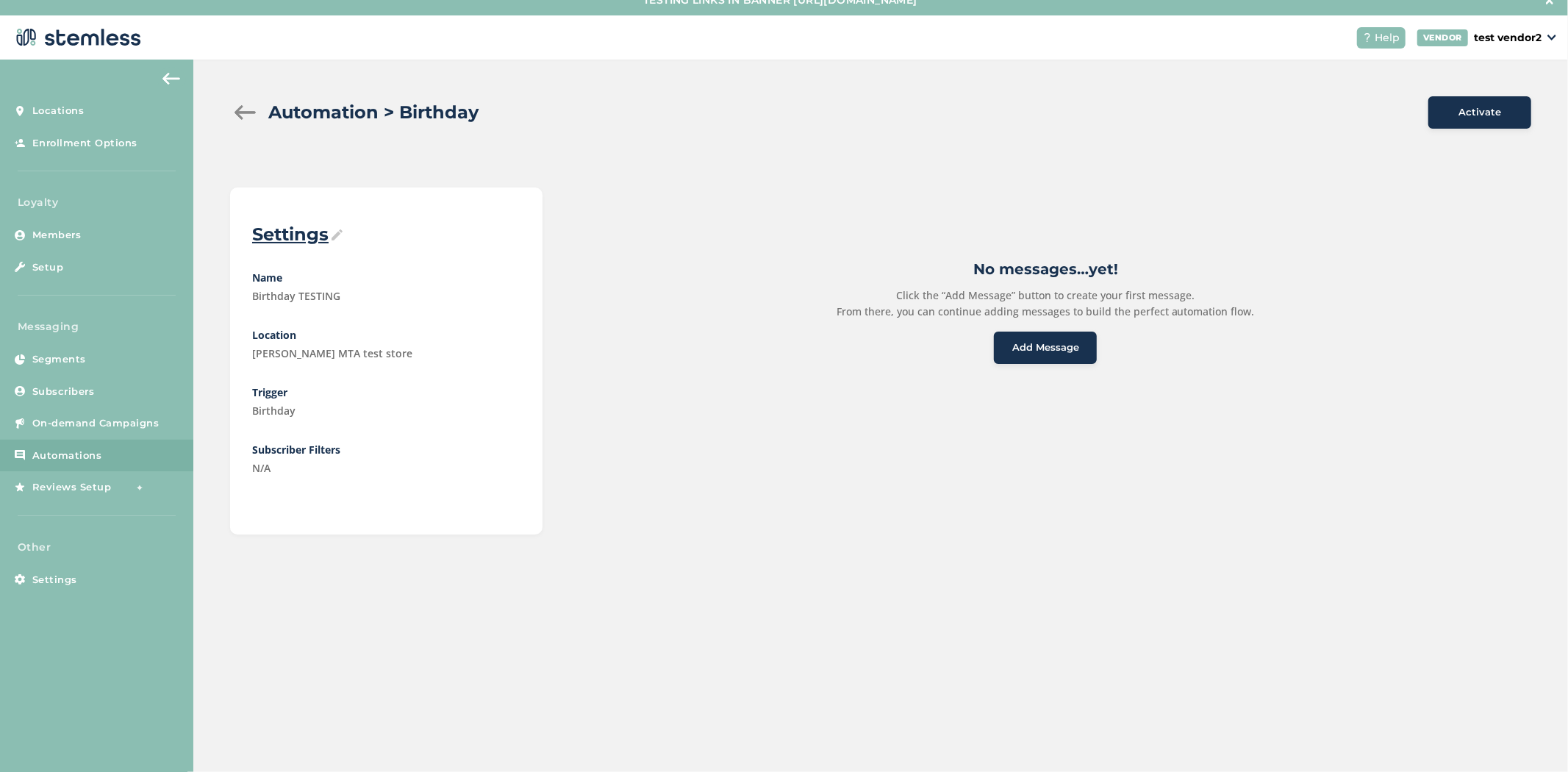
click at [1077, 340] on div "Add Message" at bounding box center [1046, 348] width 80 height 15
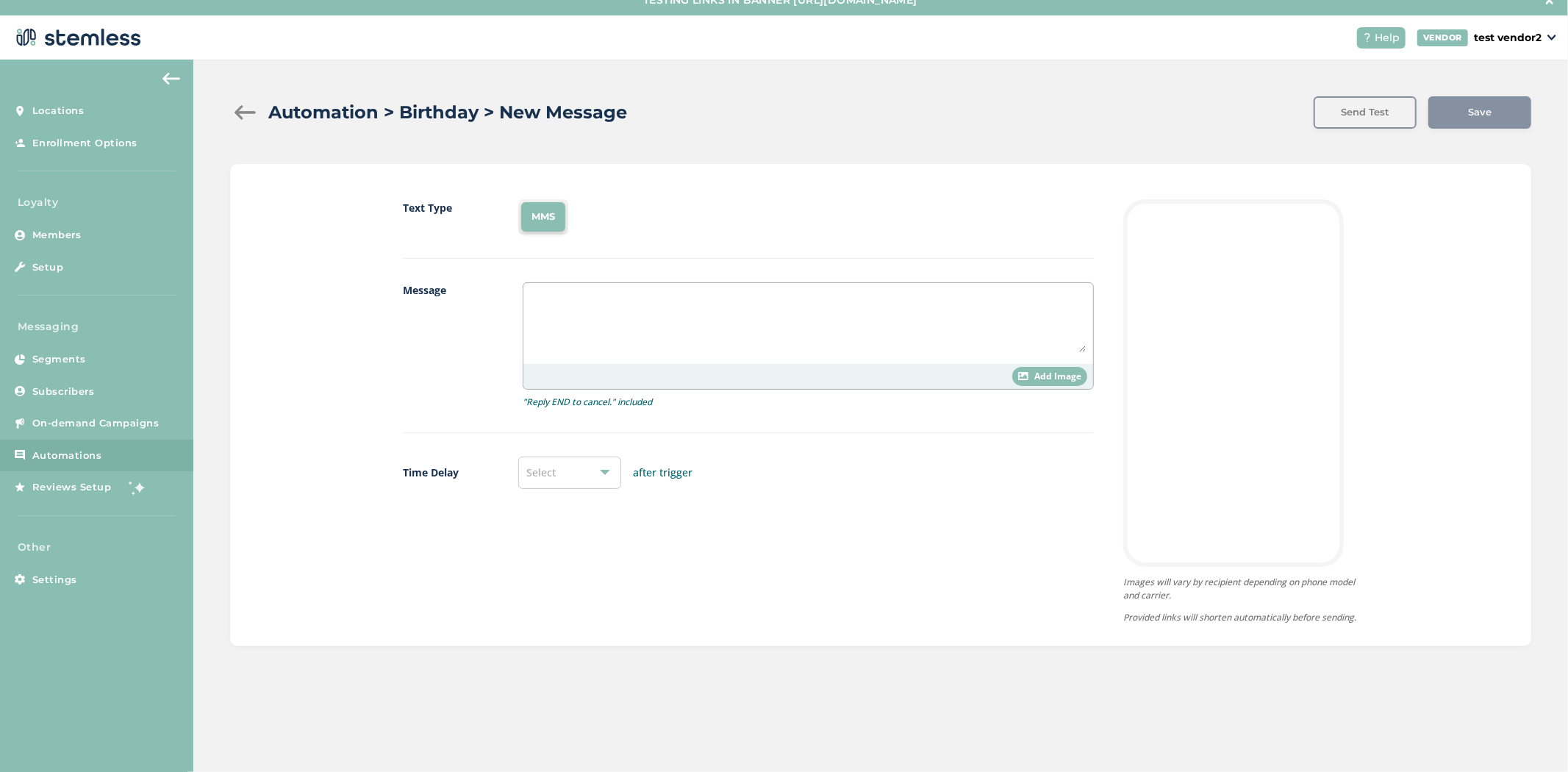
click at [600, 339] on textarea at bounding box center [808, 321] width 555 height 62
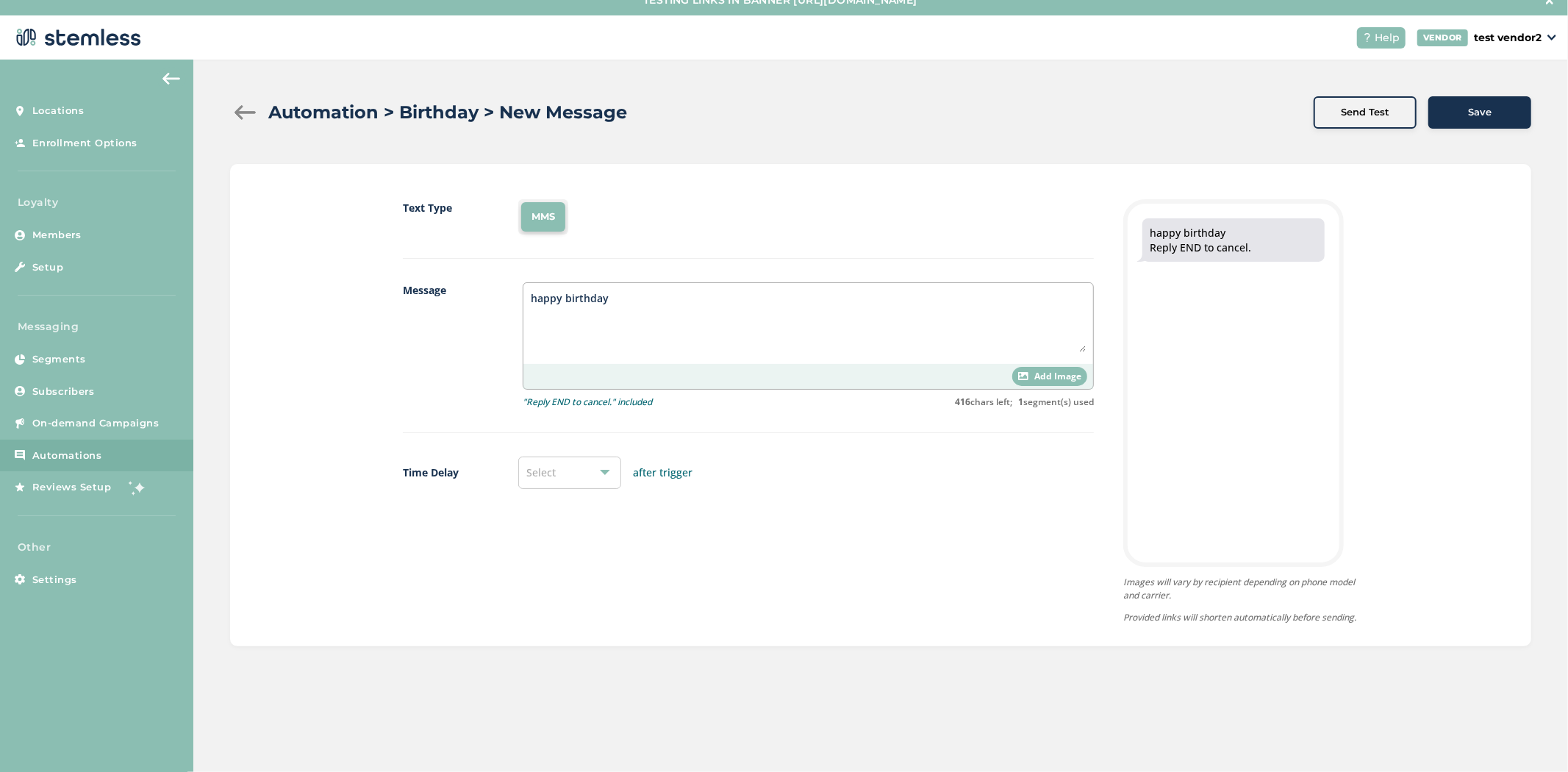
type textarea "happy birthday"
click at [1016, 371] on div "Add Image" at bounding box center [1050, 376] width 75 height 19
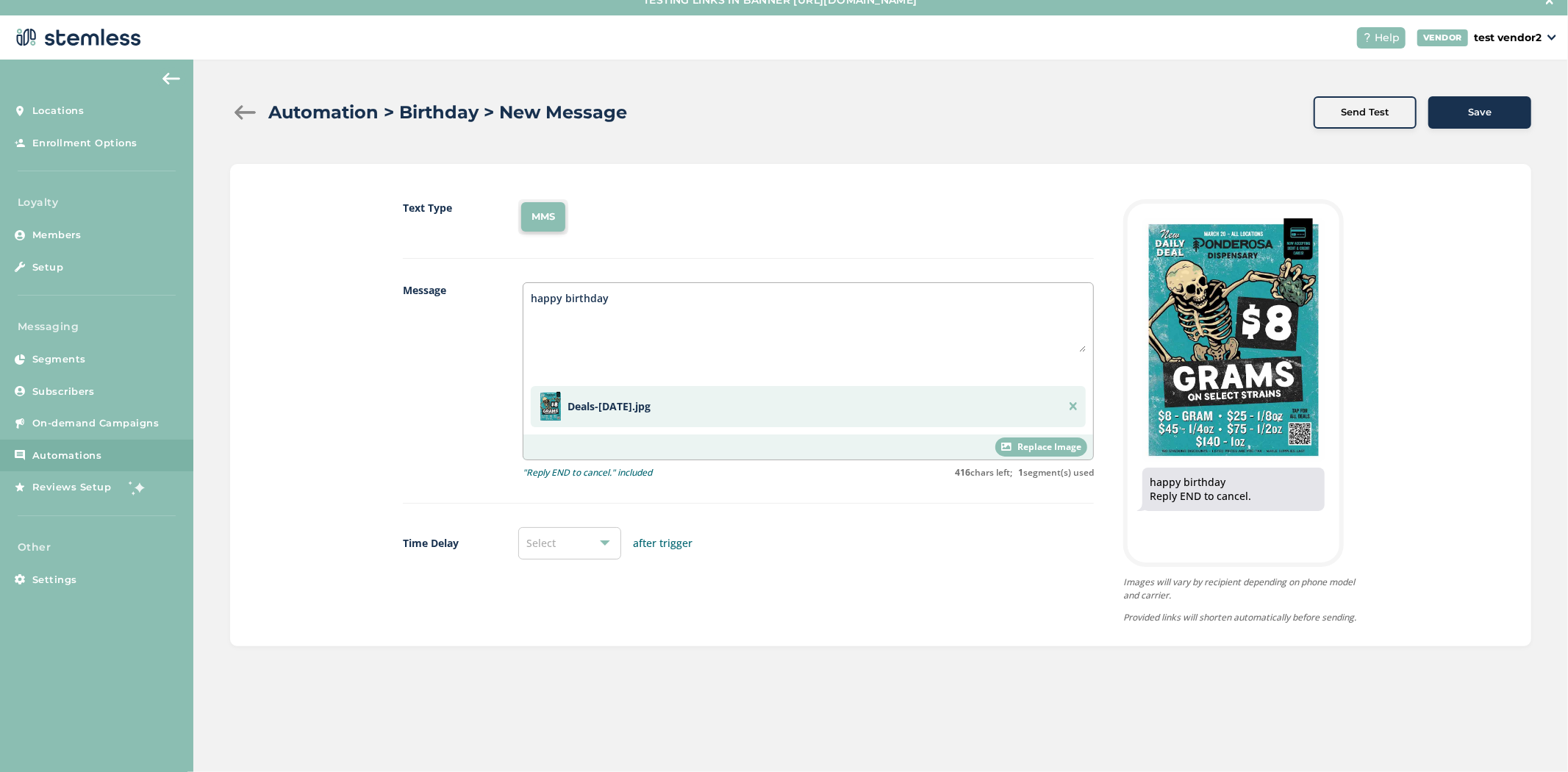
click at [1472, 109] on span "Save" at bounding box center [1479, 113] width 23 height 15
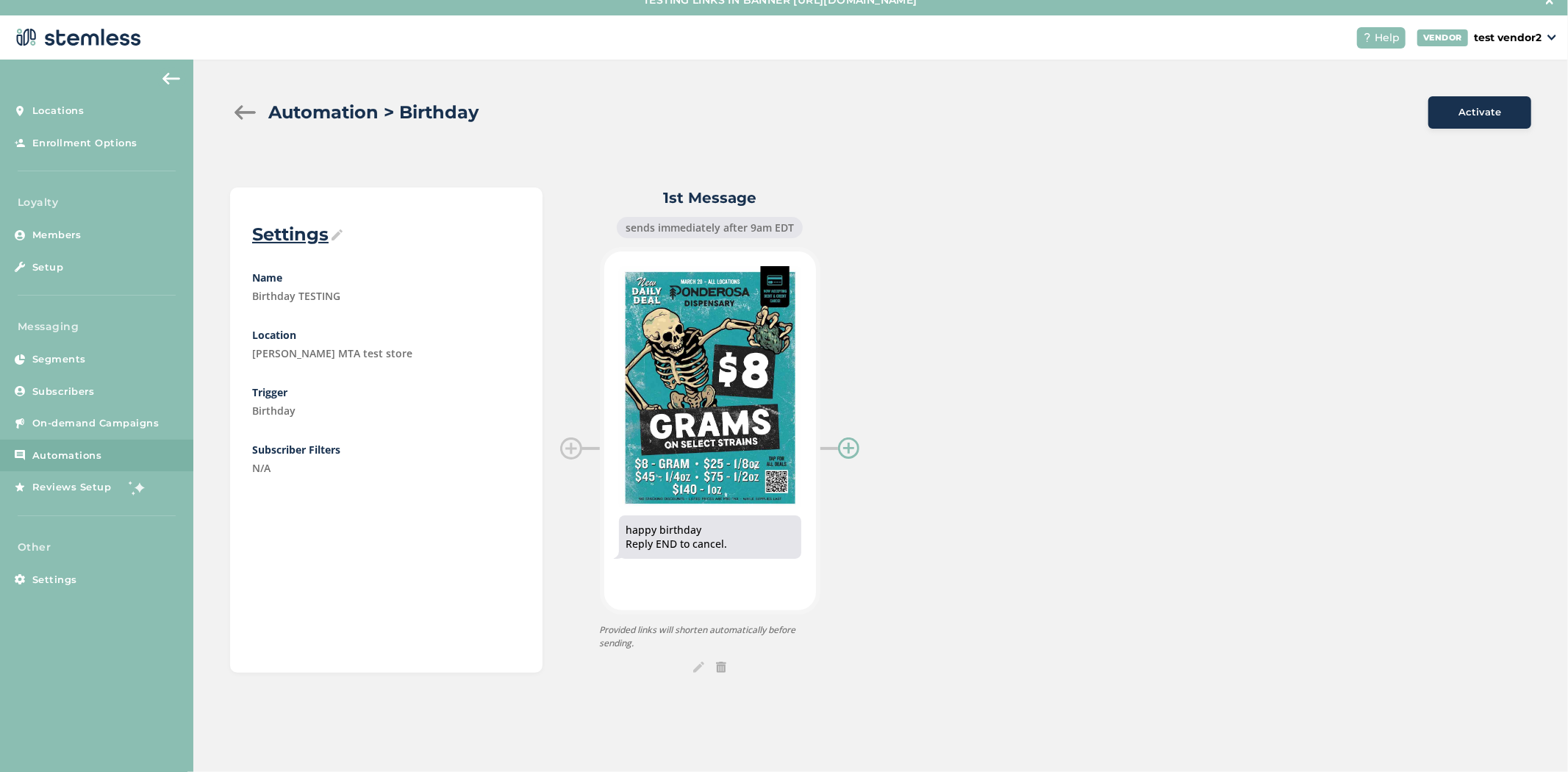
click at [843, 439] on div at bounding box center [849, 448] width 22 height 22
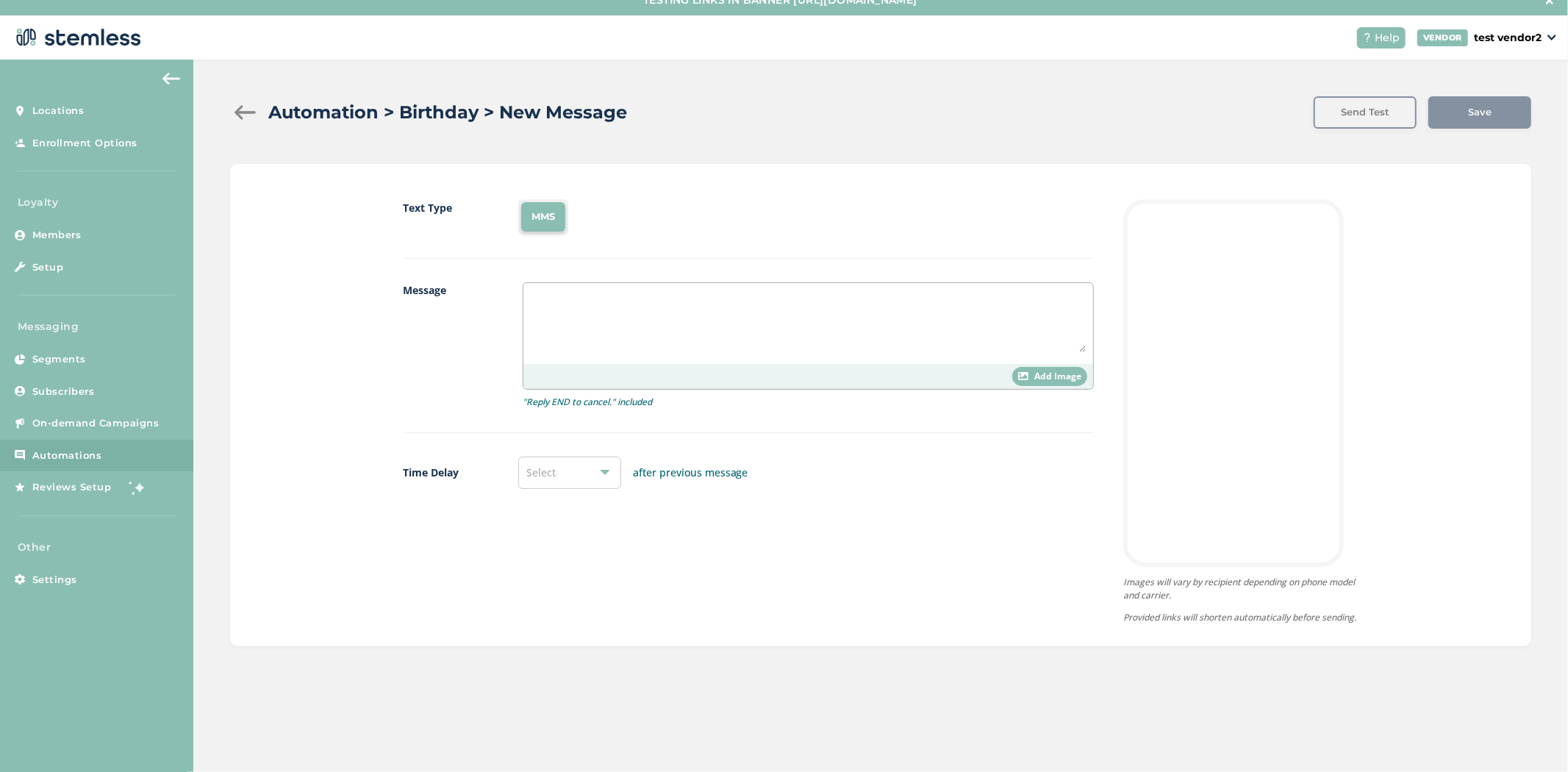
click at [646, 332] on textarea at bounding box center [808, 321] width 555 height 62
type textarea "#2"
click at [564, 482] on div "Select" at bounding box center [570, 473] width 103 height 32
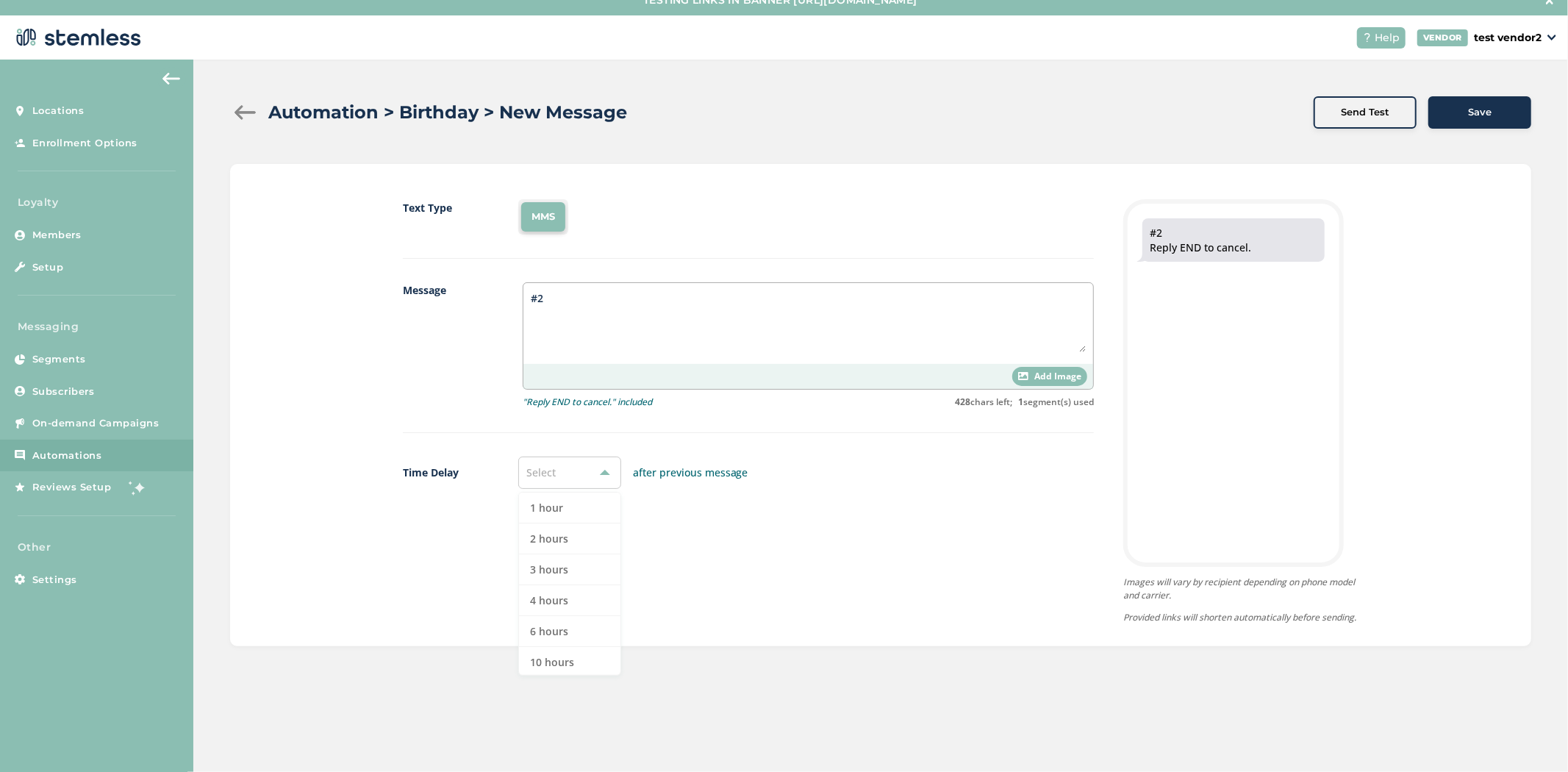
click at [564, 479] on div "Select" at bounding box center [570, 473] width 103 height 32
click at [585, 481] on div "Select" at bounding box center [570, 473] width 103 height 32
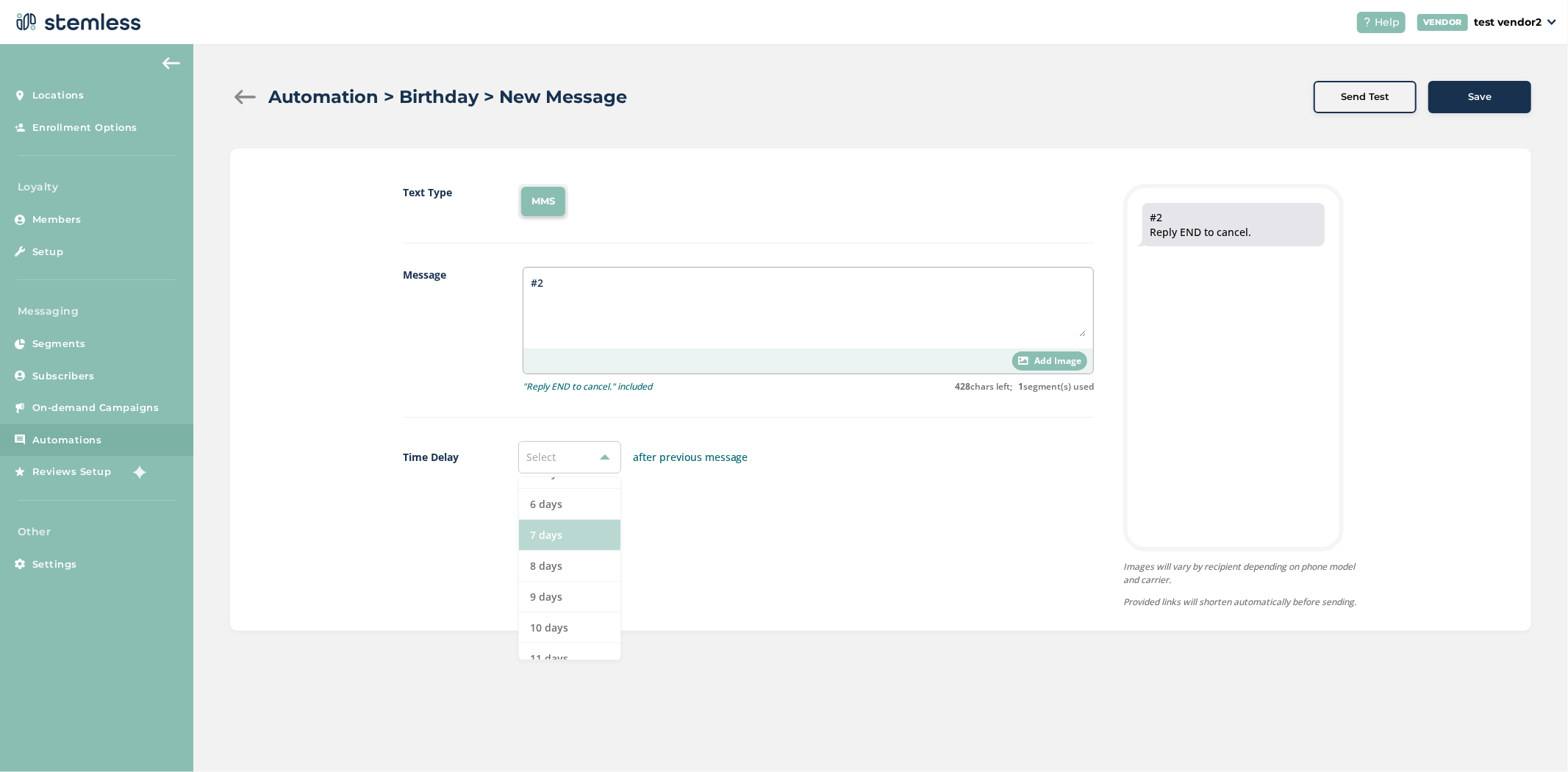
scroll to position [329, 0]
click at [571, 531] on li "7 days" at bounding box center [570, 534] width 102 height 31
click at [1481, 99] on span "Save" at bounding box center [1479, 97] width 23 height 15
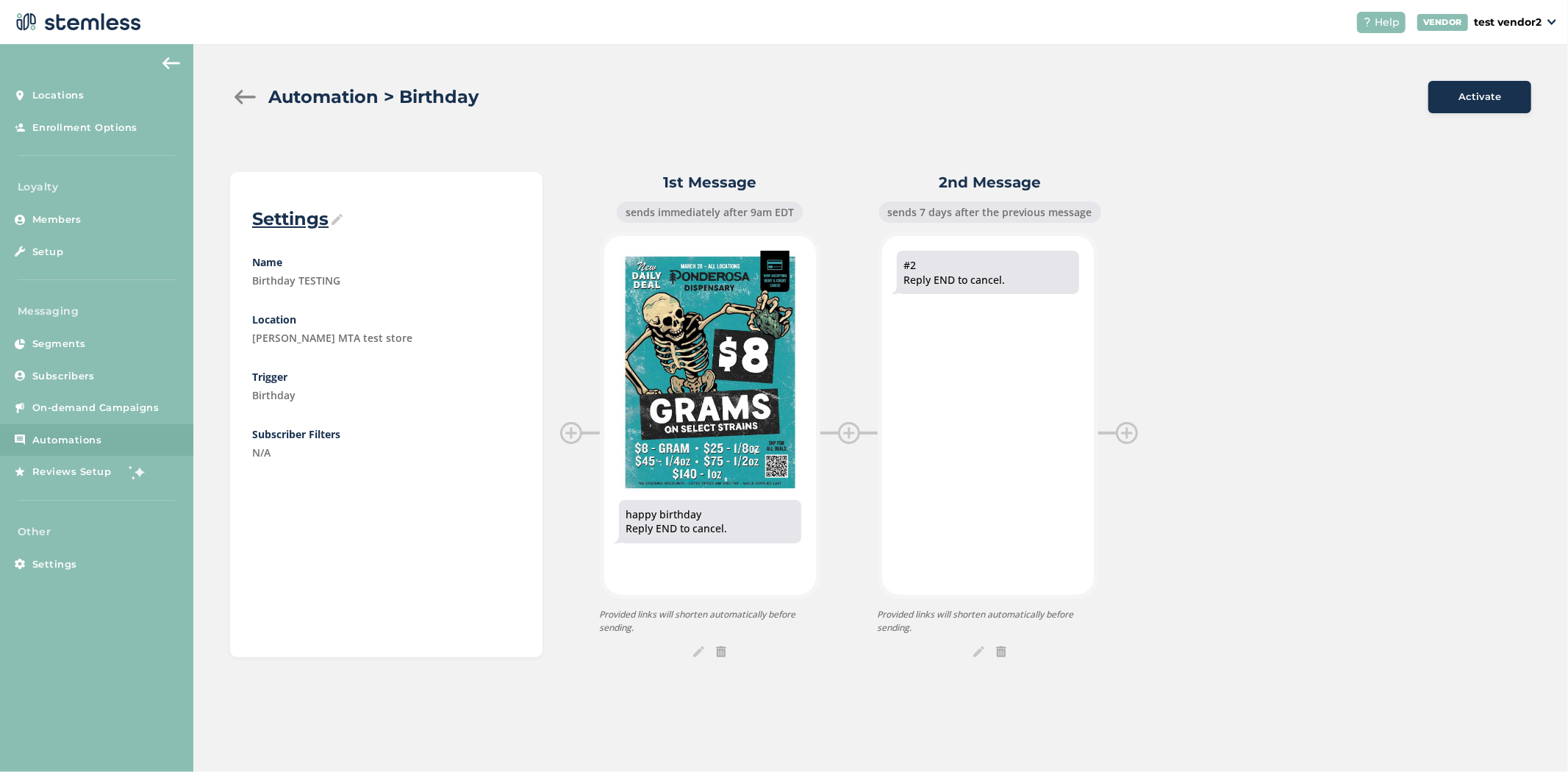
click at [226, 93] on div "Automation > Birthday Activate Settings Name Birthday TESTING Location [PERSON_…" at bounding box center [880, 369] width 1375 height 650
click at [232, 94] on div at bounding box center [245, 97] width 29 height 15
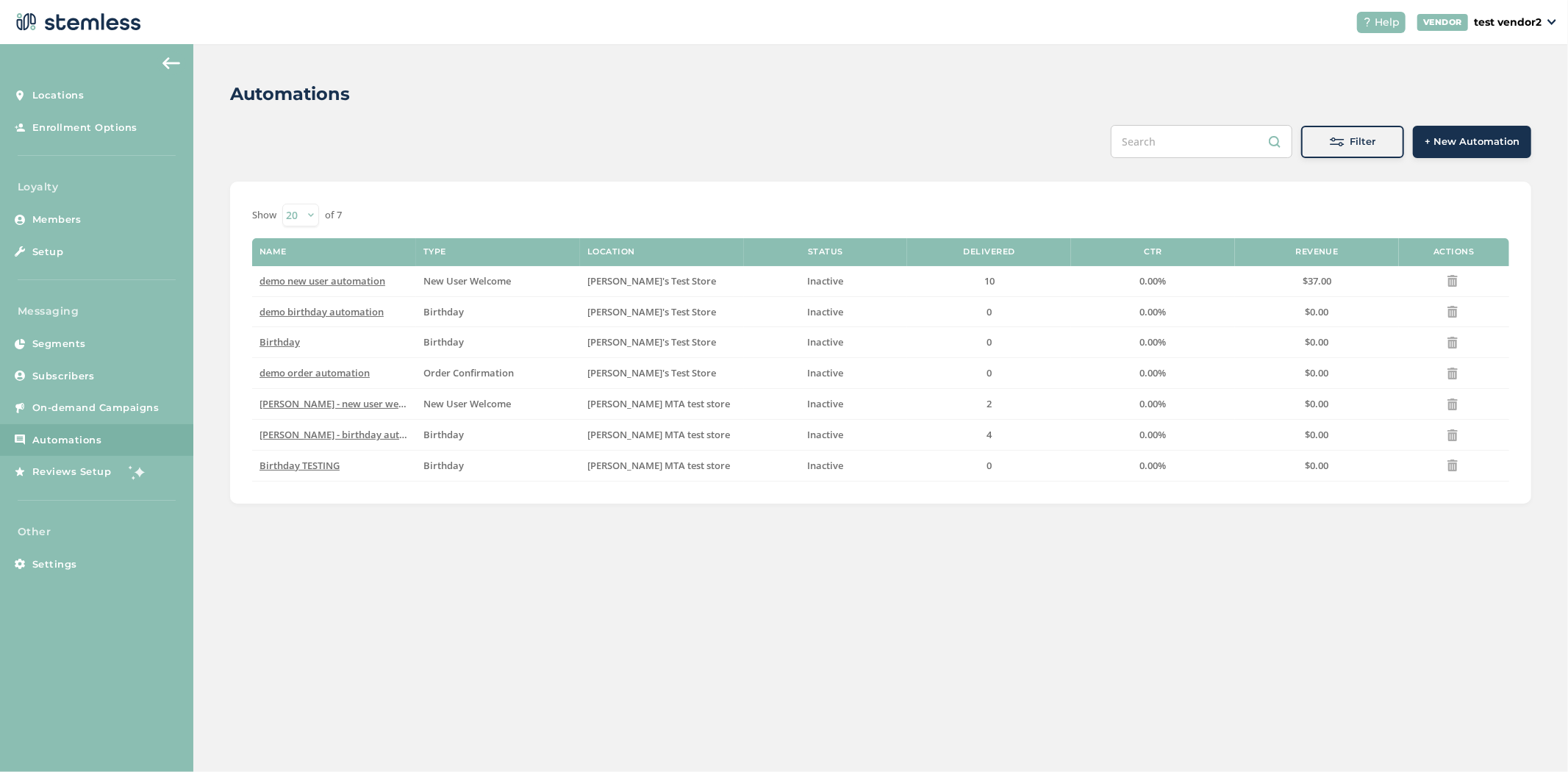
click at [1457, 119] on div "Automations Filter + New Automation Show 20 50 100 of 7 Name Type Location Stat…" at bounding box center [880, 293] width 1375 height 497
click at [1457, 125] on div "Filter + New Automation" at bounding box center [1152, 141] width 759 height 33
click at [1456, 138] on span "+ New Automation" at bounding box center [1472, 142] width 95 height 15
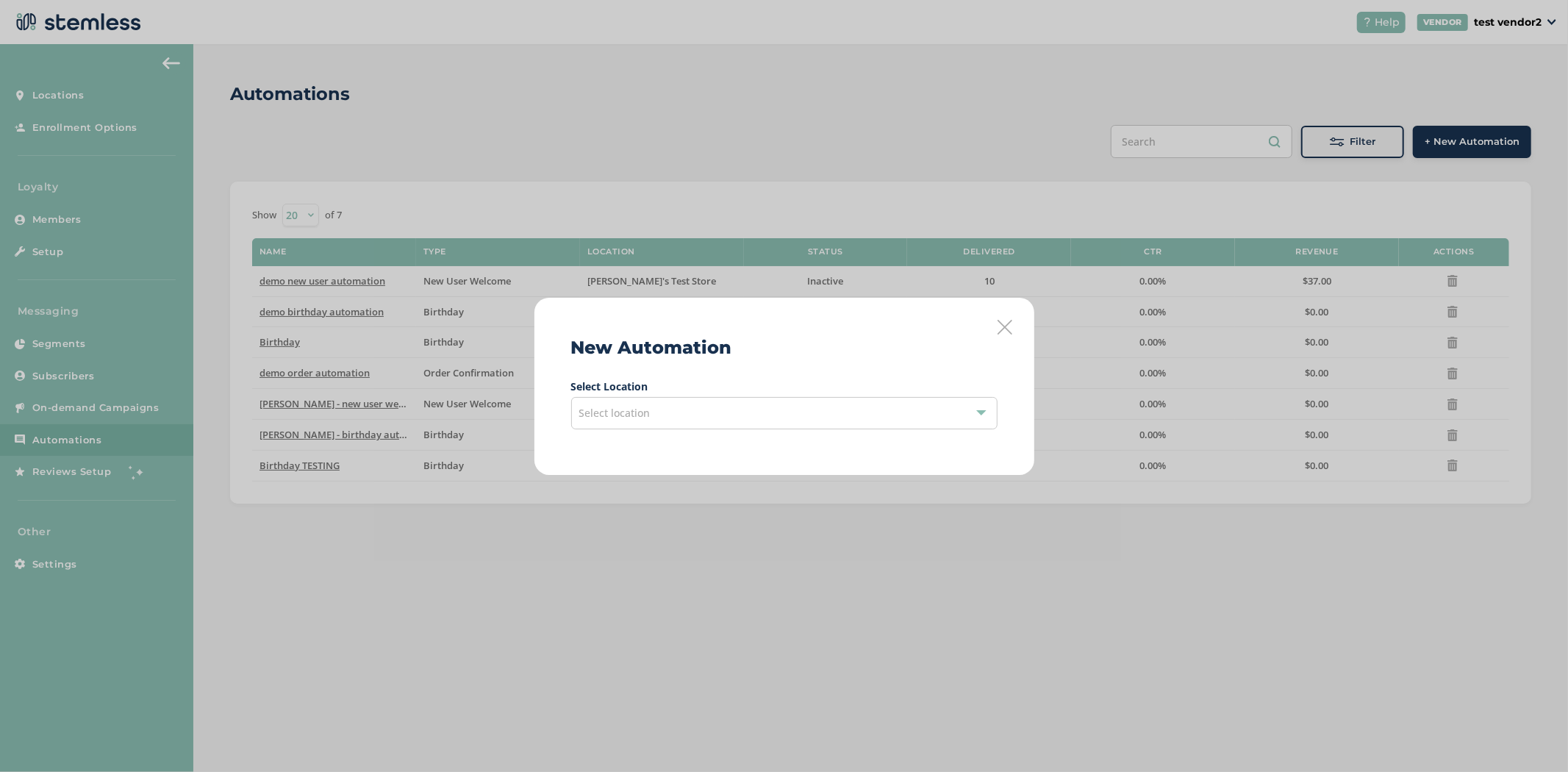
click at [631, 421] on div "Select location" at bounding box center [784, 413] width 427 height 32
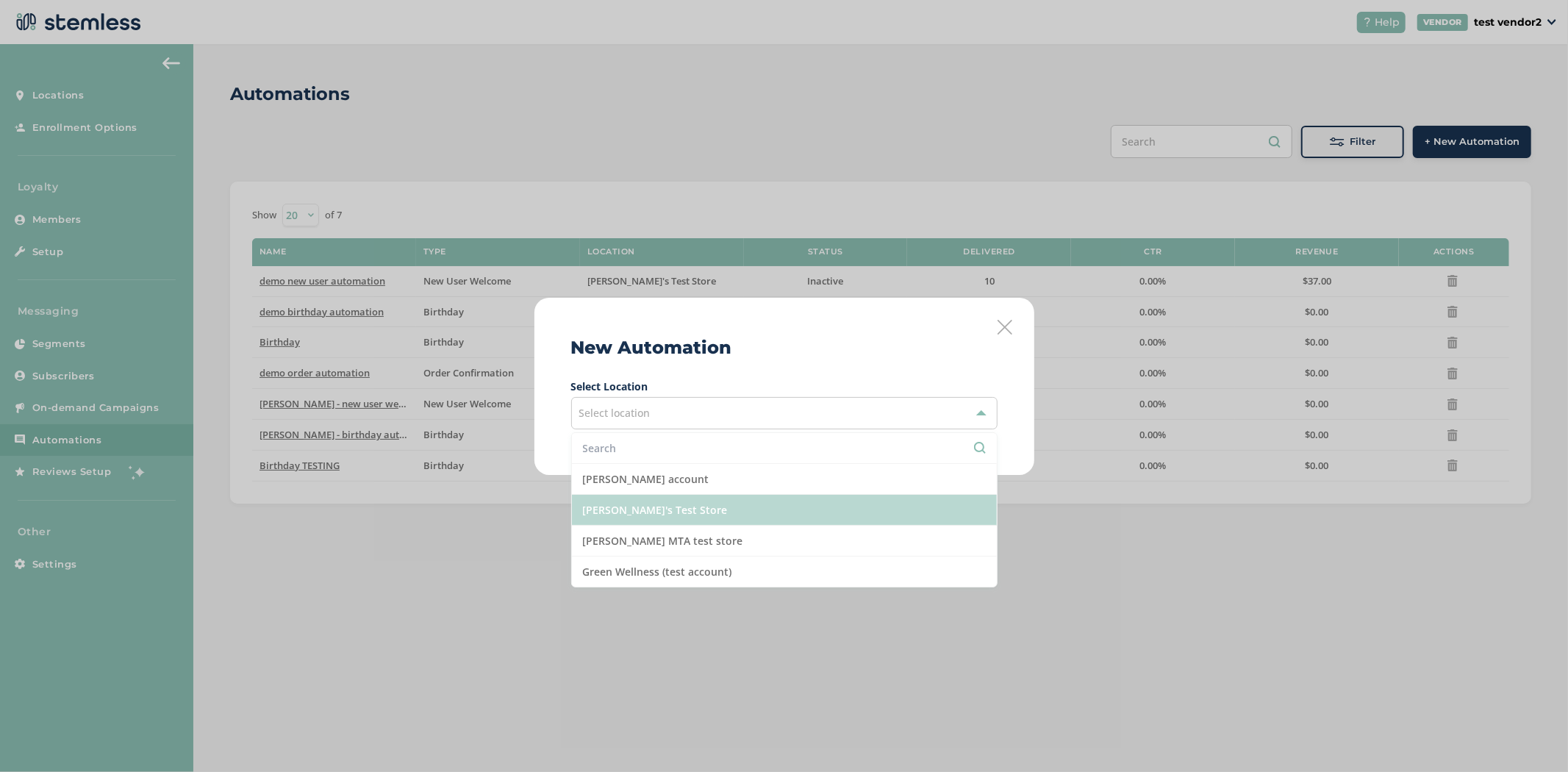
click at [691, 517] on li "[PERSON_NAME]'s Test Store" at bounding box center [784, 510] width 425 height 31
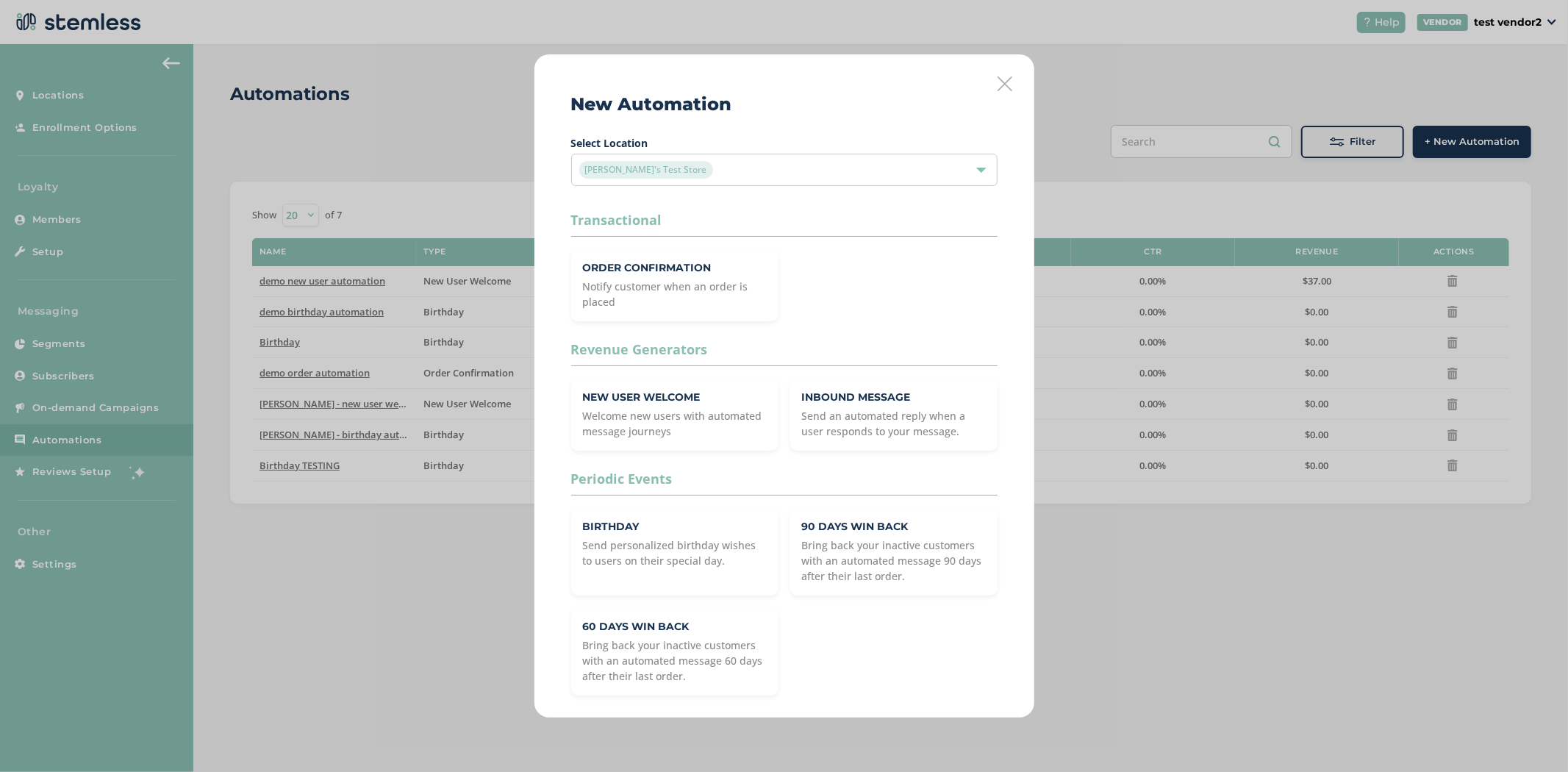
click at [1003, 85] on icon at bounding box center [1005, 84] width 15 height 15
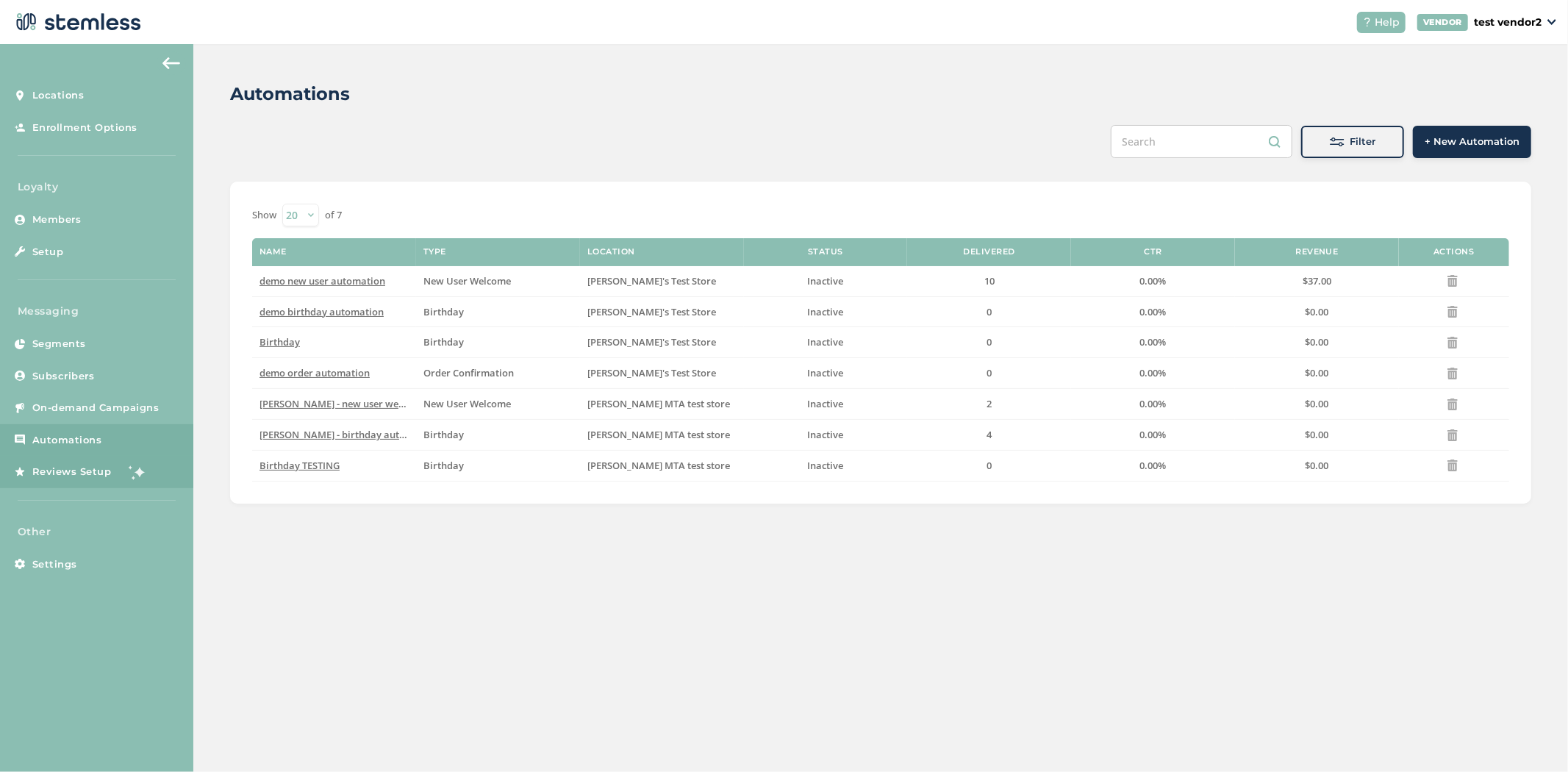
click at [85, 482] on link "Reviews Setup" at bounding box center [96, 472] width 193 height 32
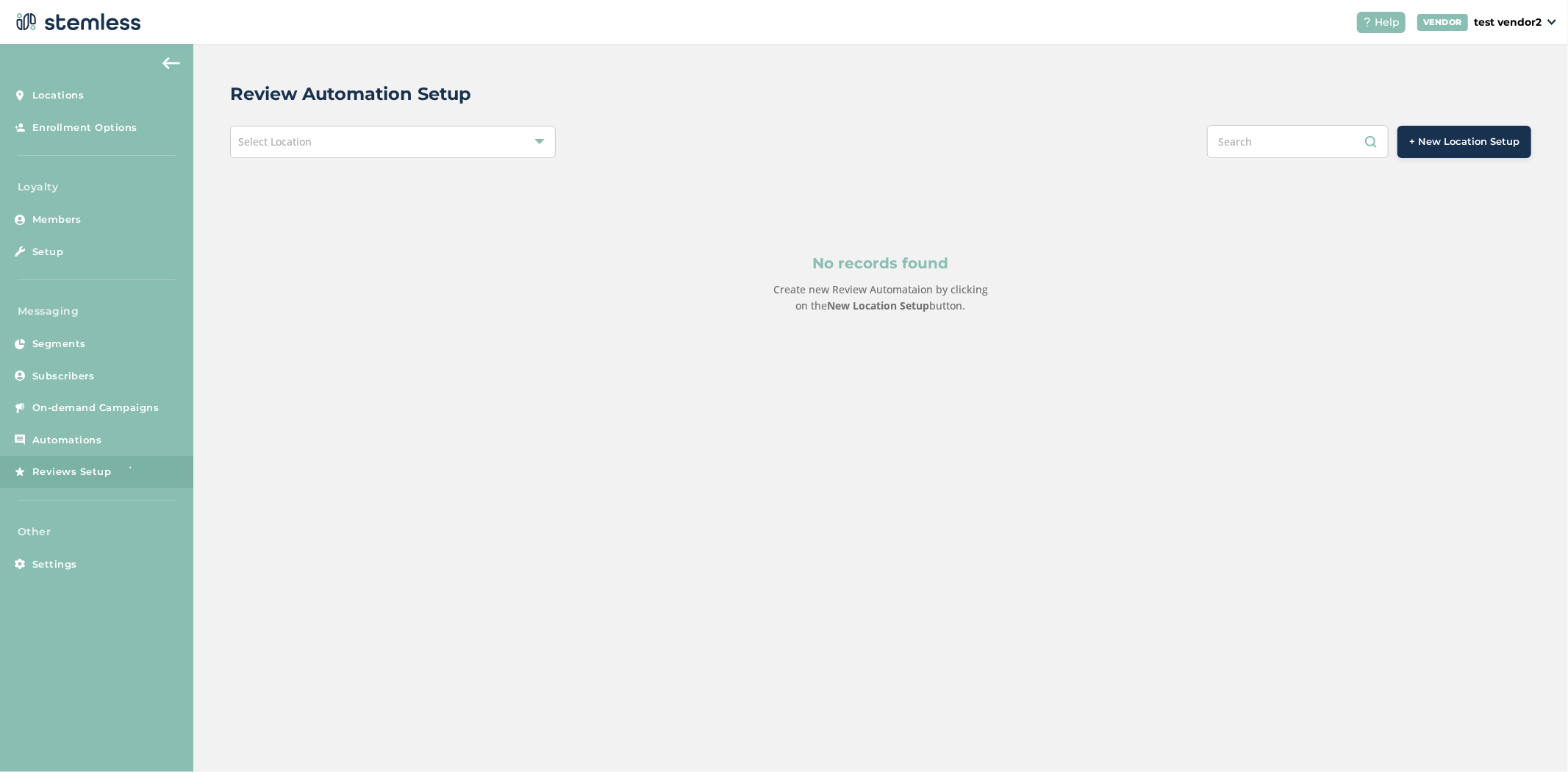
click at [331, 144] on div "Select Location" at bounding box center [393, 141] width 325 height 32
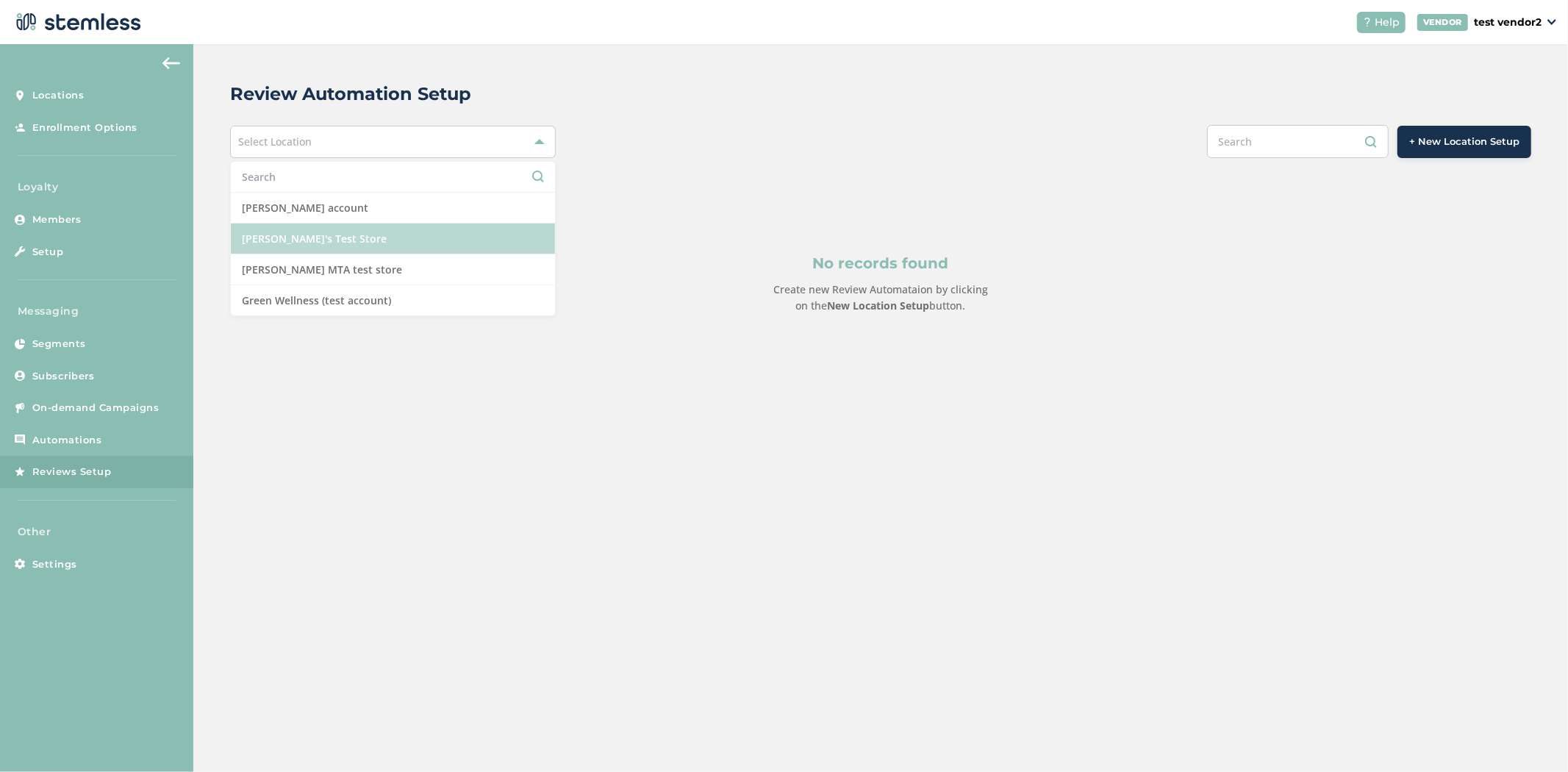
click at [388, 239] on li "[PERSON_NAME]'s Test Store" at bounding box center [393, 239] width 324 height 31
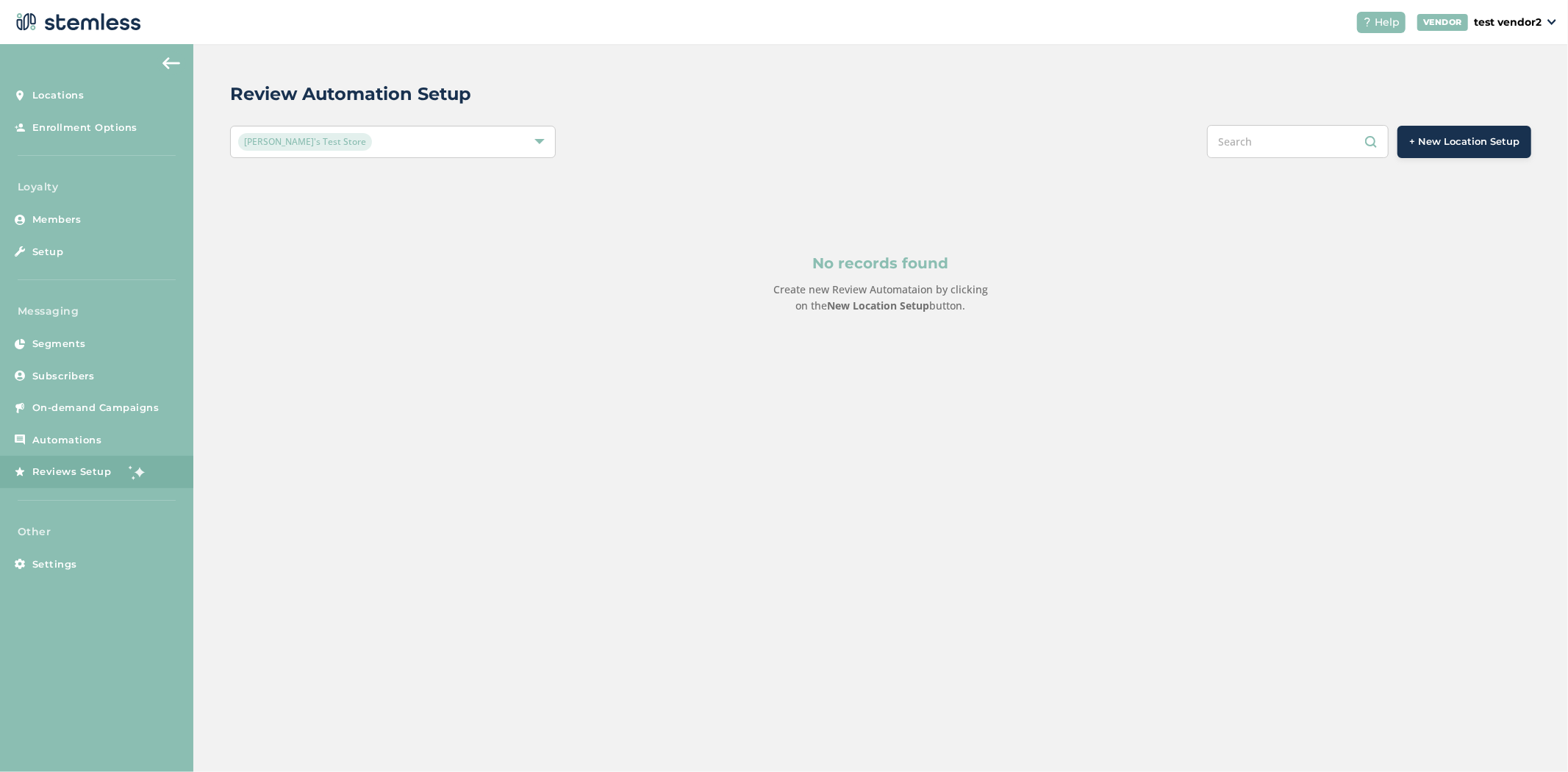
click at [1437, 144] on span "+ New Location Setup" at bounding box center [1464, 142] width 111 height 15
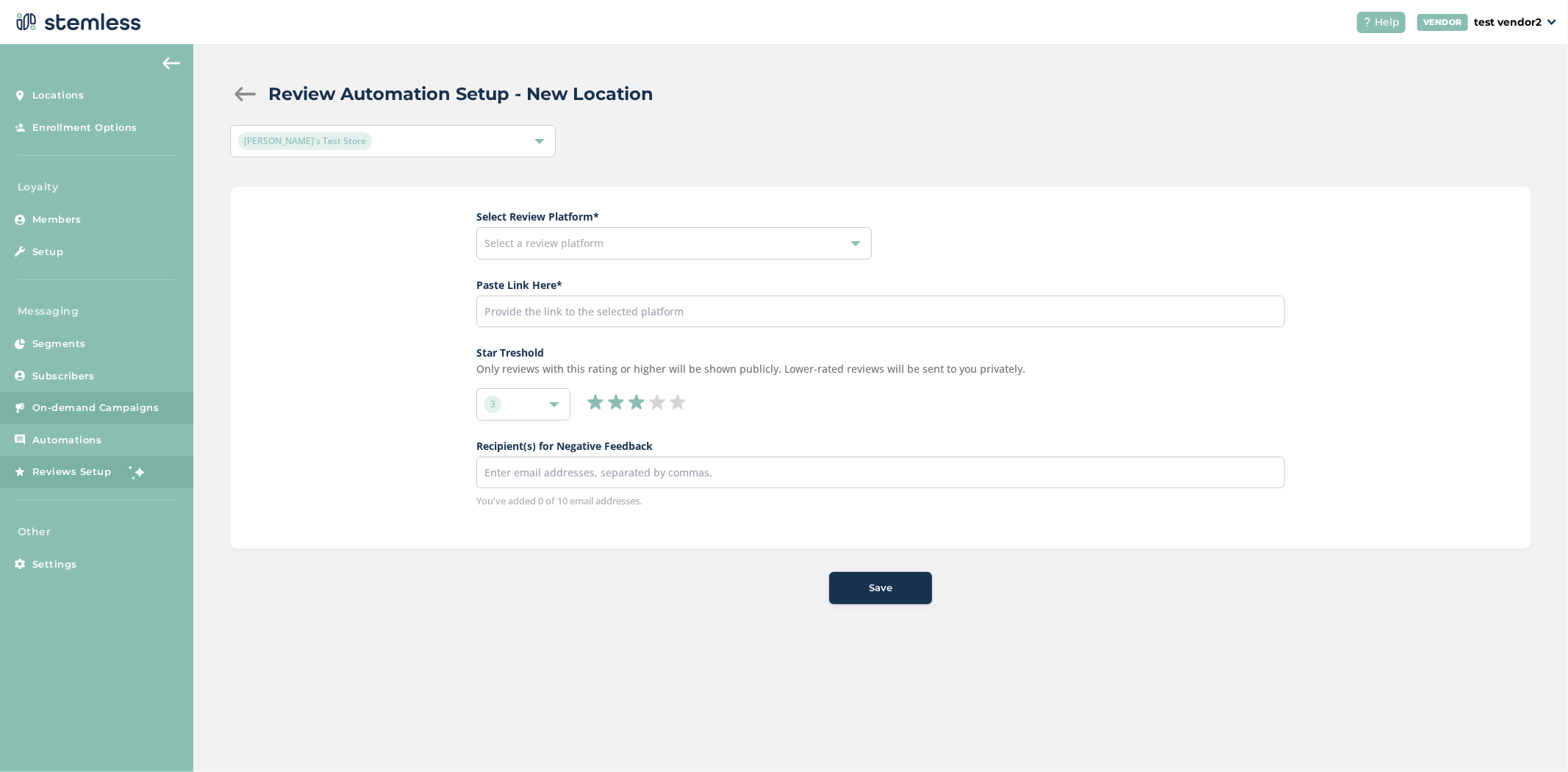
click at [111, 400] on span "On-demand Campaigns" at bounding box center [96, 408] width 127 height 15
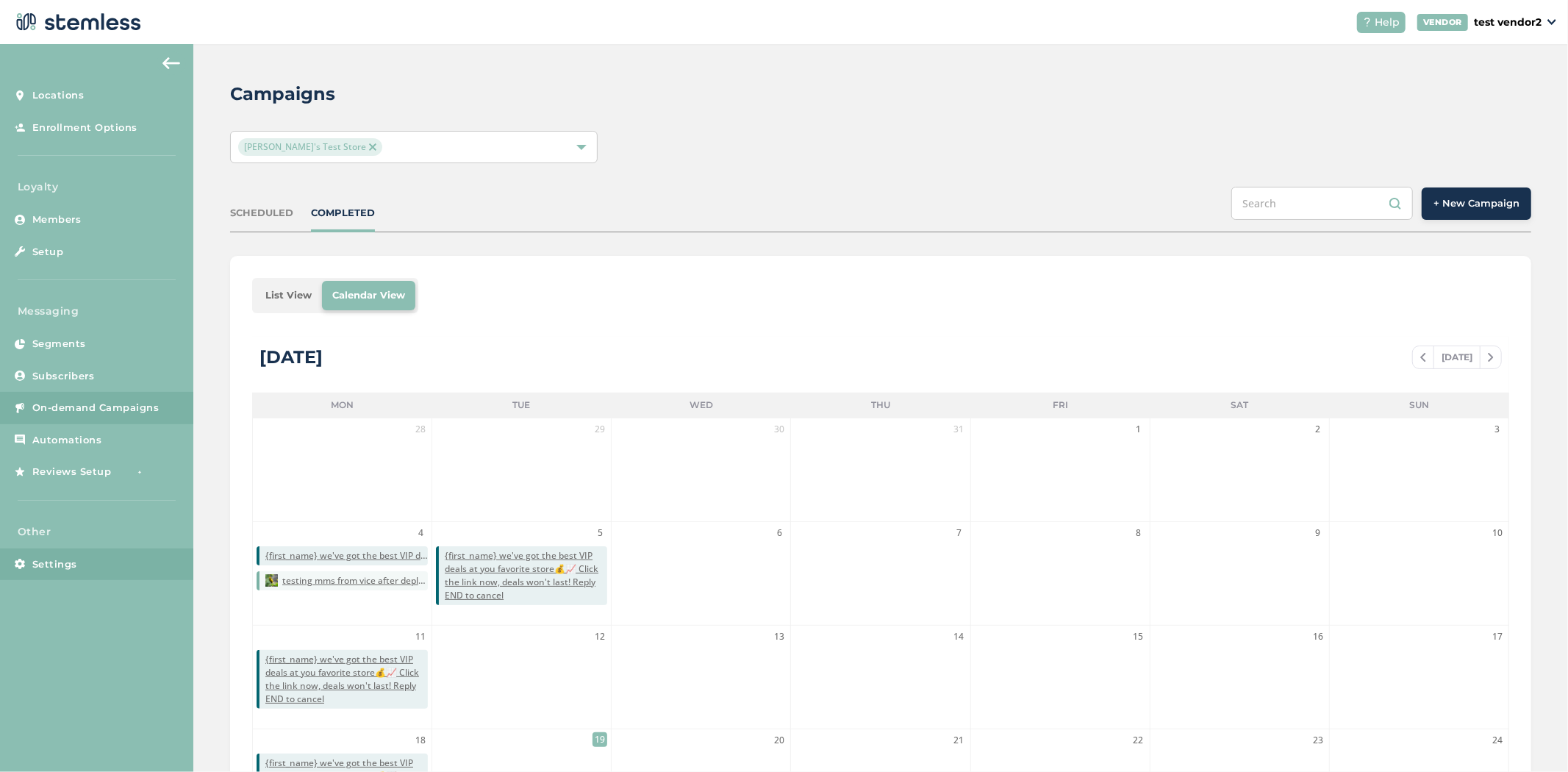
click at [56, 558] on span "Settings" at bounding box center [55, 565] width 45 height 15
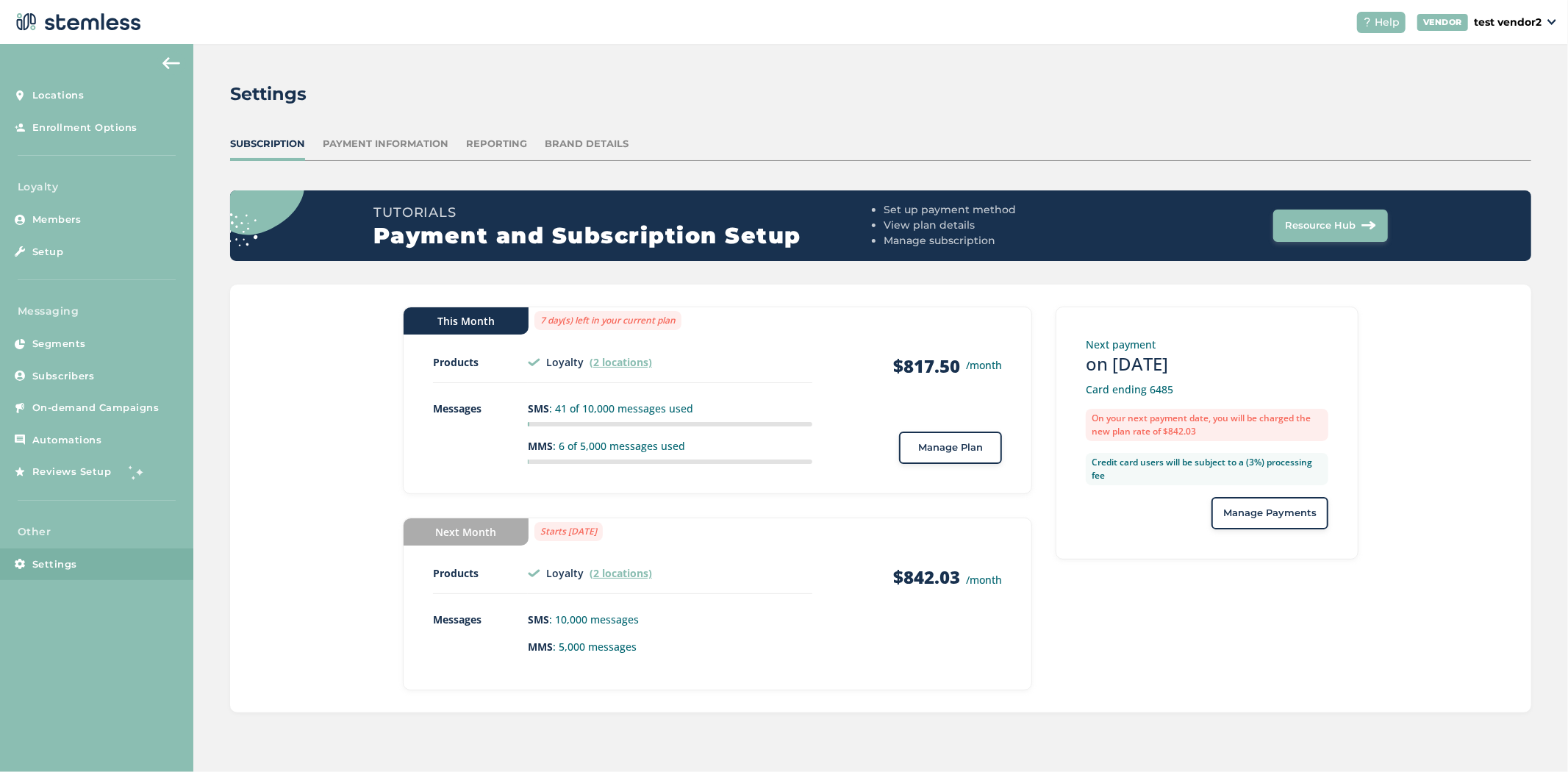
drag, startPoint x: 944, startPoint y: 445, endPoint x: 953, endPoint y: 445, distance: 9.0
click at [953, 445] on span "Manage Plan" at bounding box center [950, 448] width 65 height 15
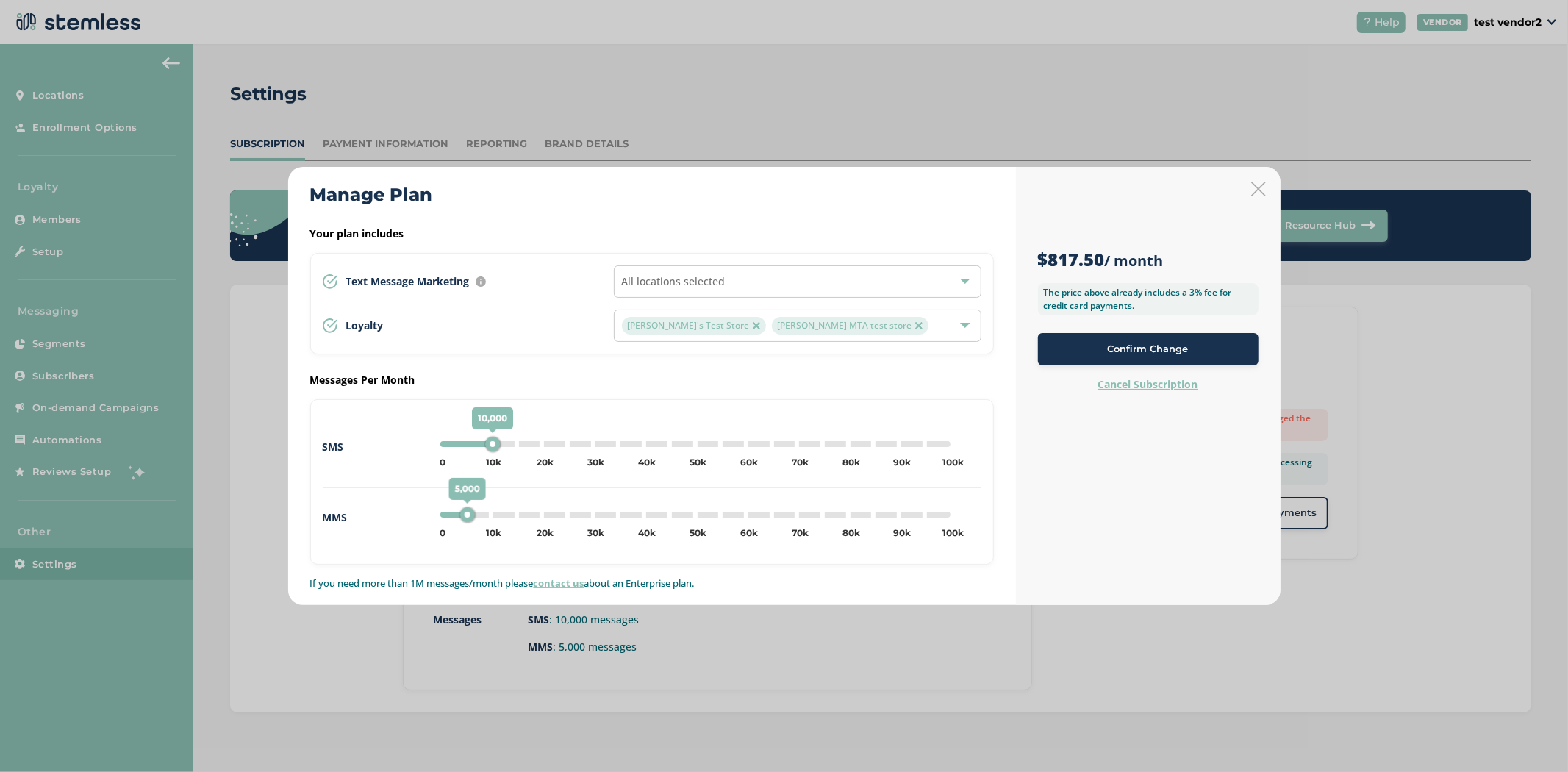
type input "0"
drag, startPoint x: 497, startPoint y: 439, endPoint x: 338, endPoint y: 444, distance: 159.1
click at [361, 439] on div "SMS 10,000 0 5k 10k 15k 20k 25k 30k 35k 40k 45k 50k 55k 60k 65k 70k 75k 80k 85k…" at bounding box center [652, 459] width 658 height 59
type input "0"
drag, startPoint x: 469, startPoint y: 513, endPoint x: 353, endPoint y: 513, distance: 116.0
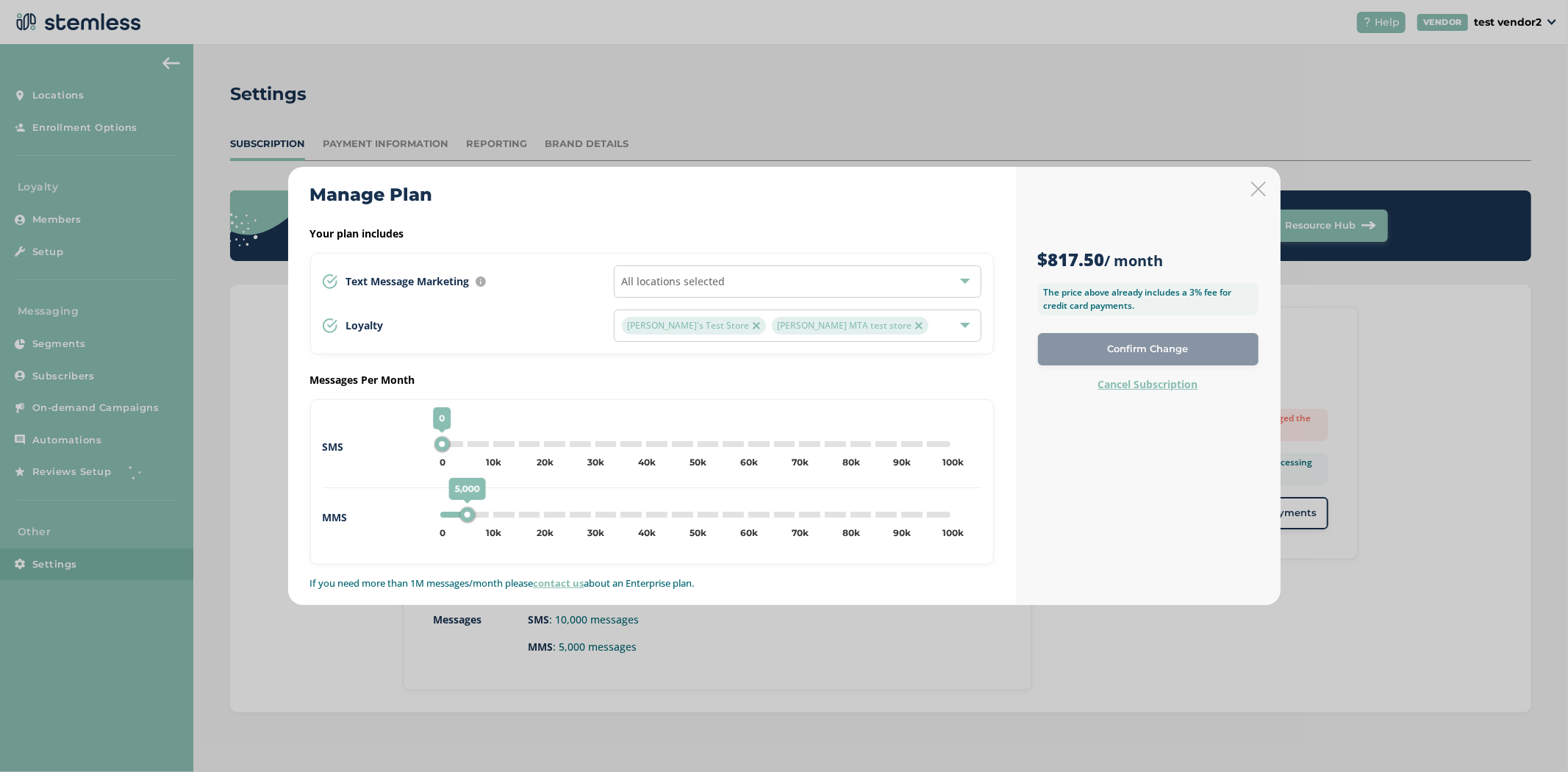
click at [355, 507] on div "MMS 5,000 0 5k 10k 15k 20k 25k 30k 35k 40k 45k 50k 55k 60k 65k 70k 75k 80k 85k …" at bounding box center [652, 517] width 658 height 35
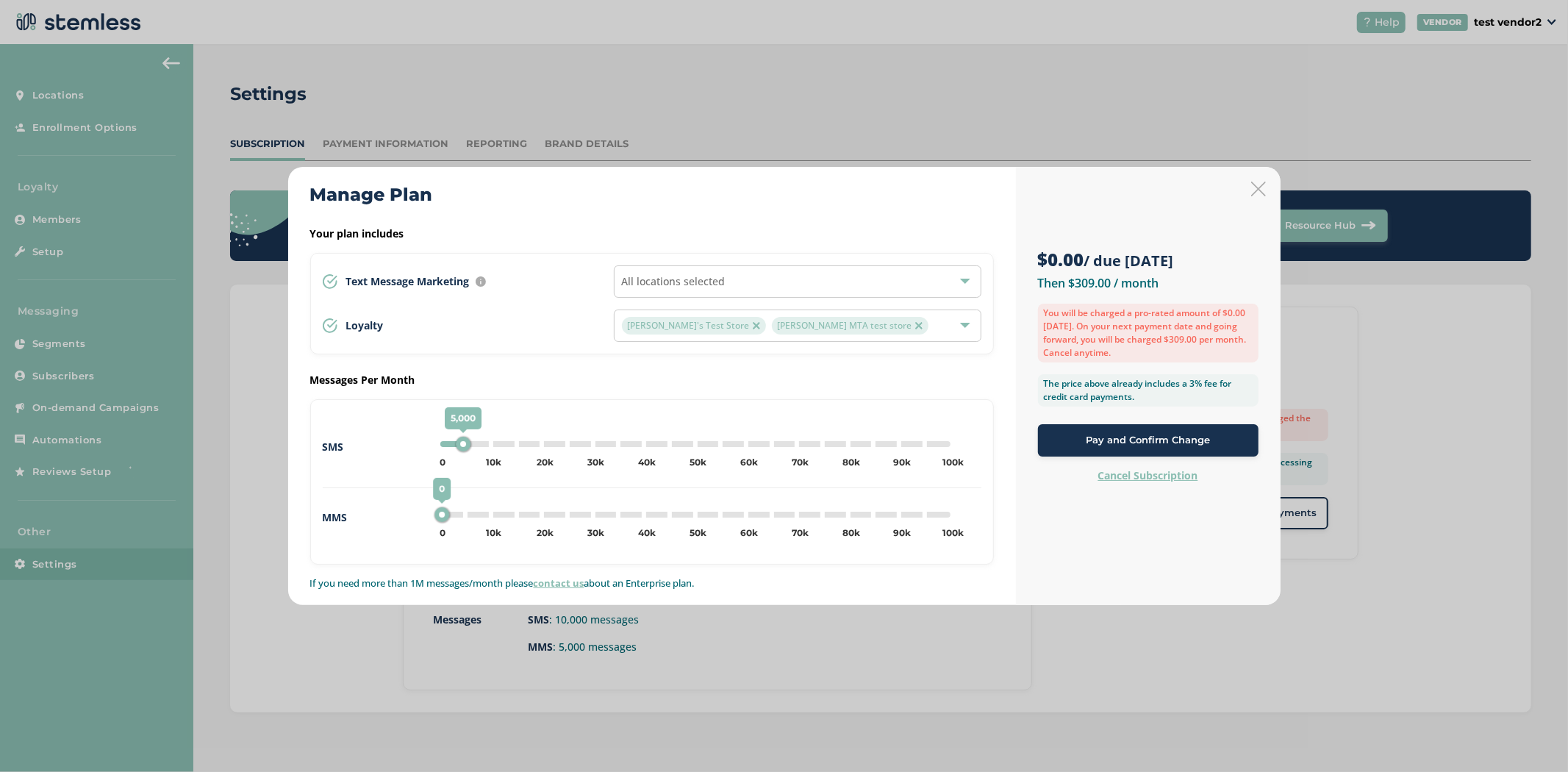
drag, startPoint x: 442, startPoint y: 448, endPoint x: 462, endPoint y: 447, distance: 20.0
click at [462, 447] on div "5,000" at bounding box center [463, 444] width 15 height 15
drag, startPoint x: 467, startPoint y: 433, endPoint x: 487, endPoint y: 434, distance: 20.0
click at [487, 430] on span "10,000" at bounding box center [488, 418] width 41 height 22
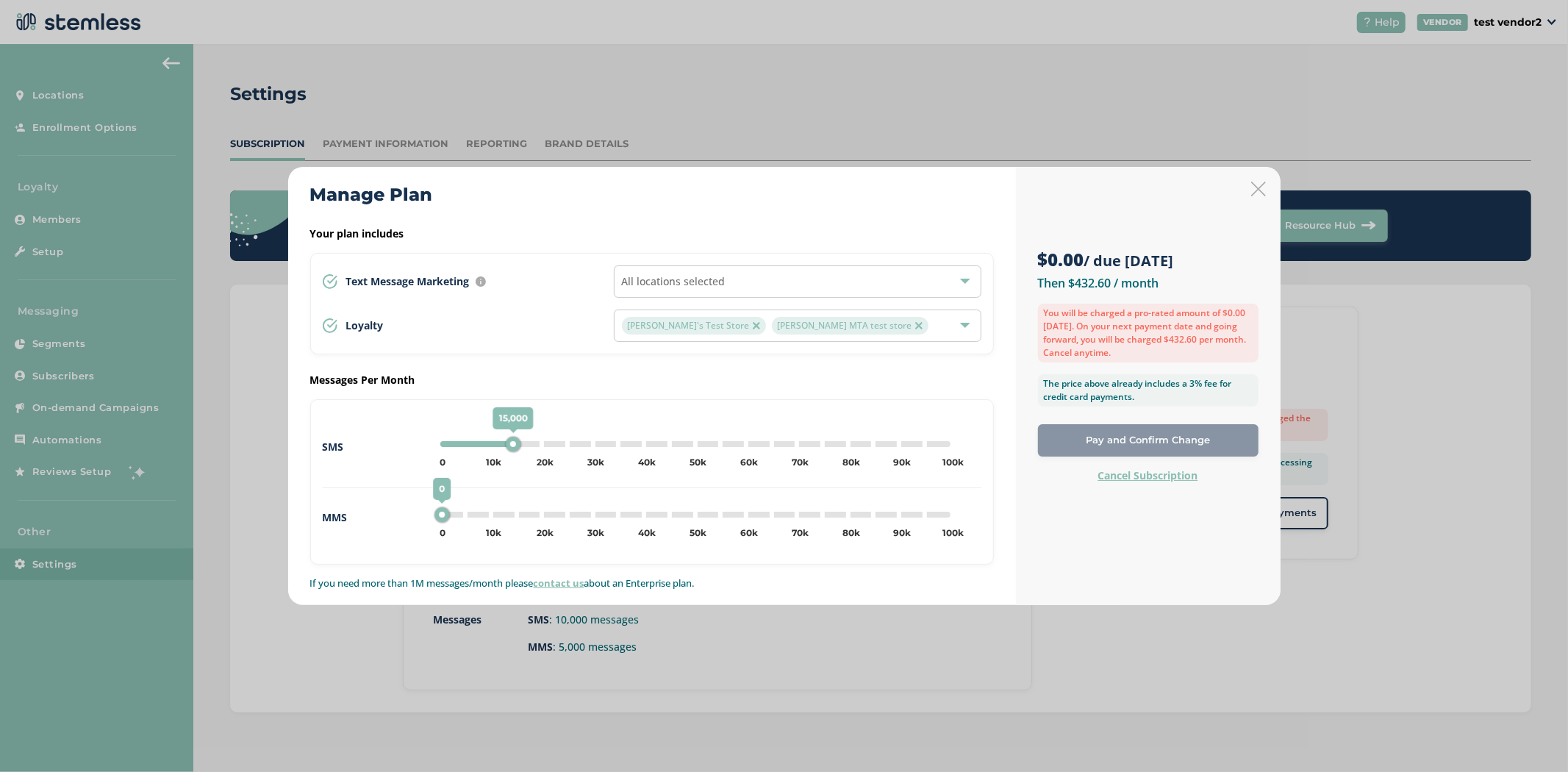
drag, startPoint x: 491, startPoint y: 442, endPoint x: 512, endPoint y: 443, distance: 21.0
click at [512, 443] on div "15,000" at bounding box center [512, 444] width 15 height 15
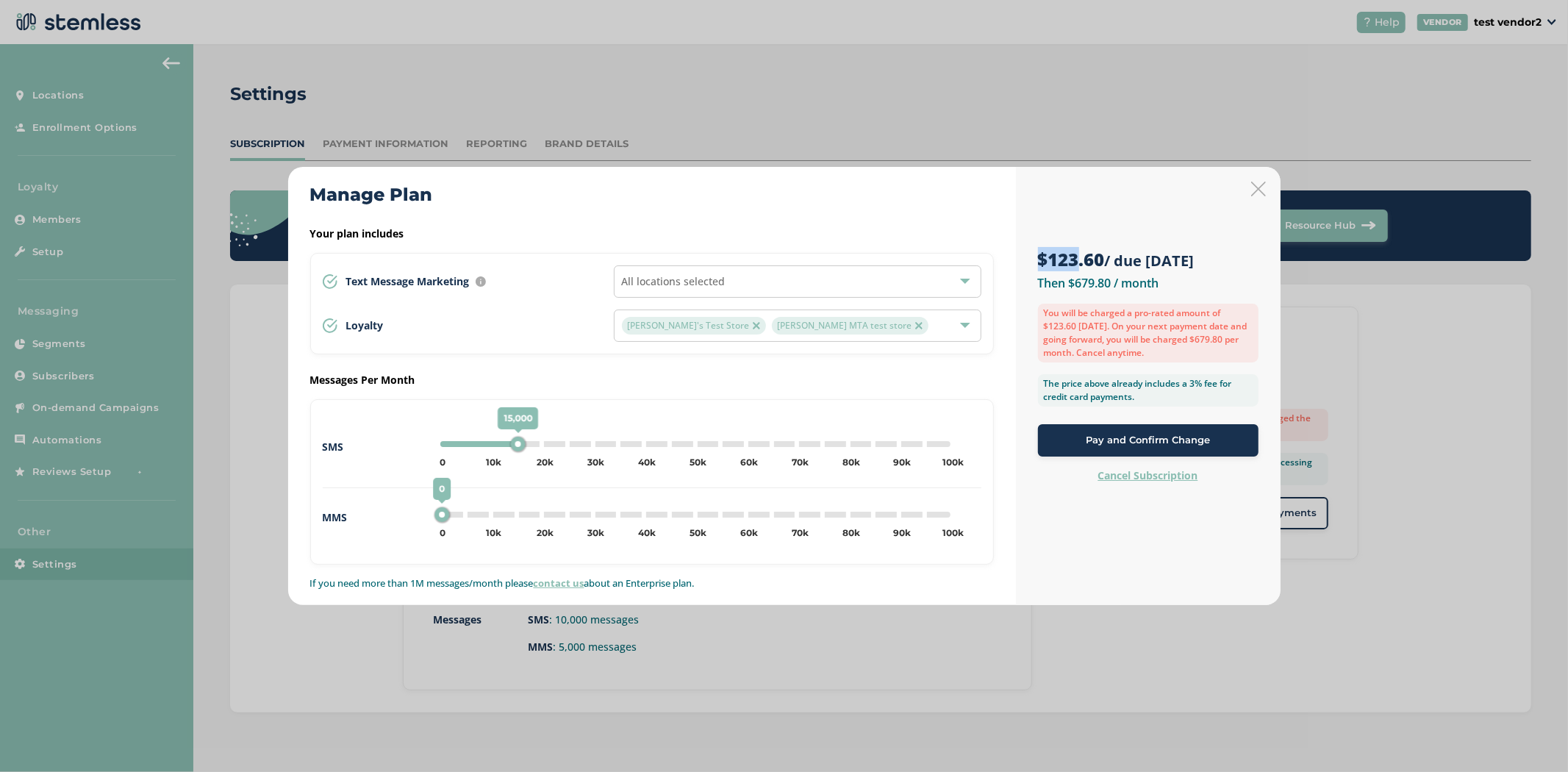
drag, startPoint x: 1077, startPoint y: 257, endPoint x: 1034, endPoint y: 268, distance: 44.4
click at [1029, 259] on div "$123.60 / due [DATE] Then $679.80 / month You will be charged a pro-rated amoun…" at bounding box center [1148, 386] width 265 height 439
click at [526, 454] on div "15,000 0 5k 10k 15k 20k 25k 30k 35k 40k 45k 50k 55k 60k 65k 70k 75k 80k 85k 90k…" at bounding box center [707, 447] width 547 height 35
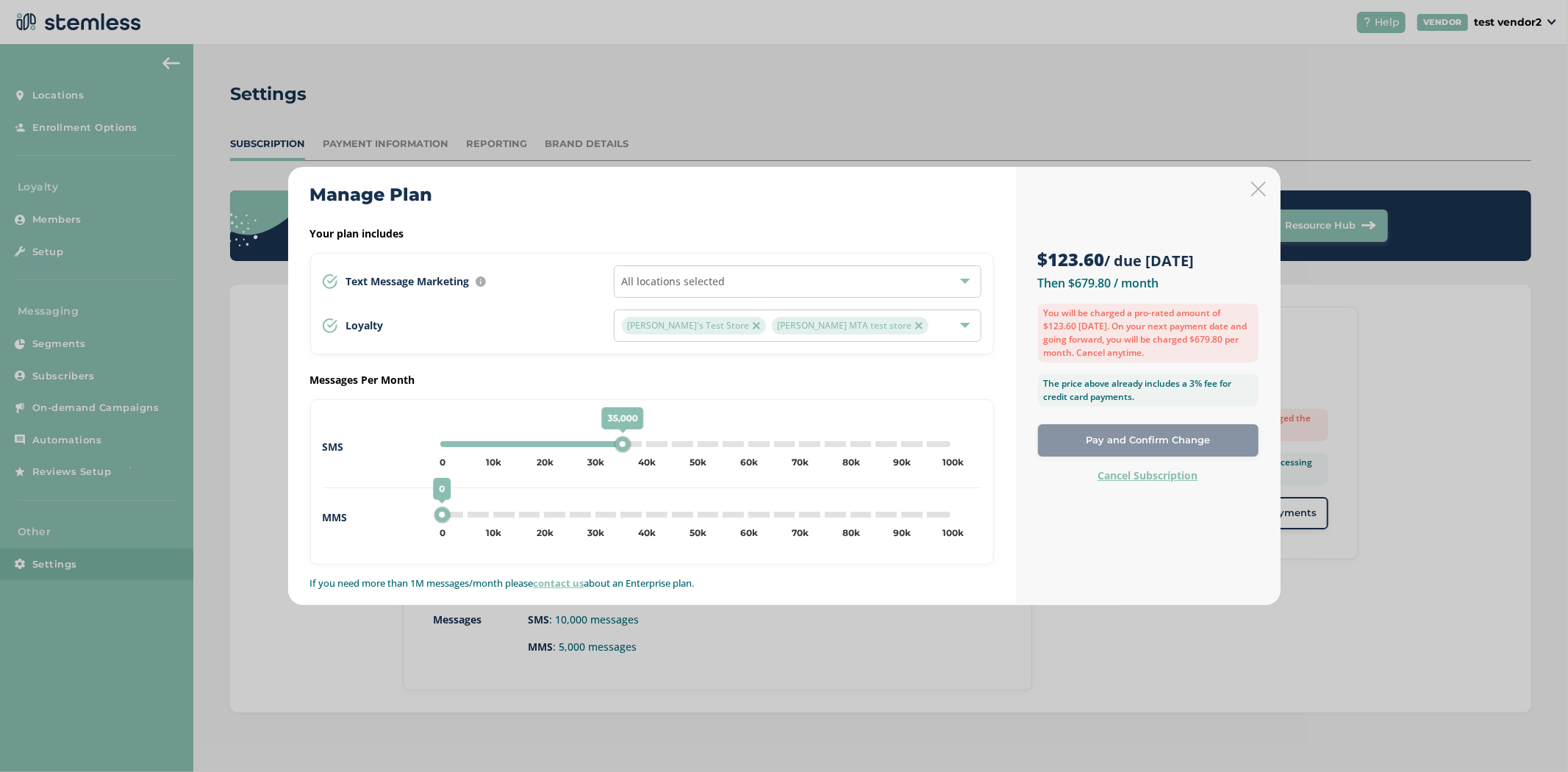
type input "0"
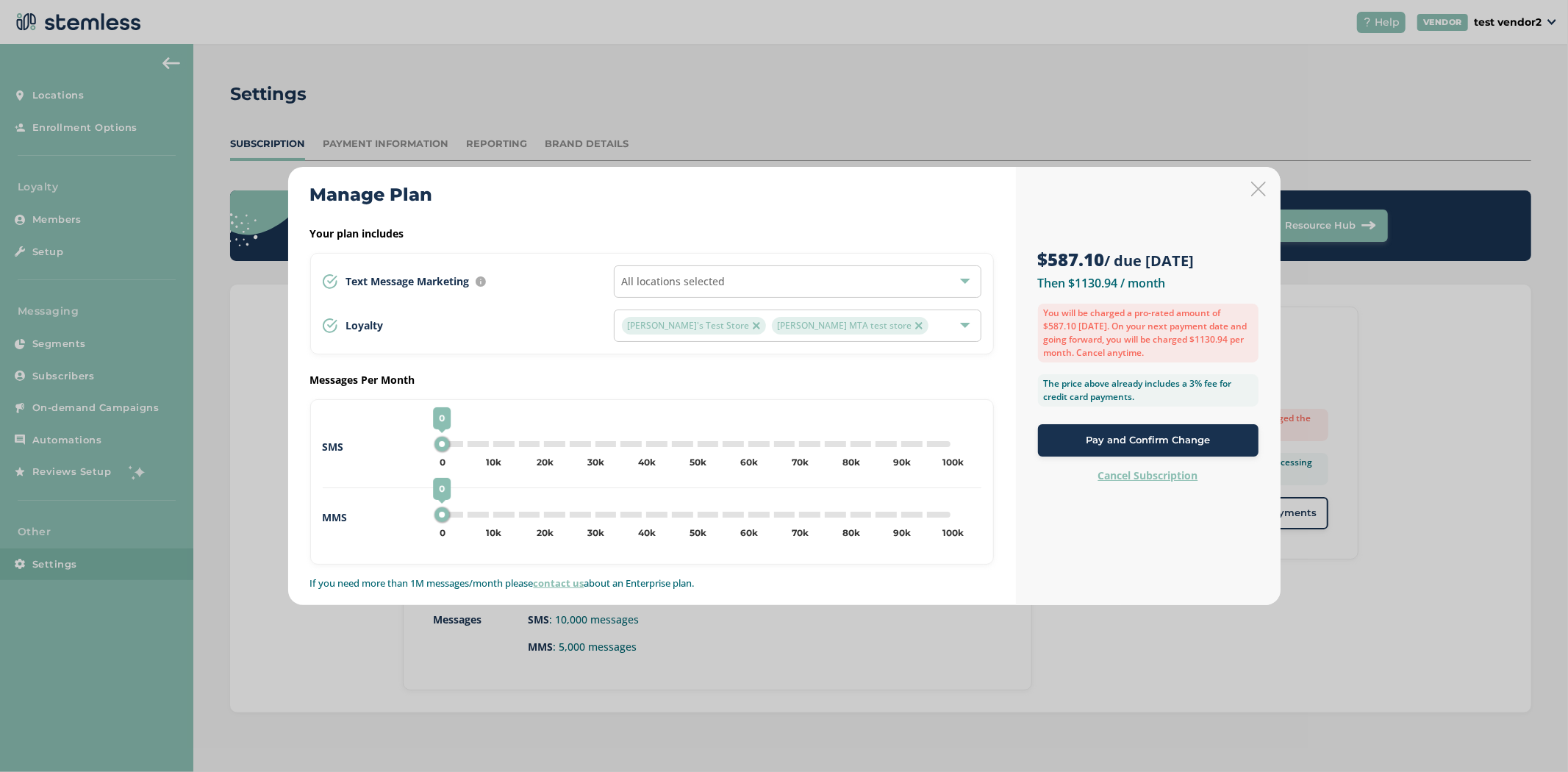
drag, startPoint x: 520, startPoint y: 448, endPoint x: 56, endPoint y: 346, distance: 475.1
click at [60, 339] on div "Manage Plan Your plan includes Text Message Marketing Every location automatica…" at bounding box center [784, 386] width 1568 height 772
click at [1263, 187] on icon at bounding box center [1259, 189] width 15 height 15
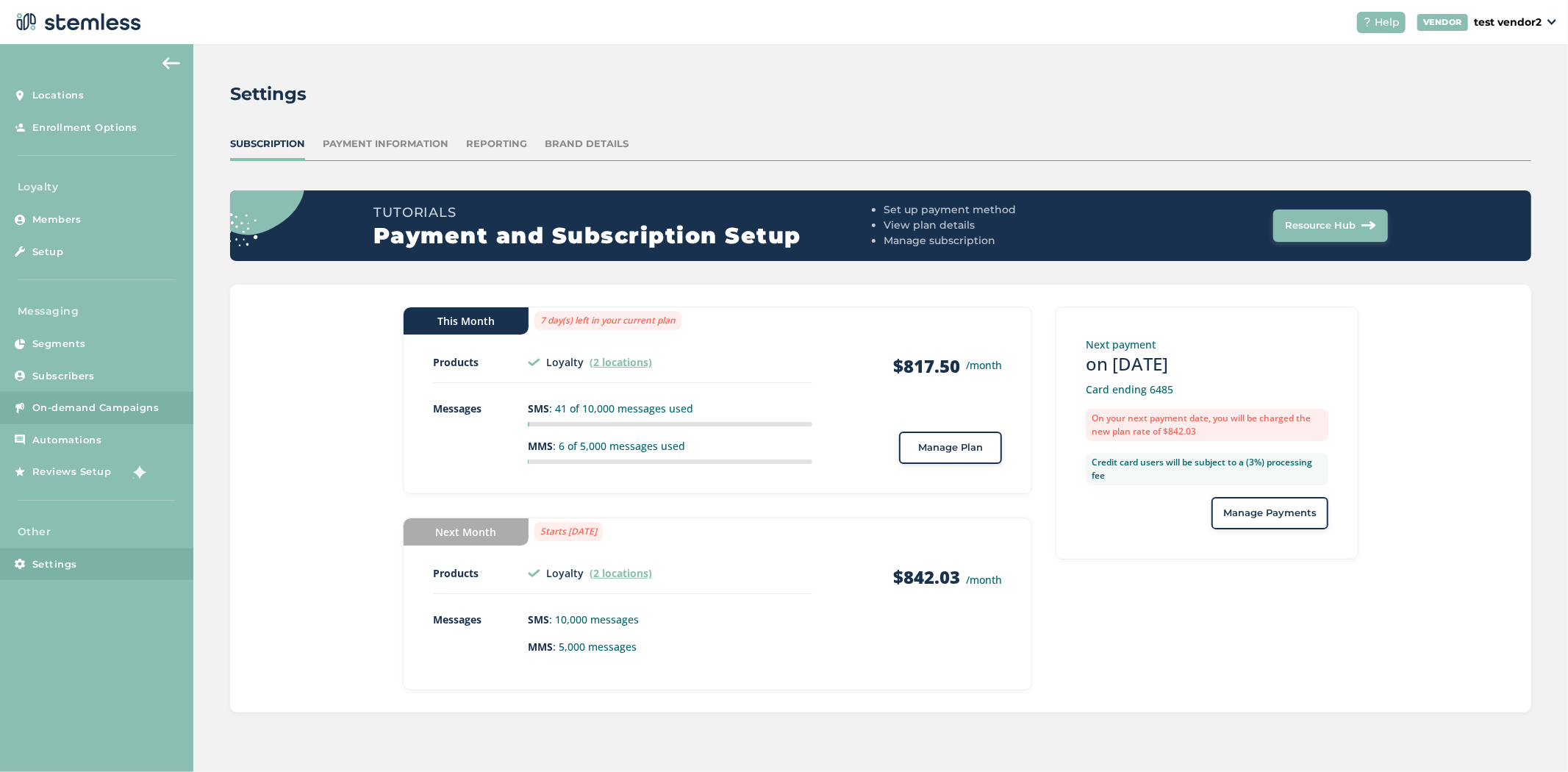
click at [69, 412] on span "On-demand Campaigns" at bounding box center [96, 408] width 127 height 15
